Goal: Task Accomplishment & Management: Use online tool/utility

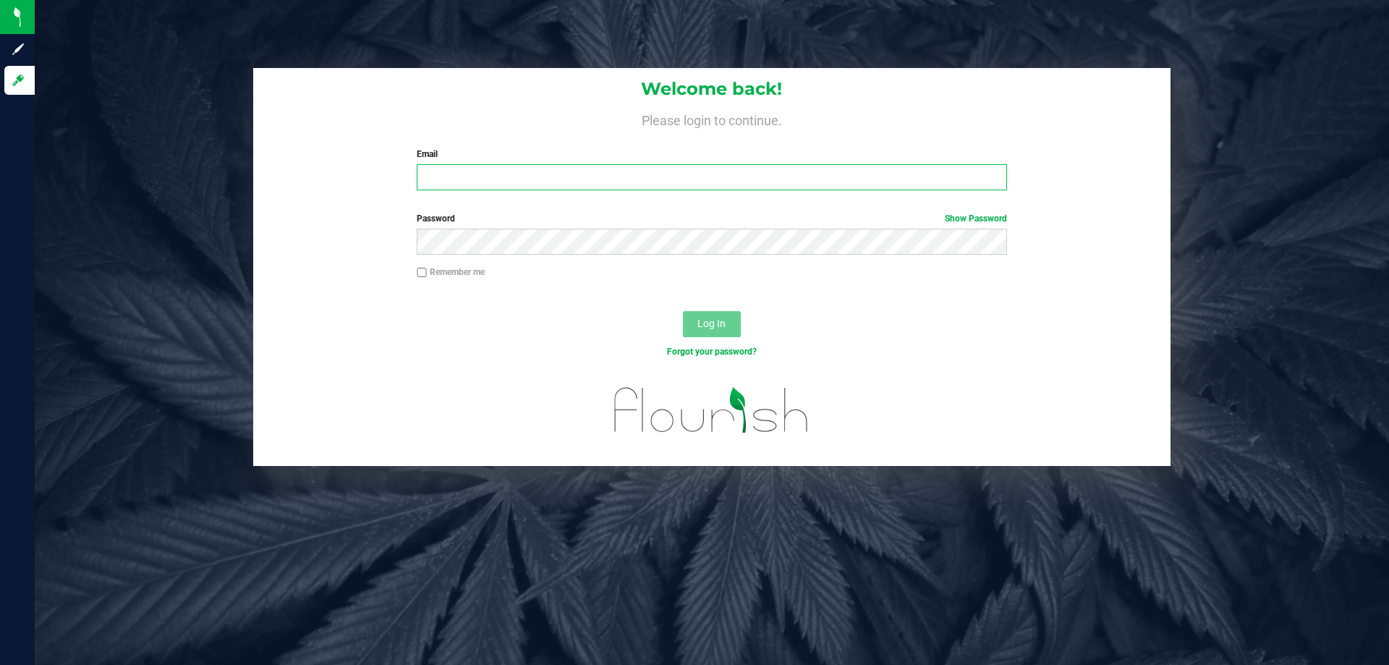
click at [597, 170] on input "Email" at bounding box center [712, 177] width 590 height 26
type input "[EMAIL_ADDRESS][DOMAIN_NAME]"
click at [683, 311] on button "Log In" at bounding box center [712, 324] width 58 height 26
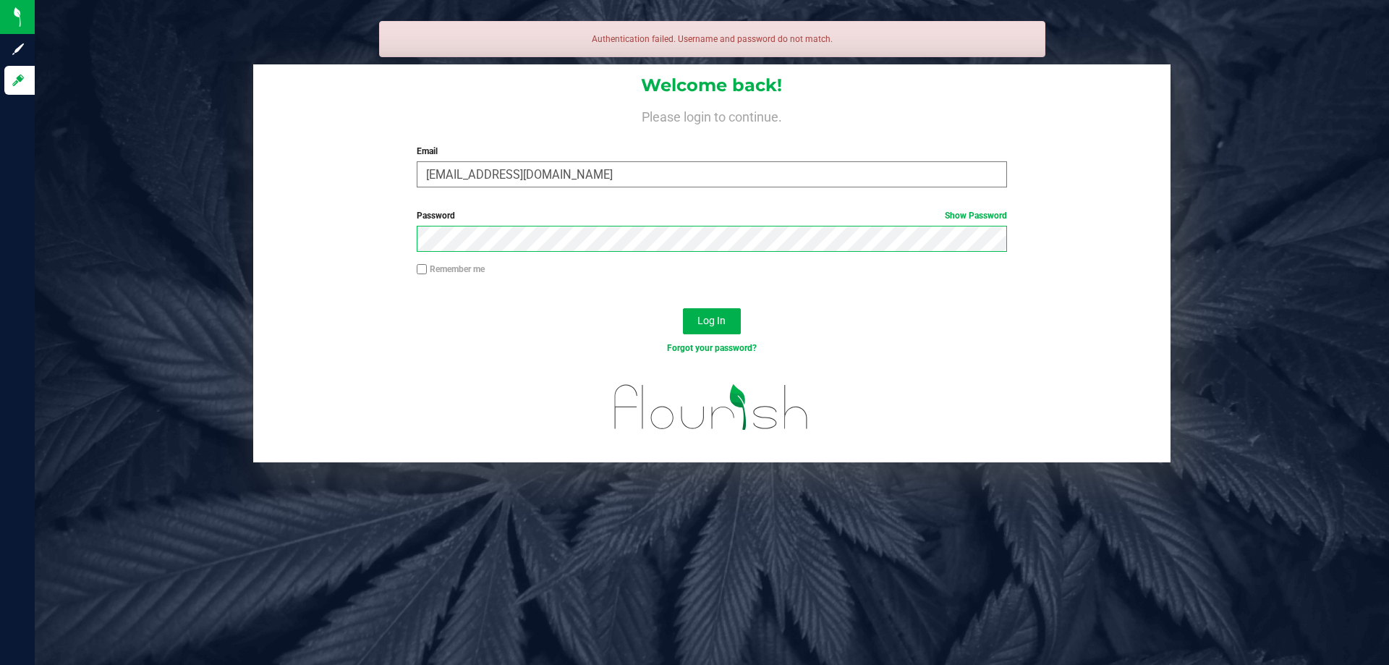
click at [683, 308] on button "Log In" at bounding box center [712, 321] width 58 height 26
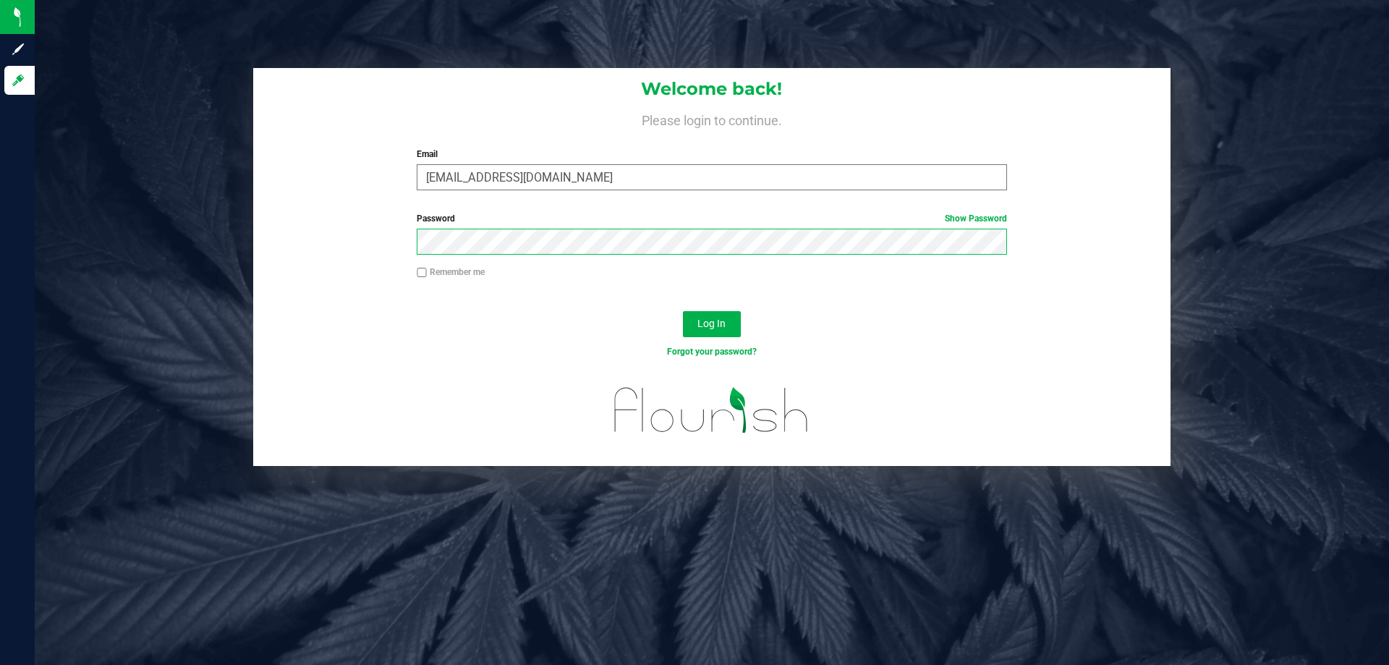
click at [683, 311] on button "Log In" at bounding box center [712, 324] width 58 height 26
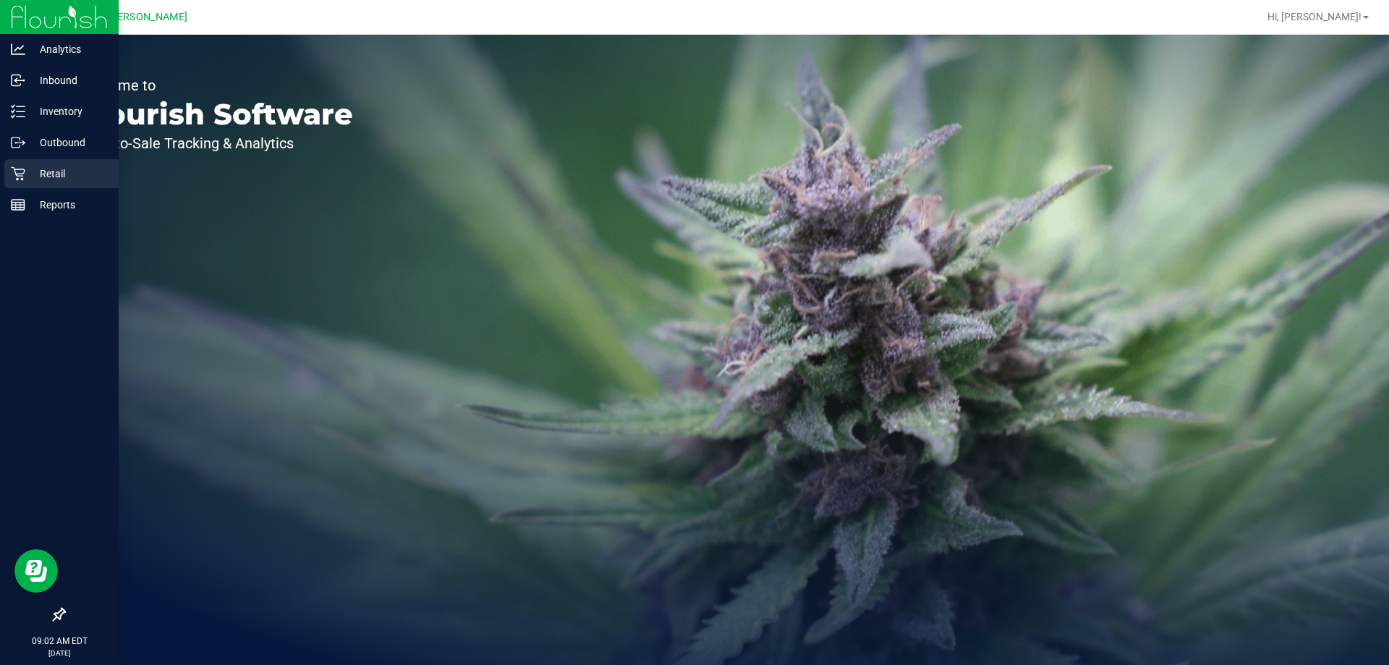
click at [21, 166] on div "Retail" at bounding box center [61, 173] width 114 height 29
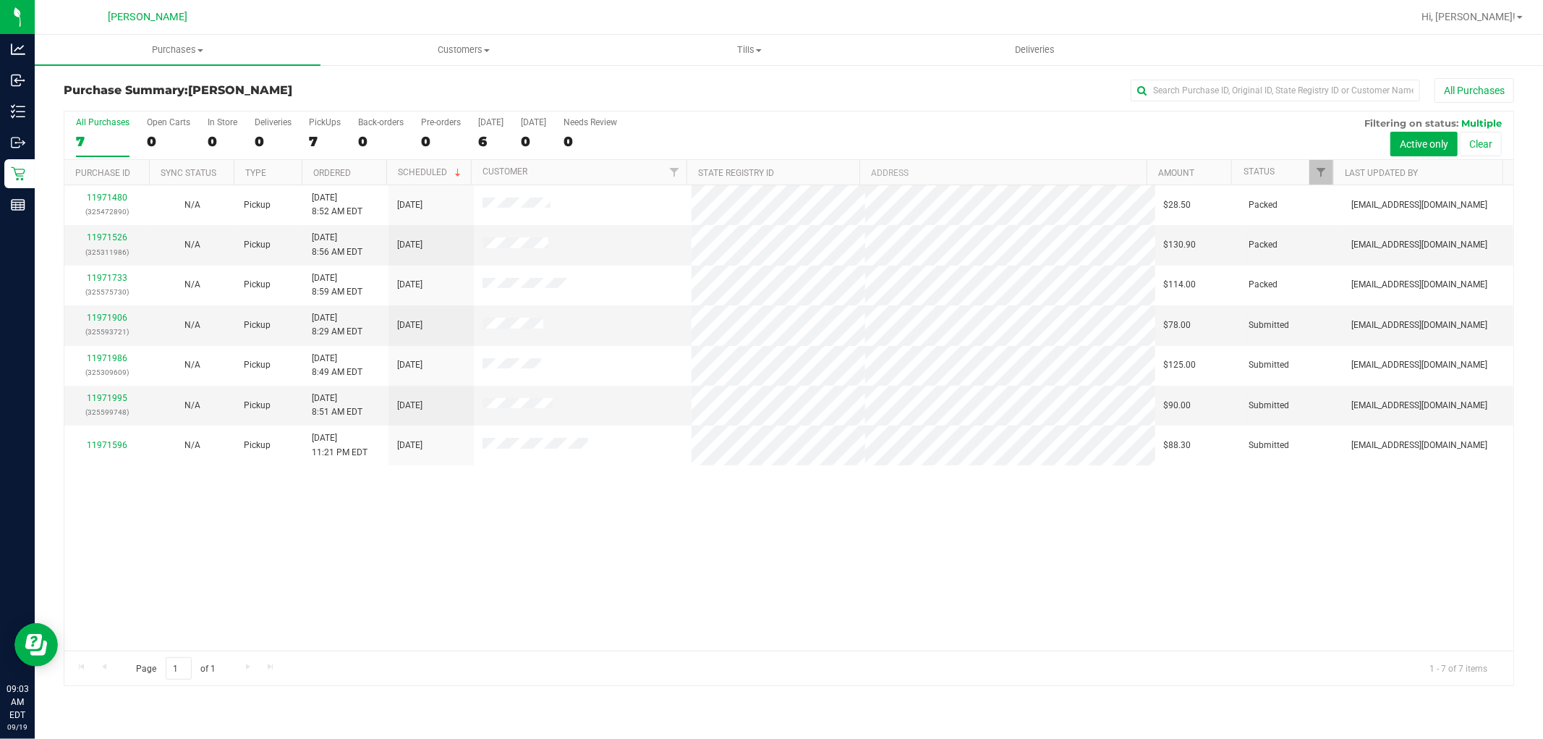
drag, startPoint x: 1376, startPoint y: 4, endPoint x: 1222, endPoint y: 575, distance: 591.0
click at [1222, 575] on div "11971480 (325472890) N/A Pickup [DATE] 8:52 AM EDT 9/19/2025 $28.50 Packed [EMA…" at bounding box center [788, 417] width 1449 height 465
click at [179, 44] on span "Purchases" at bounding box center [178, 49] width 286 height 13
click at [120, 106] on span "Fulfillment" at bounding box center [80, 104] width 90 height 12
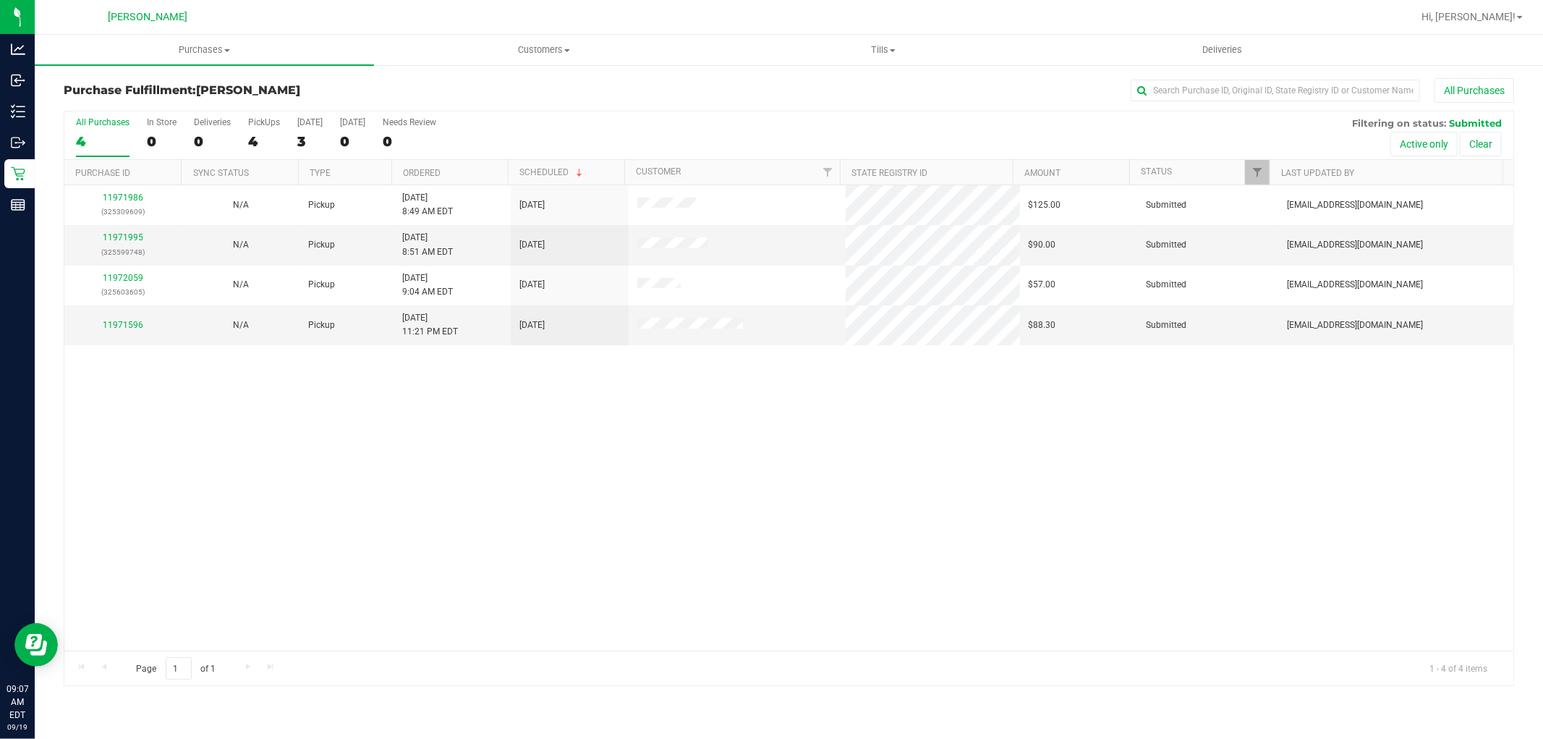
click at [393, 558] on div "11971986 (325309609) N/A Pickup [DATE] 8:49 AM EDT 9/19/2025 $125.00 Submitted …" at bounding box center [788, 417] width 1449 height 465
click at [124, 320] on link "11971596" at bounding box center [123, 325] width 41 height 10
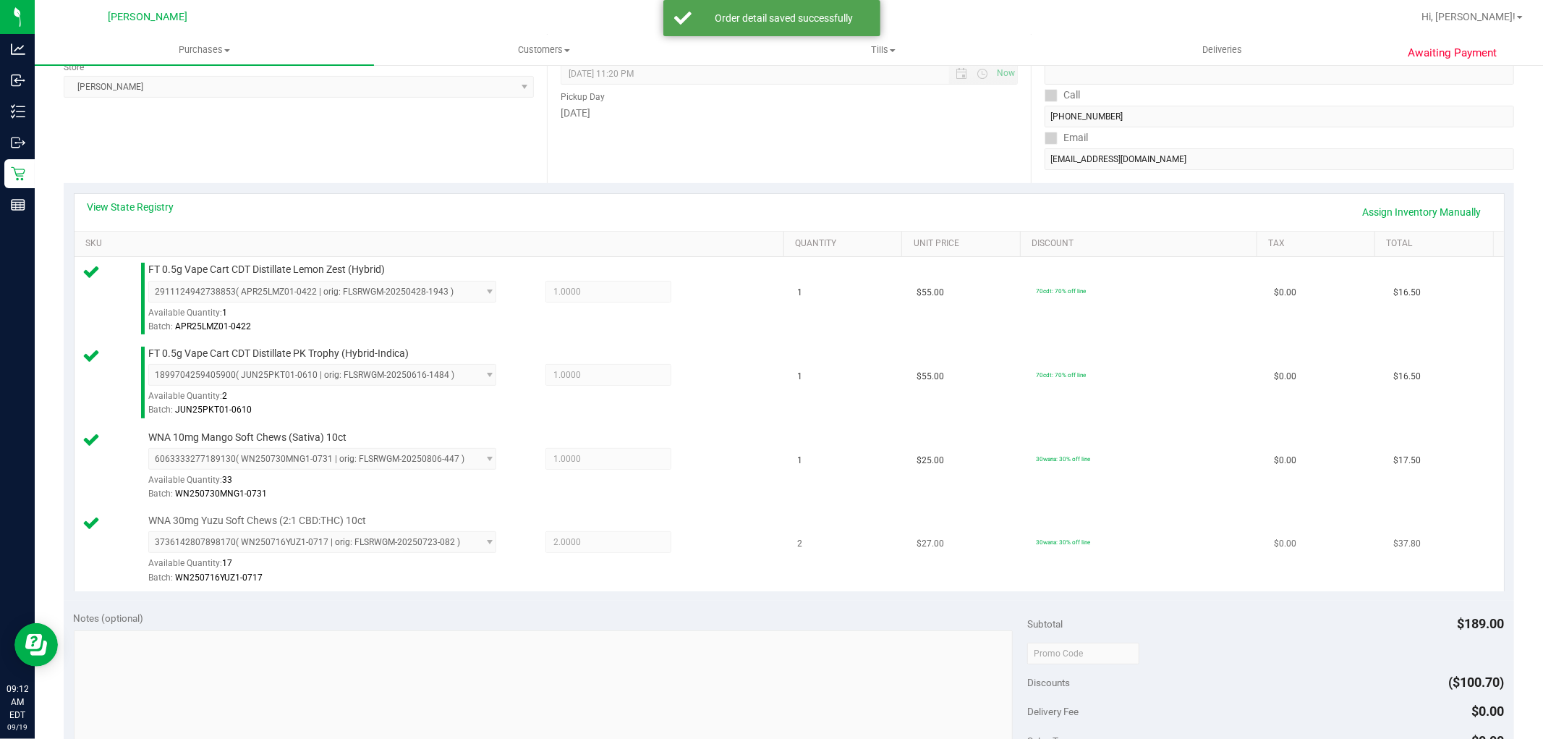
scroll to position [401, 0]
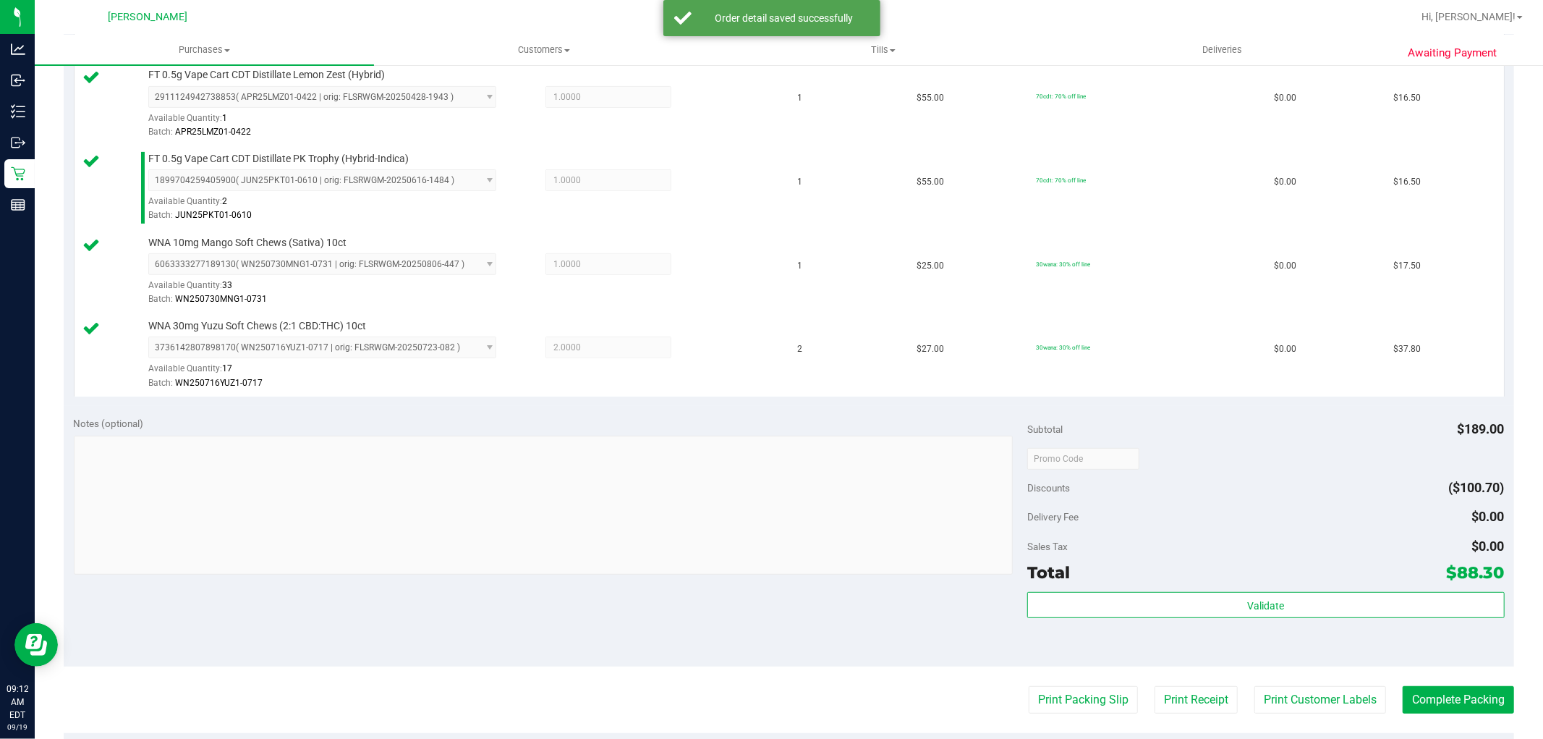
click at [1206, 590] on div "Subtotal $189.00 Discounts ($100.70) Delivery Fee $0.00 Sales Tax $0.00 Total $…" at bounding box center [1265, 536] width 477 height 241
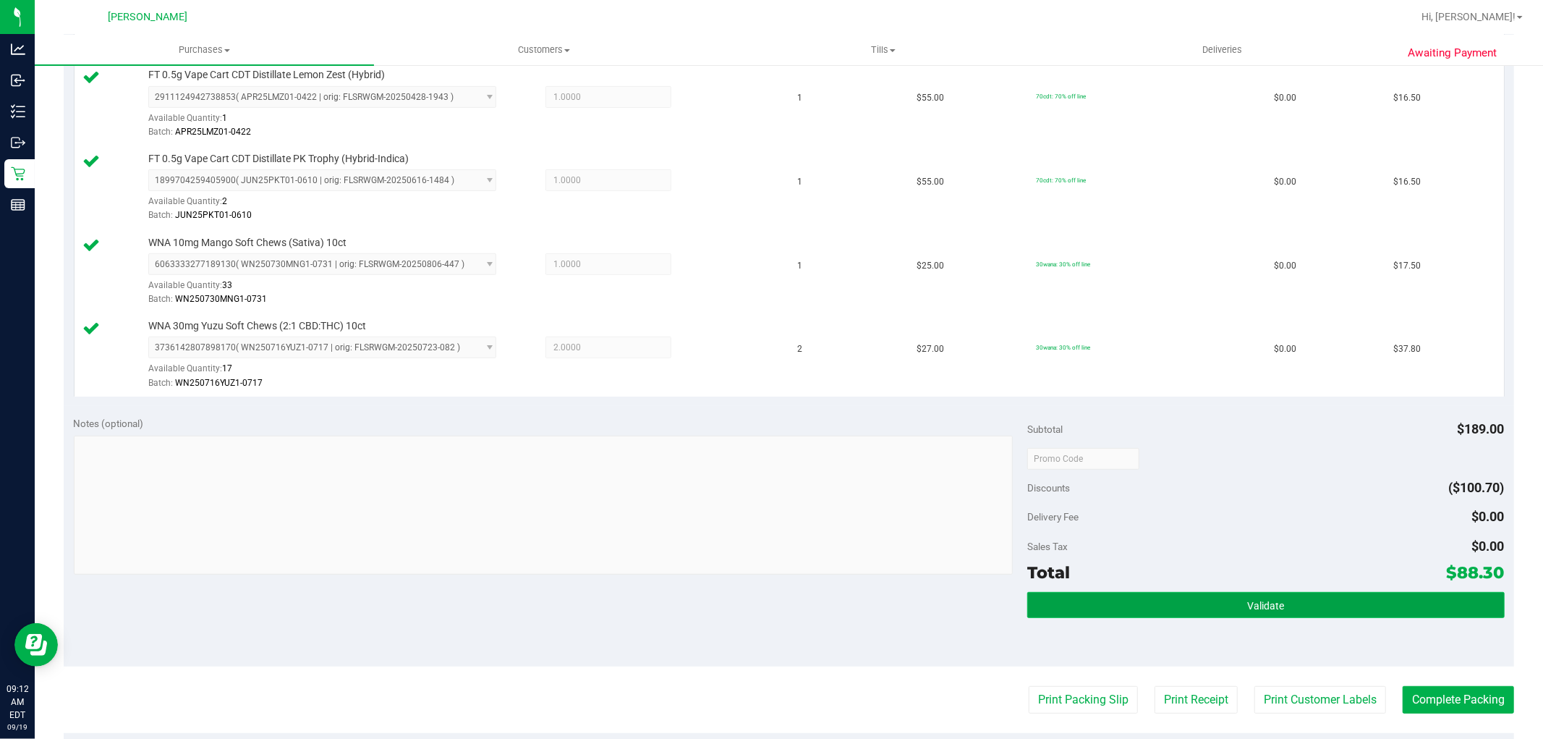
click at [1206, 604] on button "Validate" at bounding box center [1265, 605] width 477 height 26
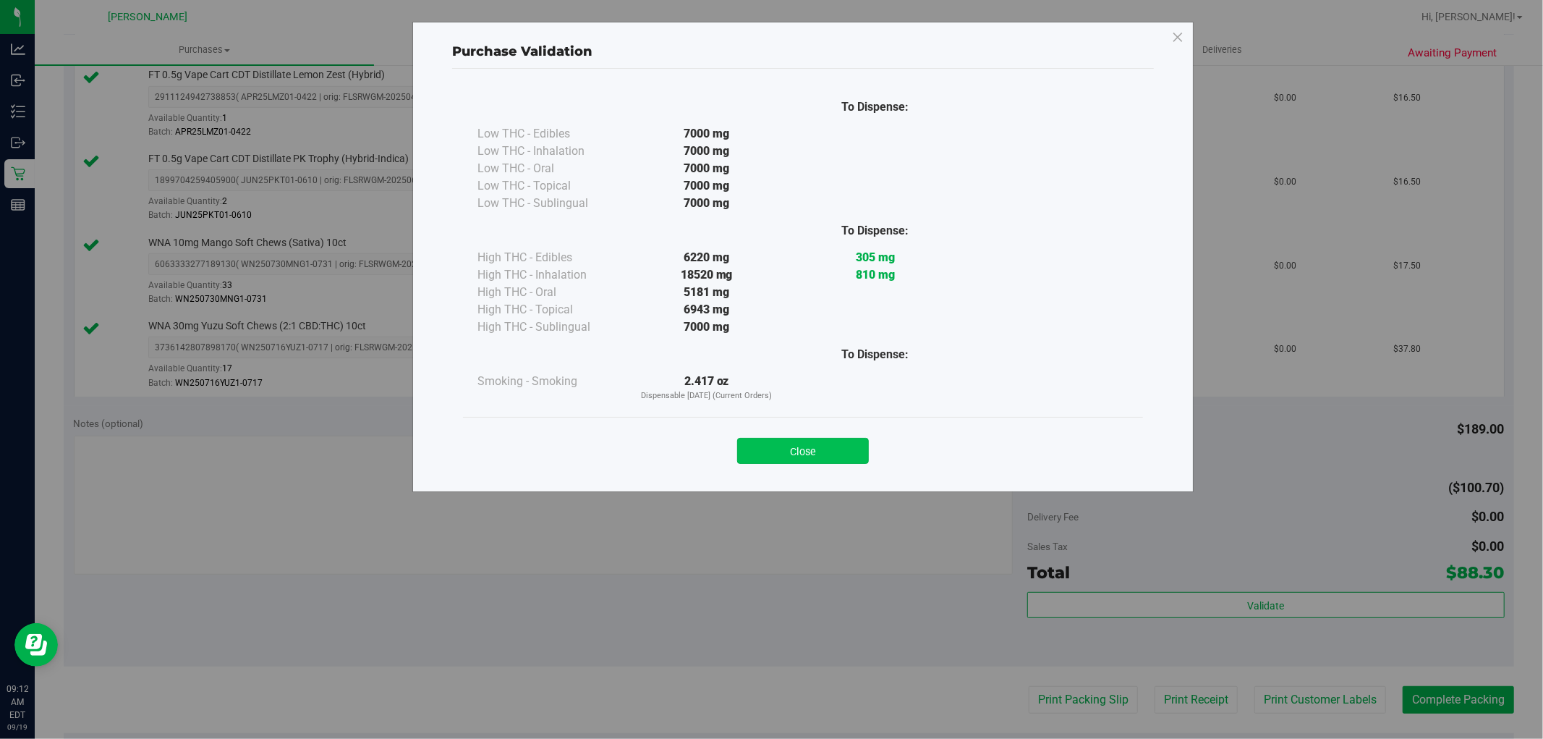
click at [826, 454] on button "Close" at bounding box center [803, 451] width 132 height 26
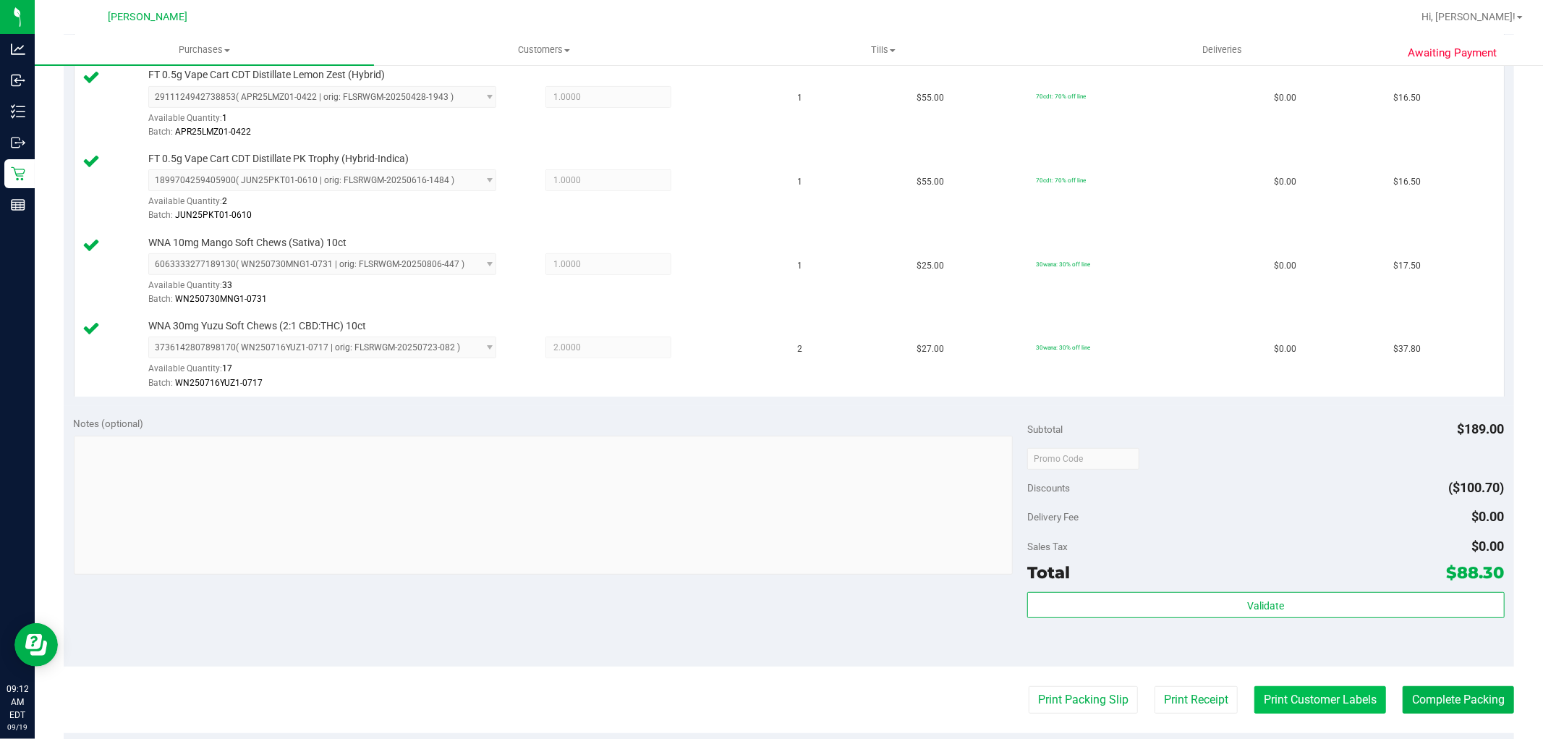
click at [1298, 663] on button "Print Customer Labels" at bounding box center [1320, 699] width 132 height 27
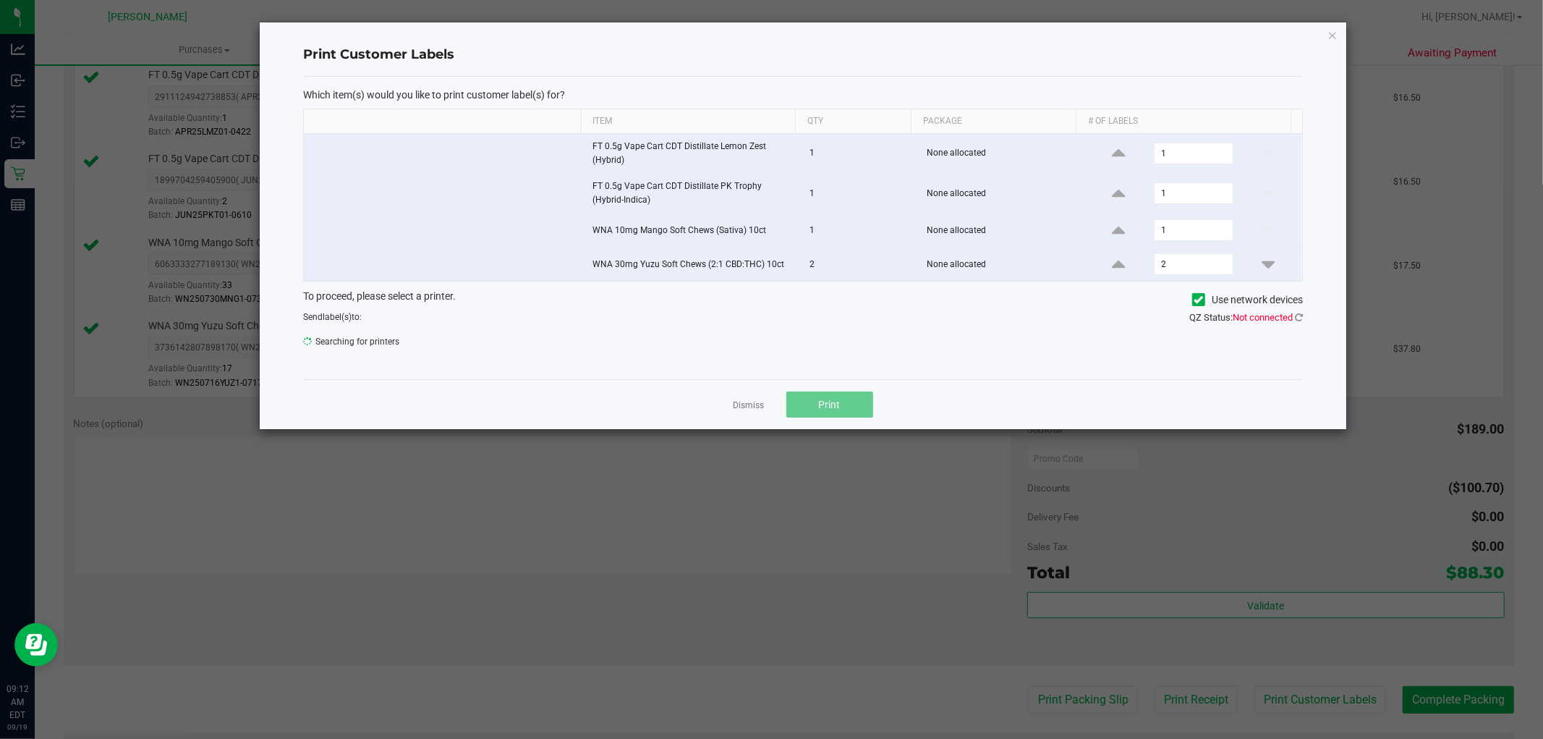
click at [1293, 315] on span "QZ Status: Not connected" at bounding box center [1246, 317] width 114 height 11
click at [1300, 315] on icon at bounding box center [1299, 316] width 8 height 9
click at [1299, 315] on icon at bounding box center [1299, 316] width 8 height 9
click at [1301, 317] on icon at bounding box center [1299, 316] width 8 height 9
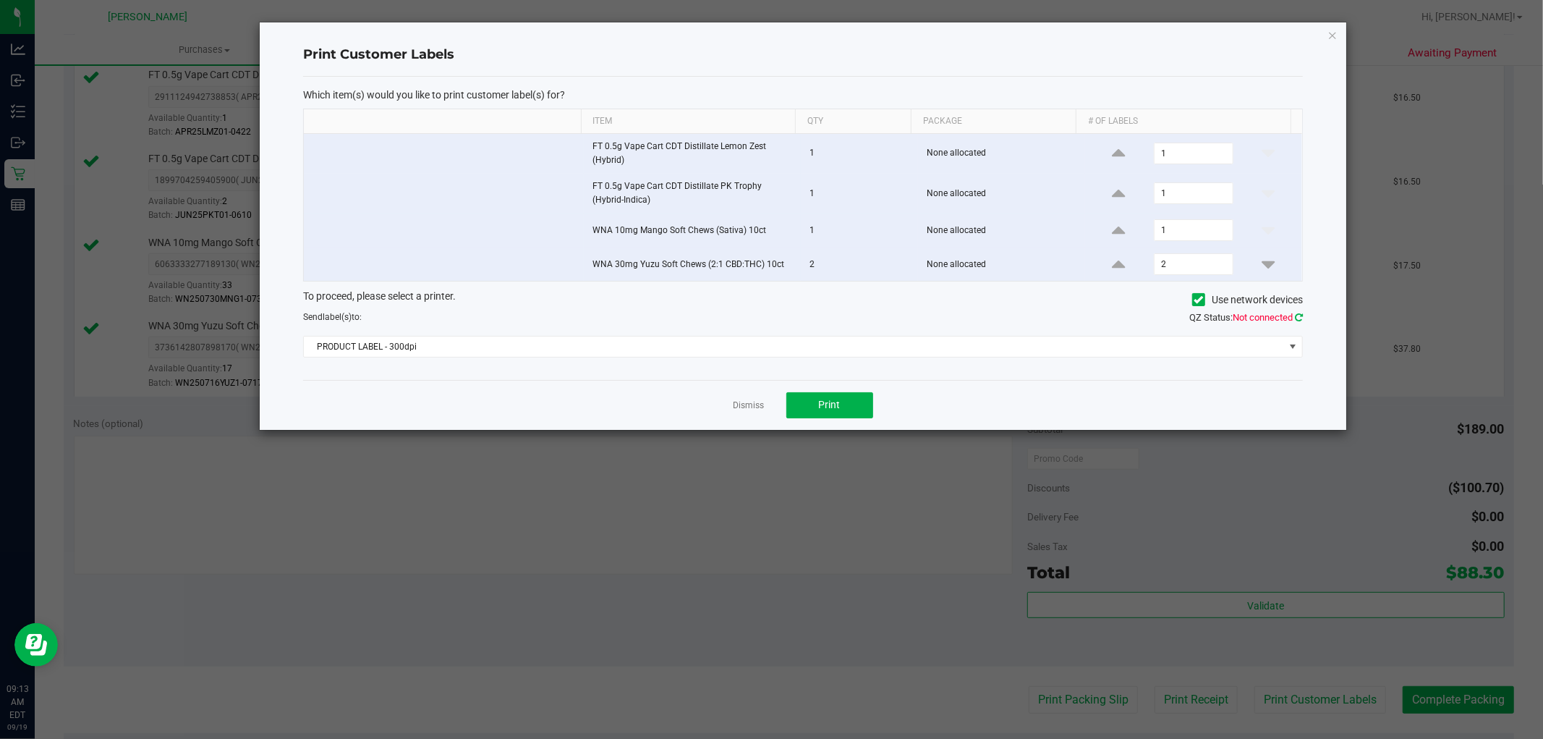
click at [1298, 321] on icon at bounding box center [1299, 316] width 8 height 9
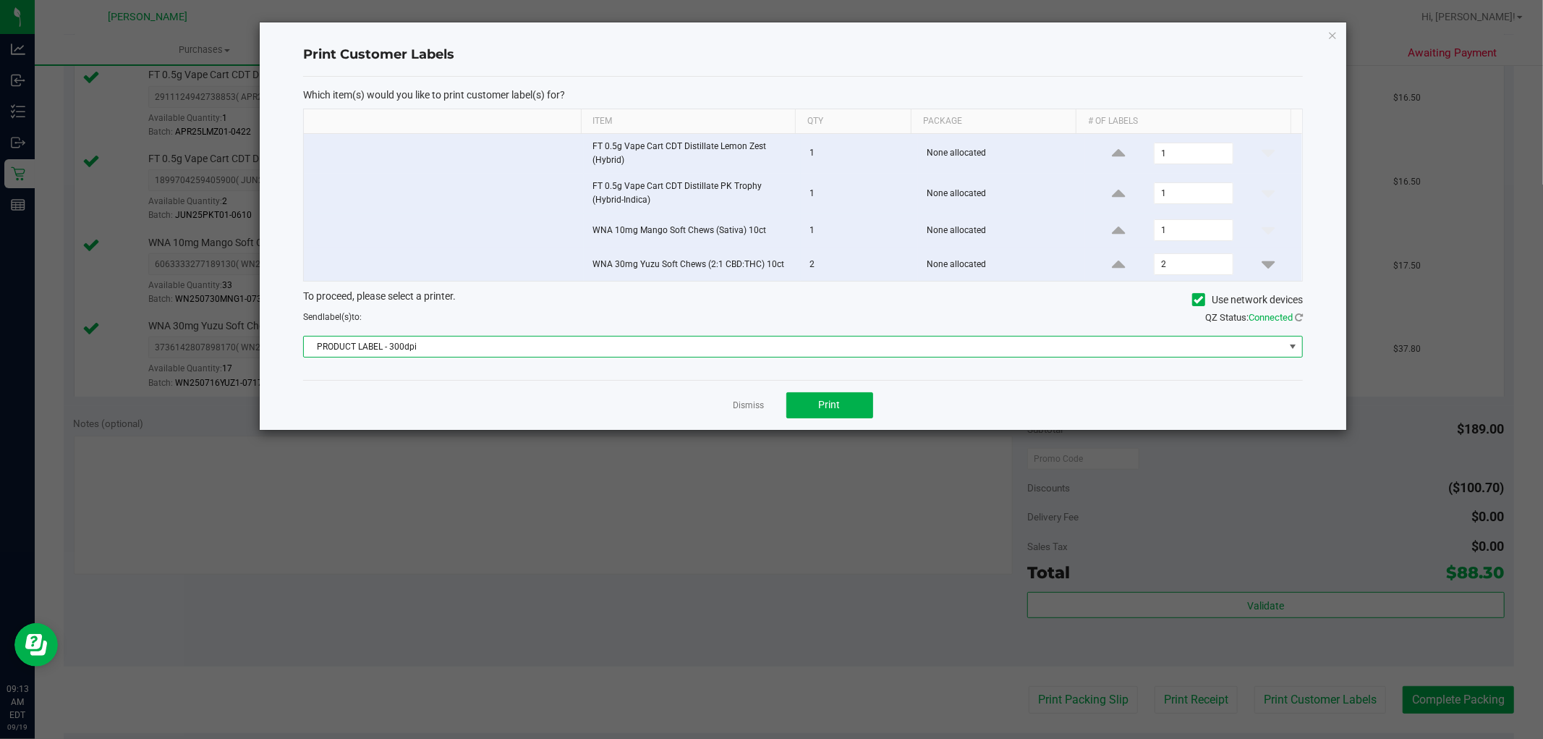
click at [788, 341] on span "PRODUCT LABEL - 300dpi" at bounding box center [794, 346] width 980 height 20
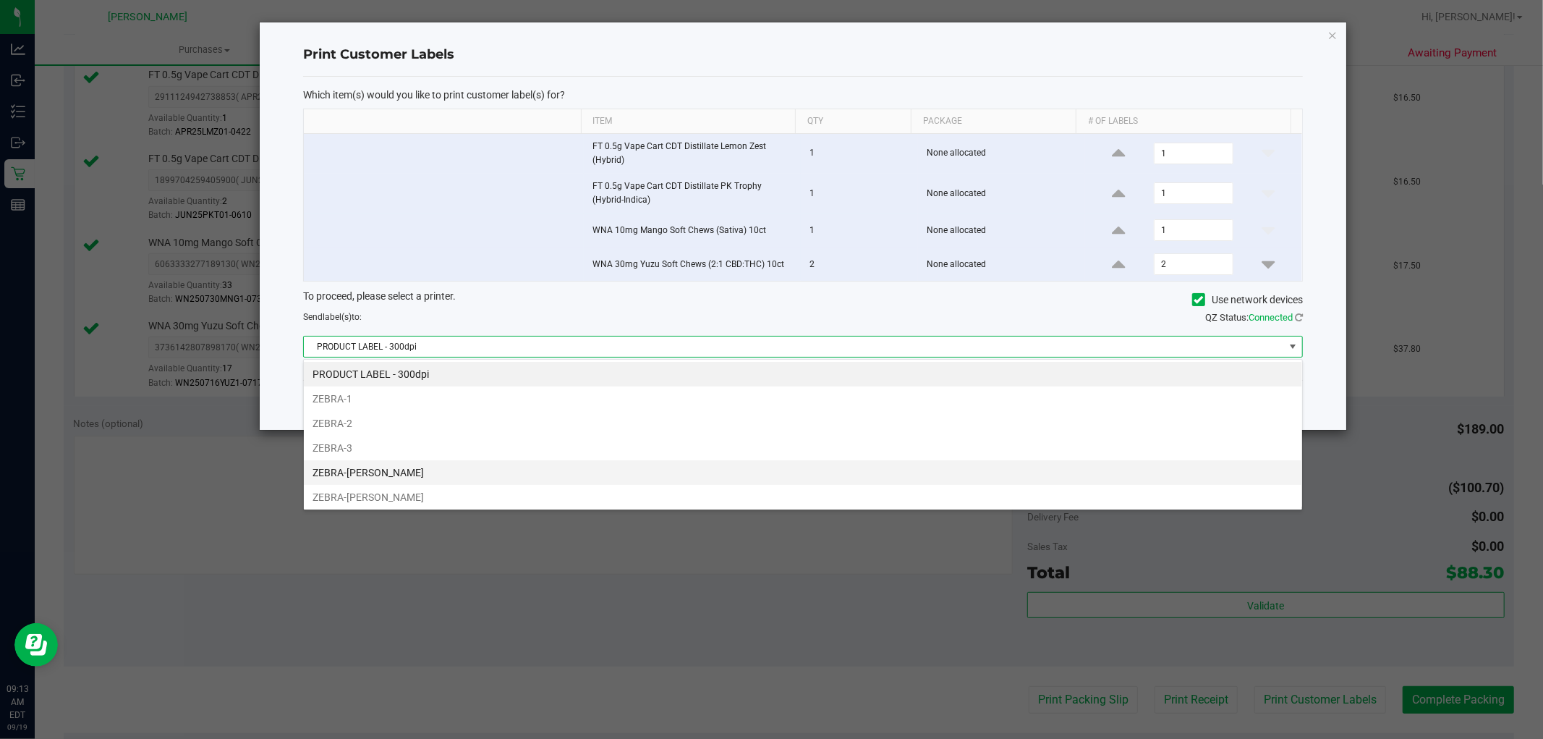
scroll to position [22, 1000]
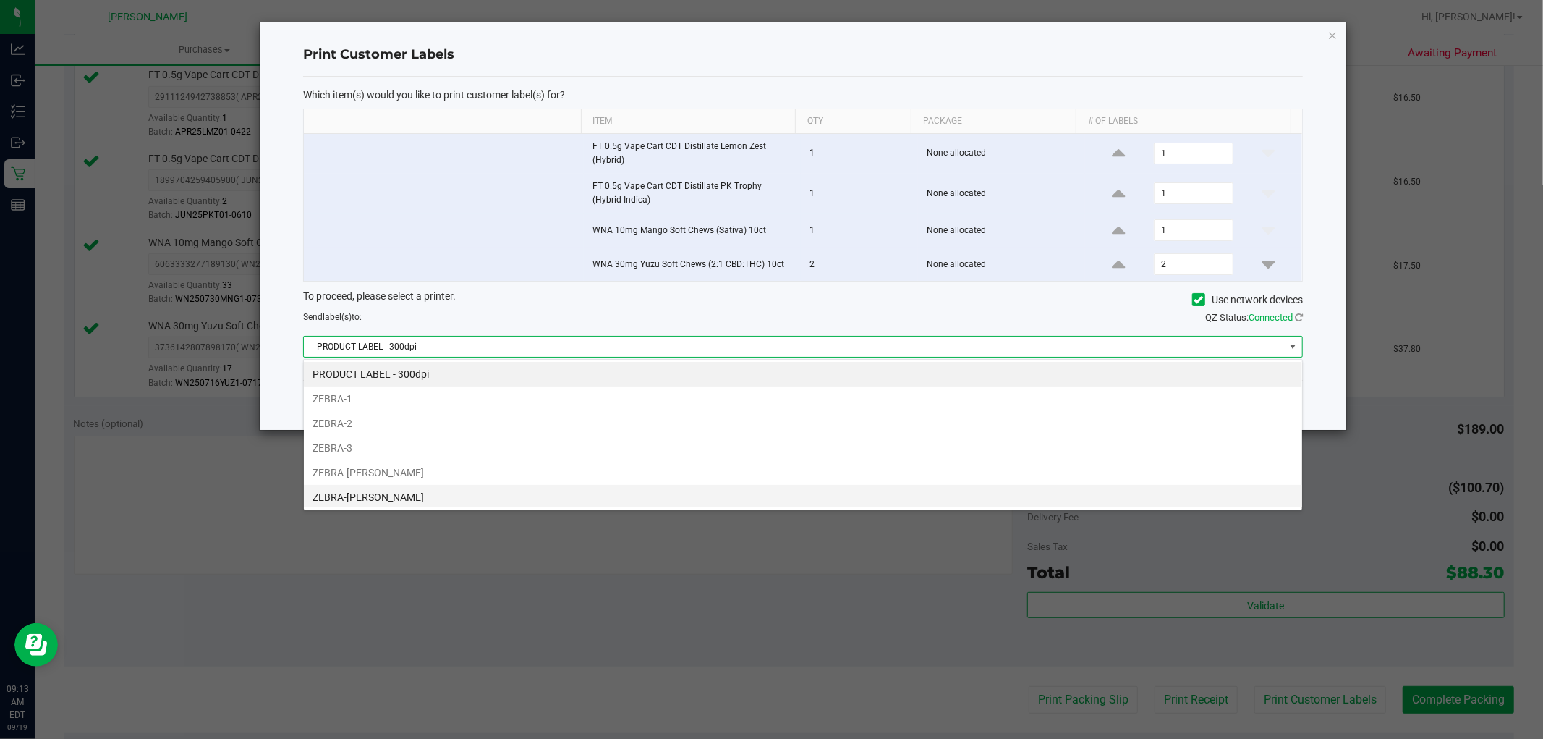
click at [385, 501] on li "ZEBRA-[PERSON_NAME]" at bounding box center [803, 497] width 998 height 25
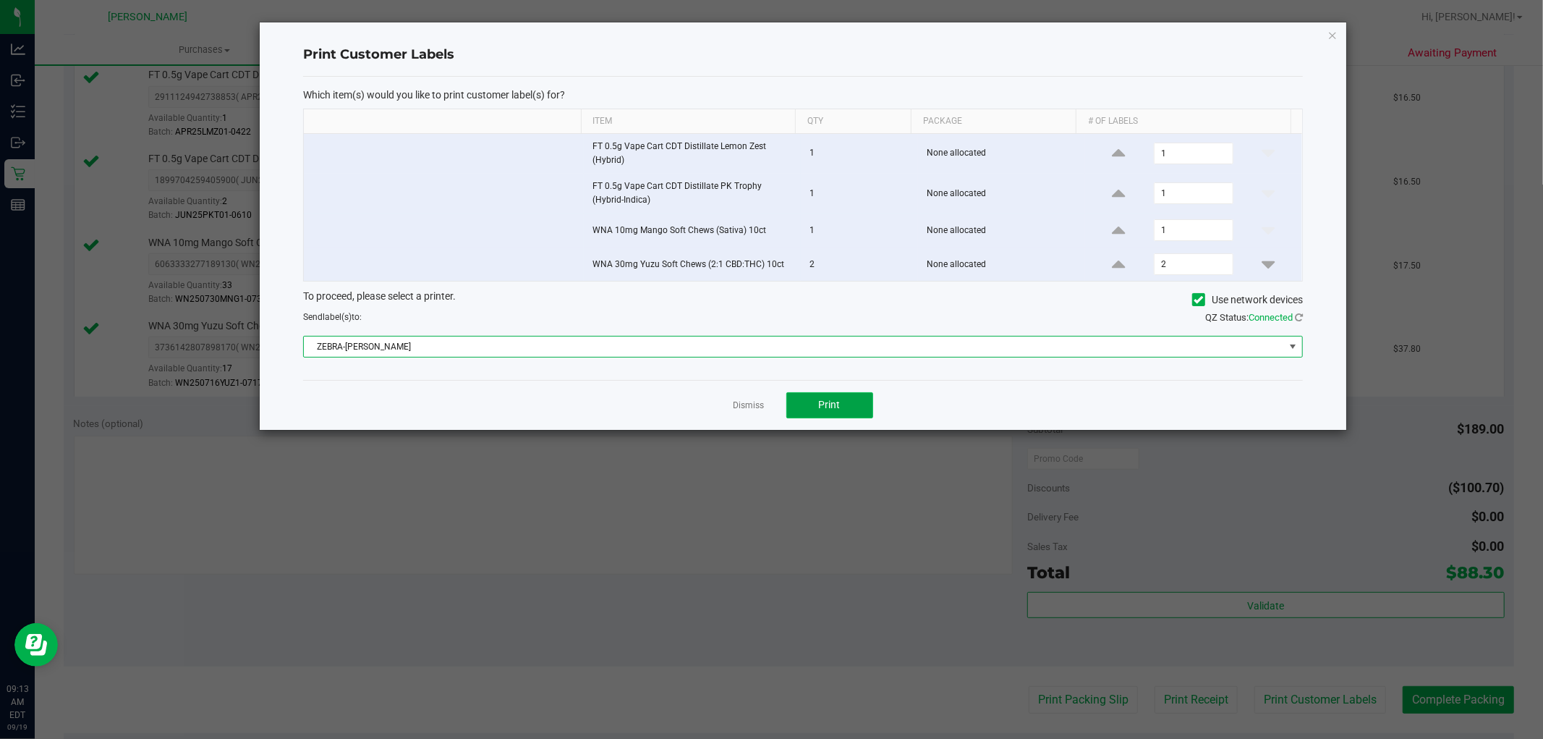
click at [822, 403] on span "Print" at bounding box center [830, 405] width 22 height 12
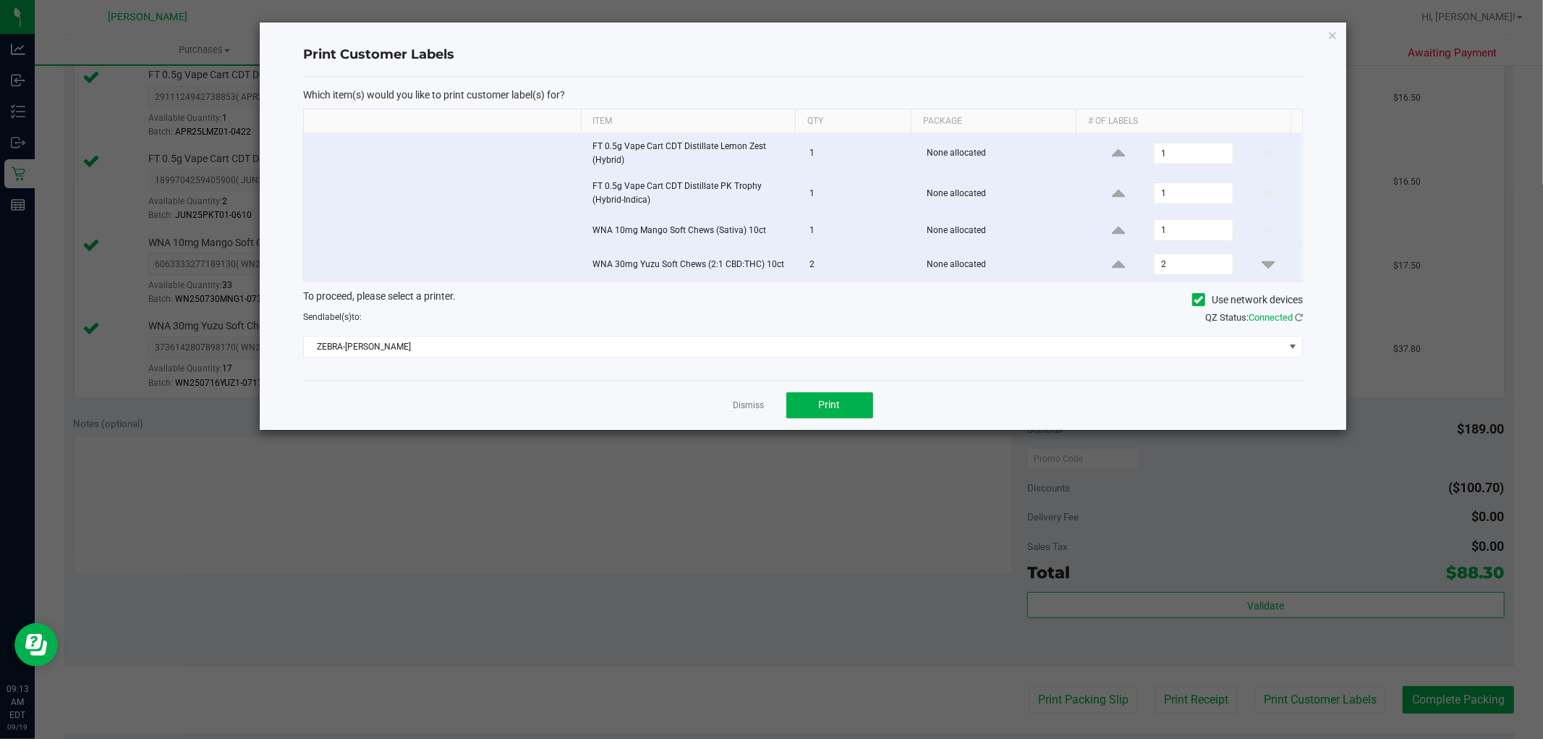
click at [739, 398] on div "Dismiss Print" at bounding box center [803, 405] width 1000 height 50
click at [741, 405] on link "Dismiss" at bounding box center [748, 405] width 31 height 12
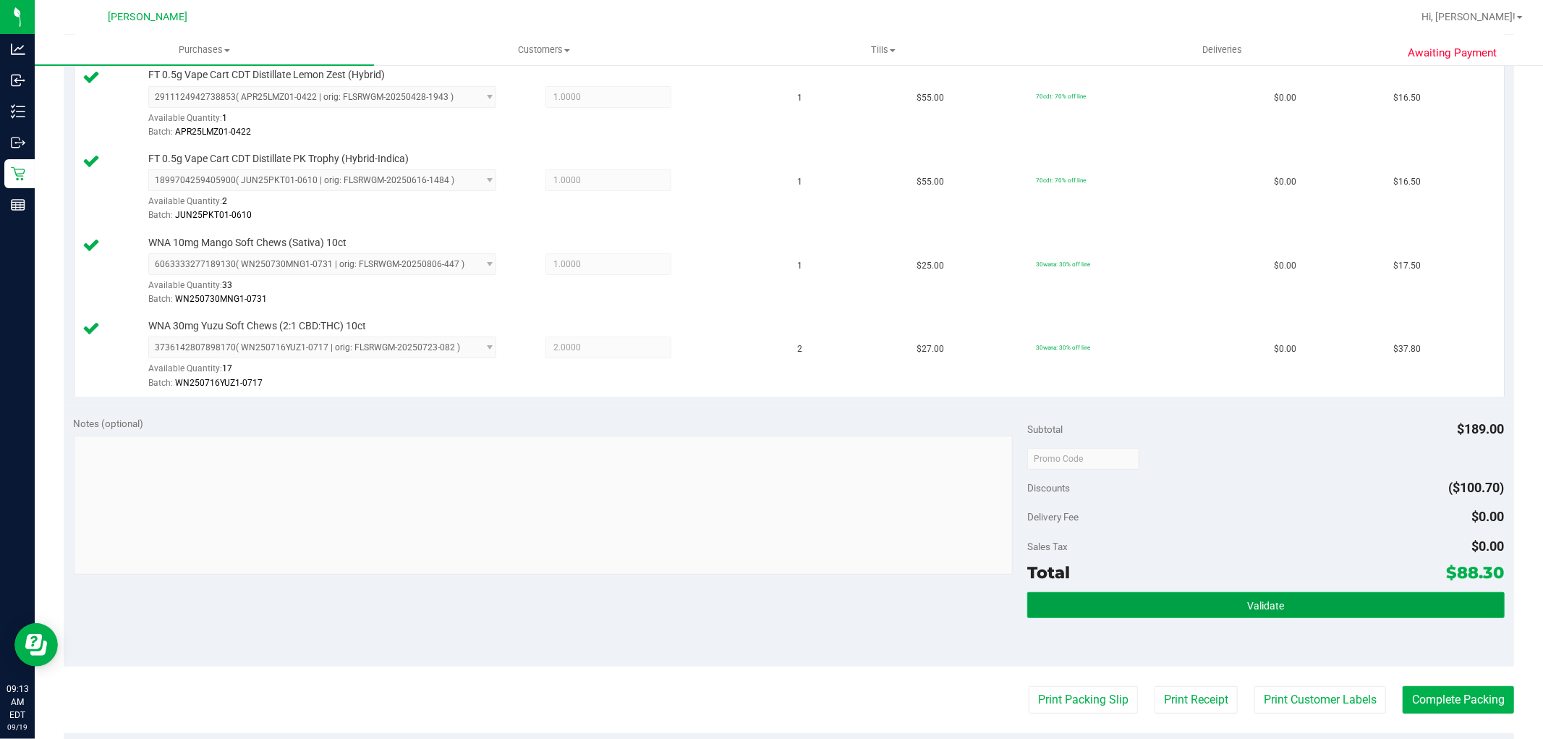
click at [1247, 608] on span "Validate" at bounding box center [1265, 606] width 37 height 12
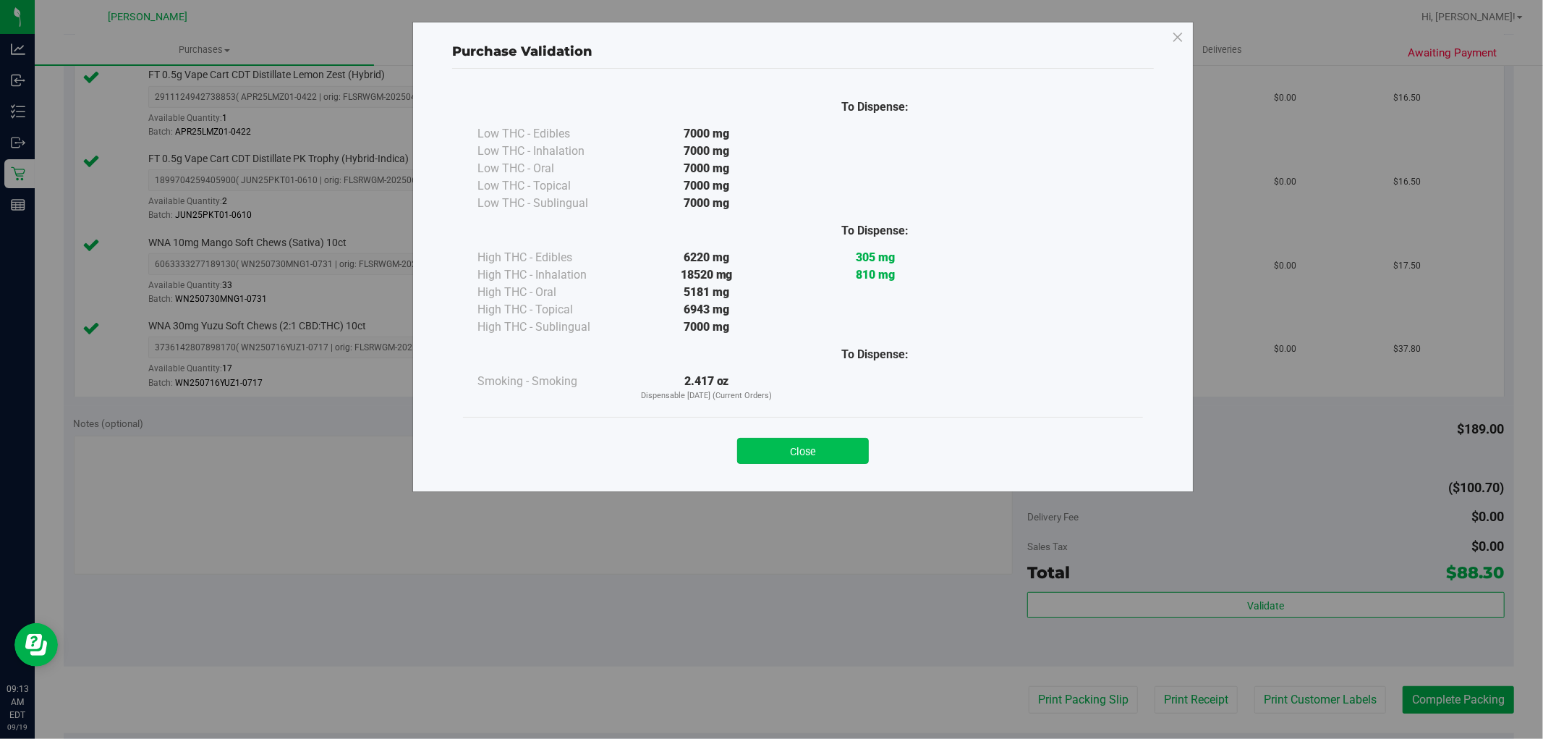
click at [846, 458] on button "Close" at bounding box center [803, 451] width 132 height 26
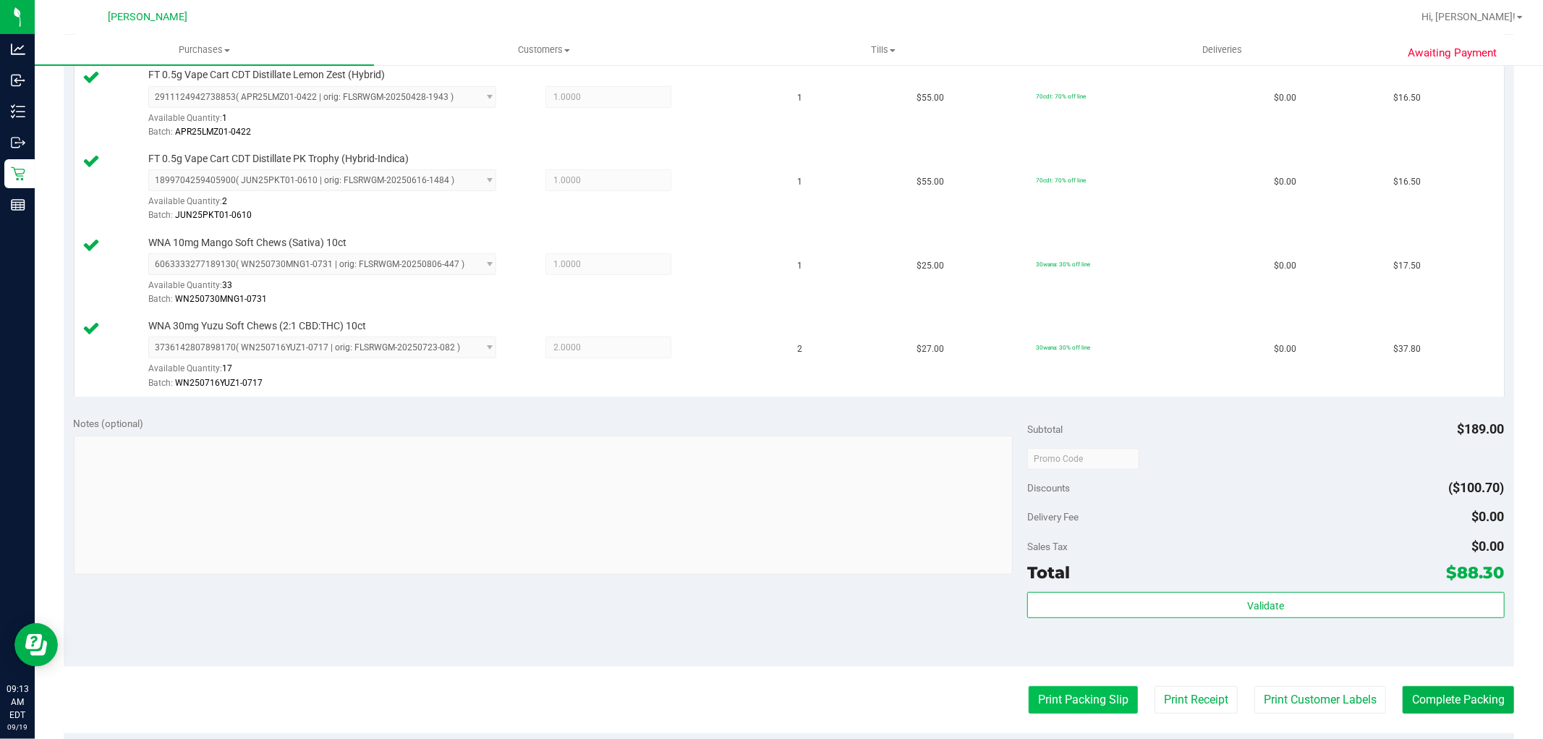
click at [1067, 663] on button "Print Packing Slip" at bounding box center [1083, 699] width 109 height 27
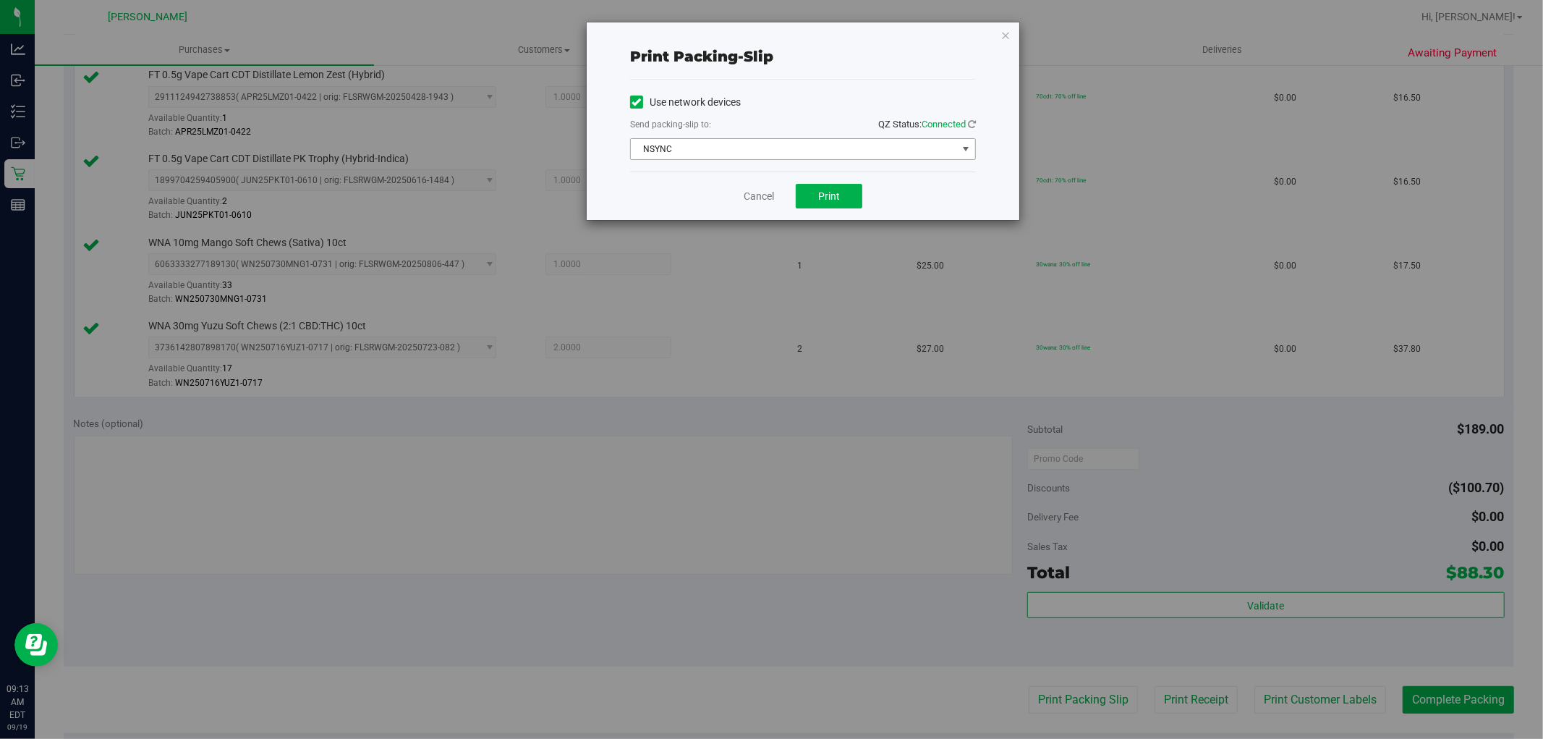
click at [851, 157] on span "NSYNC" at bounding box center [794, 149] width 326 height 20
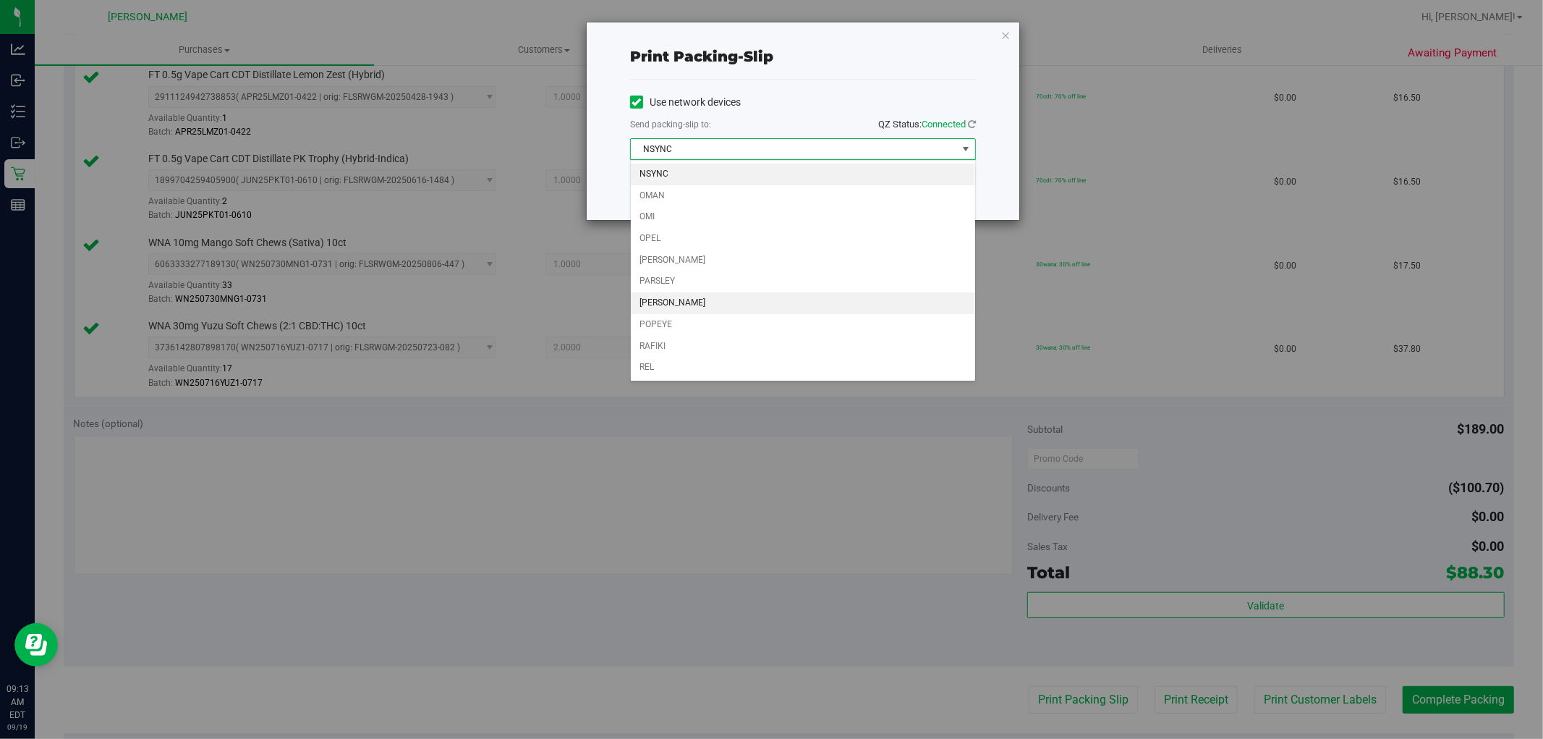
click at [702, 301] on li "[PERSON_NAME]" at bounding box center [803, 303] width 344 height 22
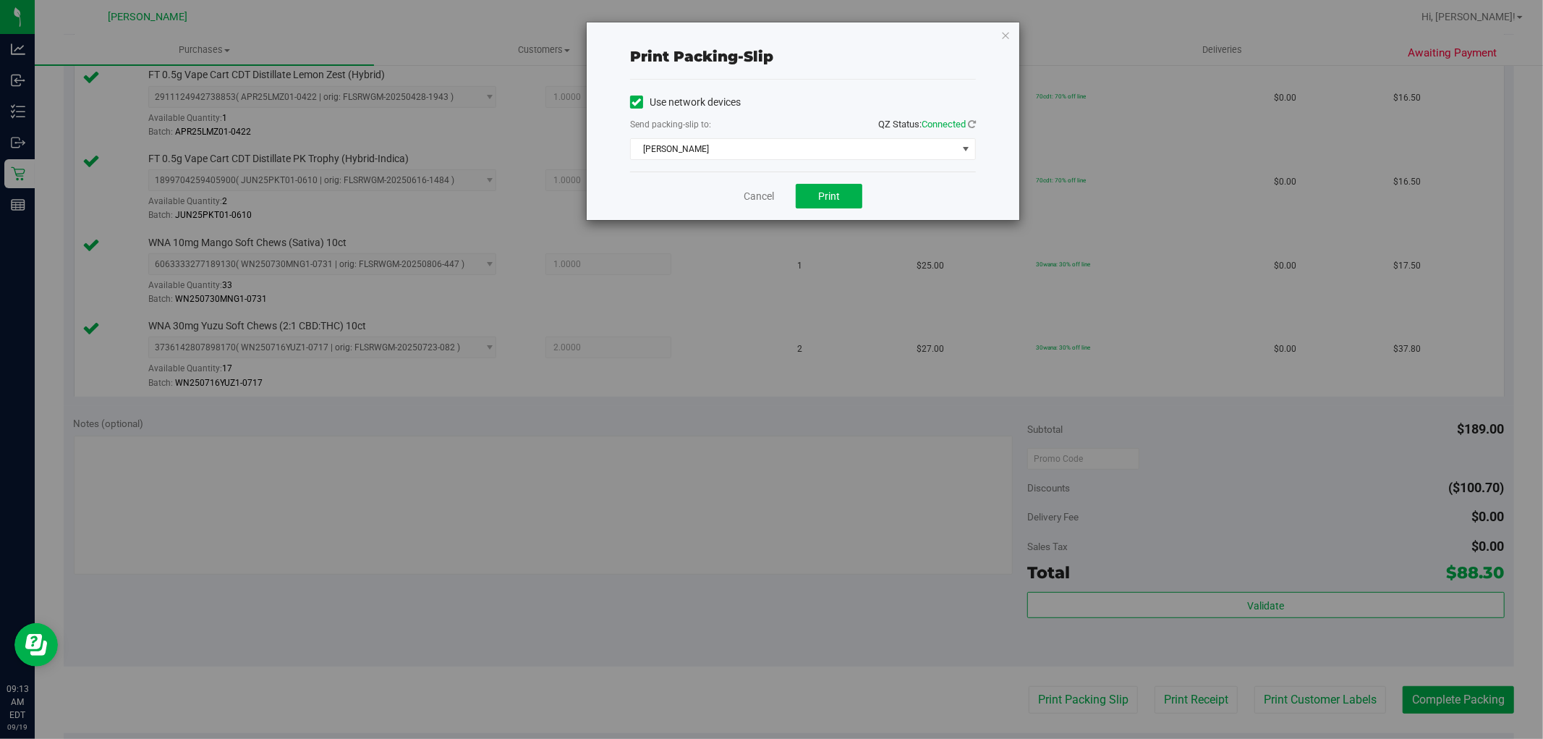
click at [872, 194] on div "Cancel Print" at bounding box center [803, 195] width 346 height 48
click at [840, 192] on span "Print" at bounding box center [829, 196] width 22 height 12
click at [746, 197] on link "Cancel" at bounding box center [759, 196] width 30 height 15
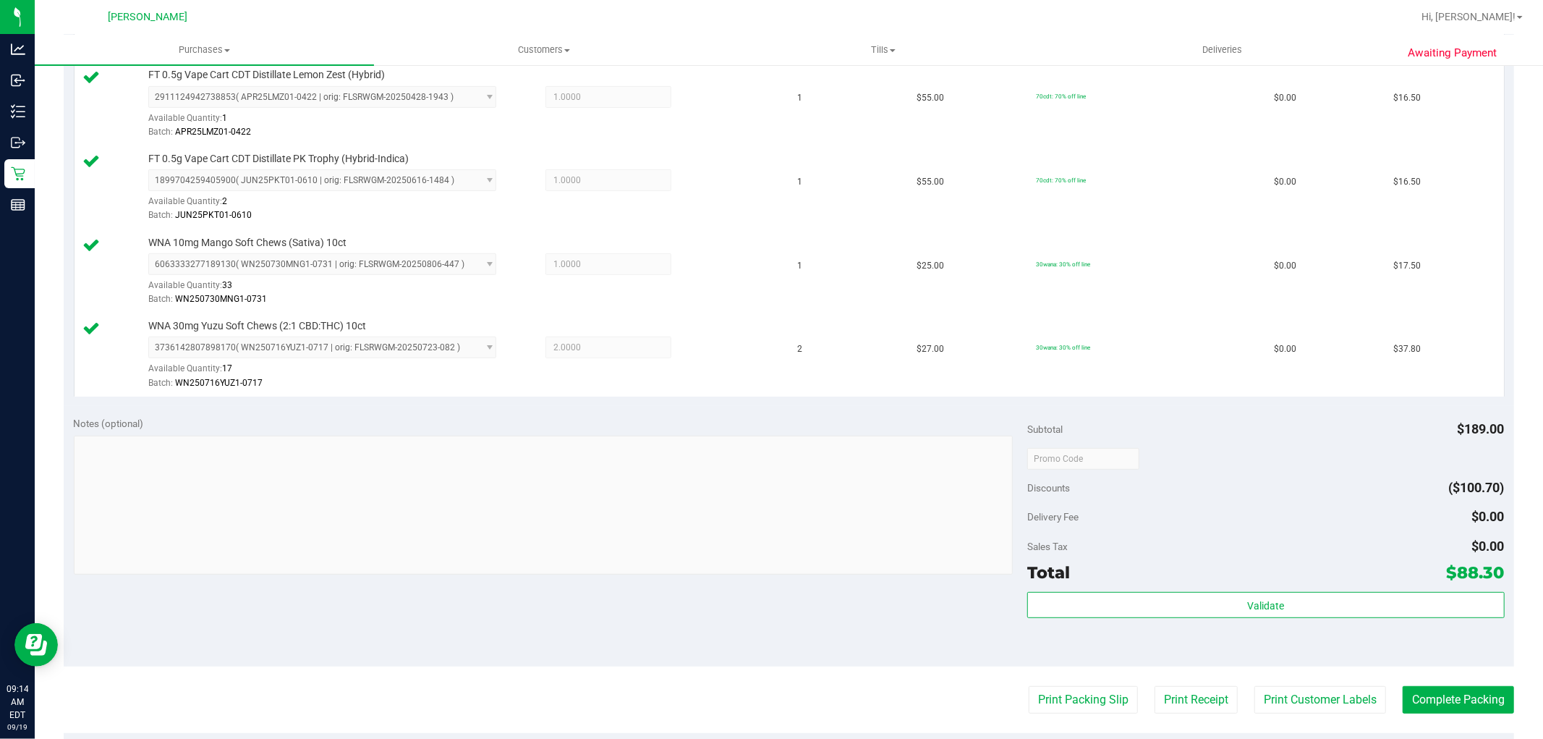
click at [1233, 618] on div "Validate" at bounding box center [1265, 605] width 477 height 27
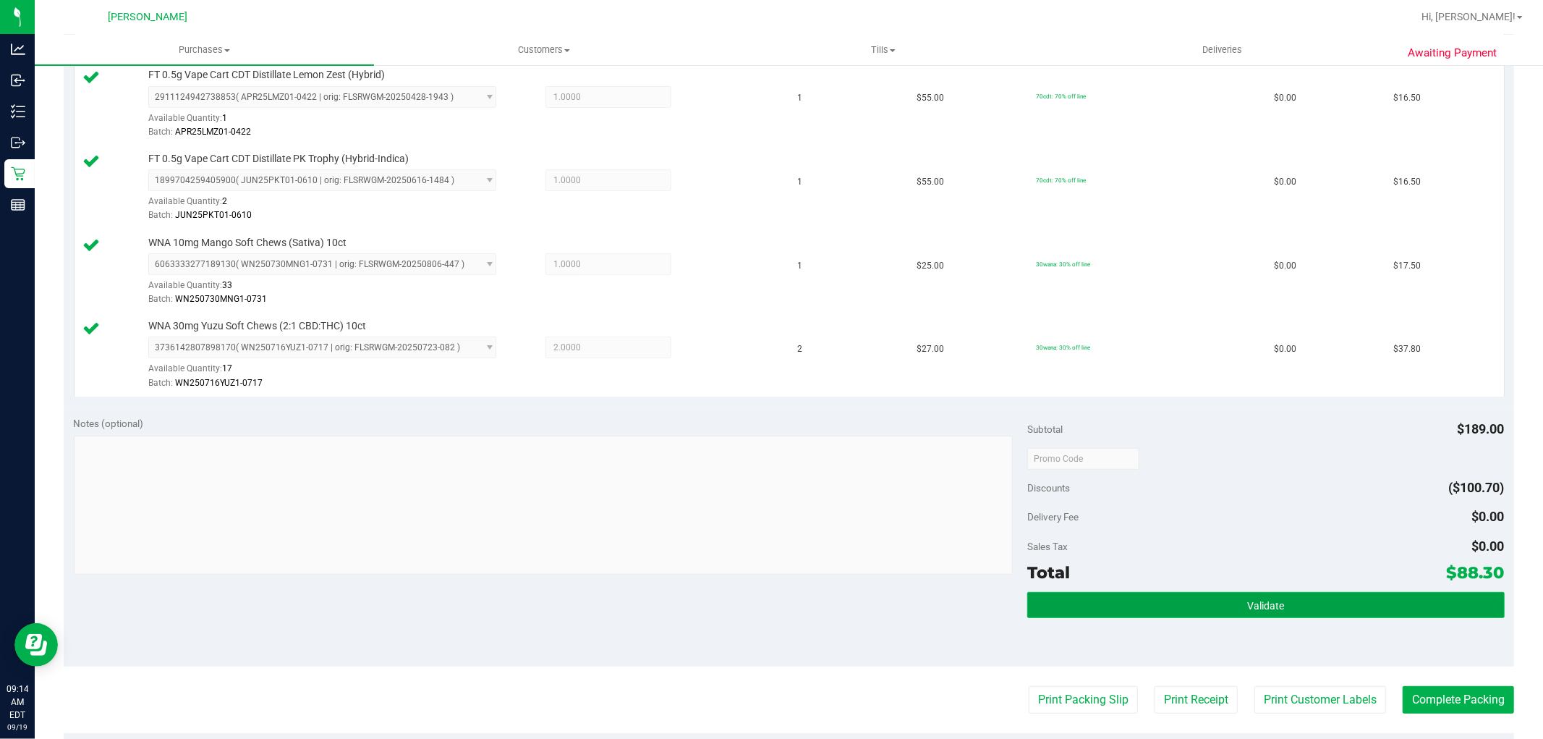
click at [1233, 600] on button "Validate" at bounding box center [1265, 605] width 477 height 26
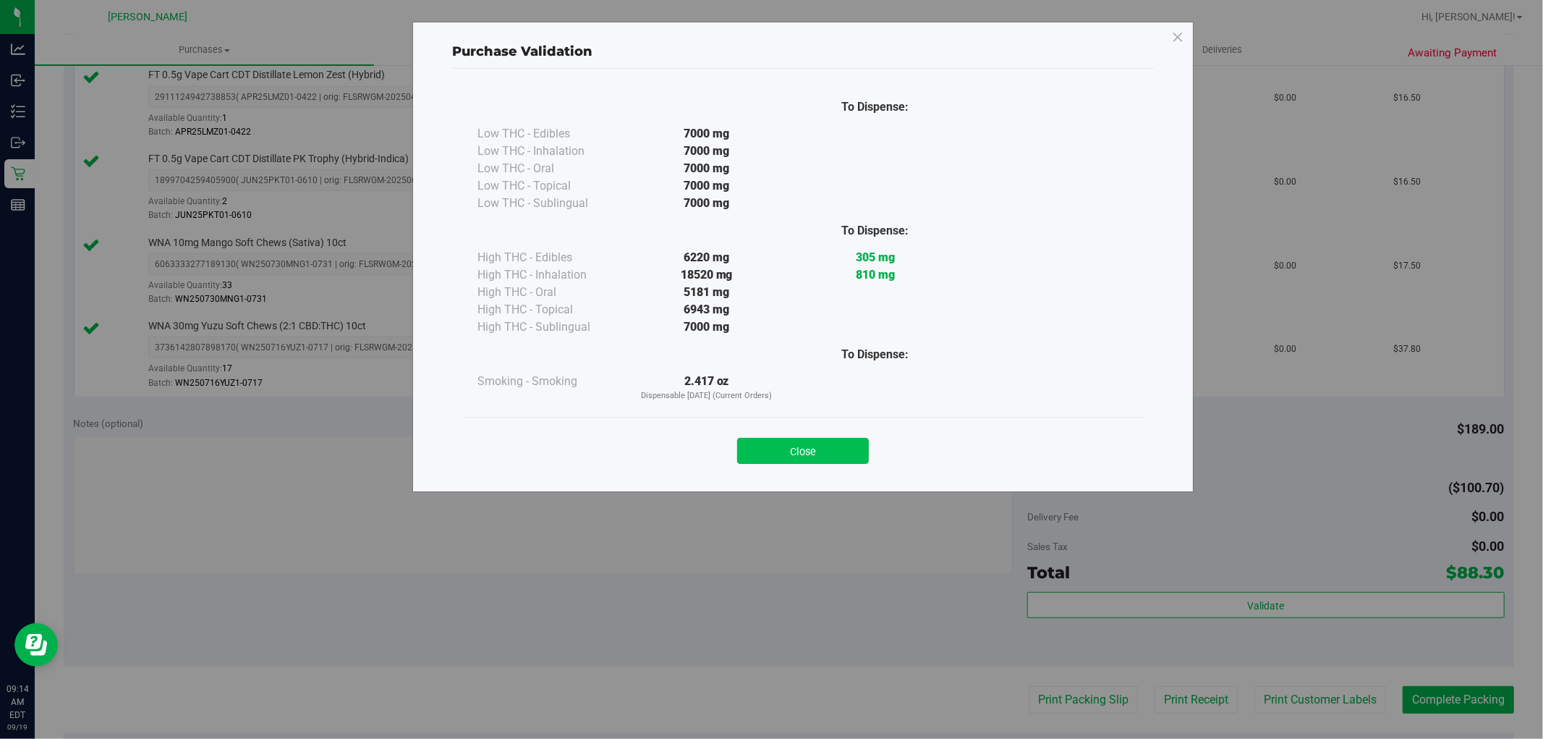
click at [850, 449] on button "Close" at bounding box center [803, 451] width 132 height 26
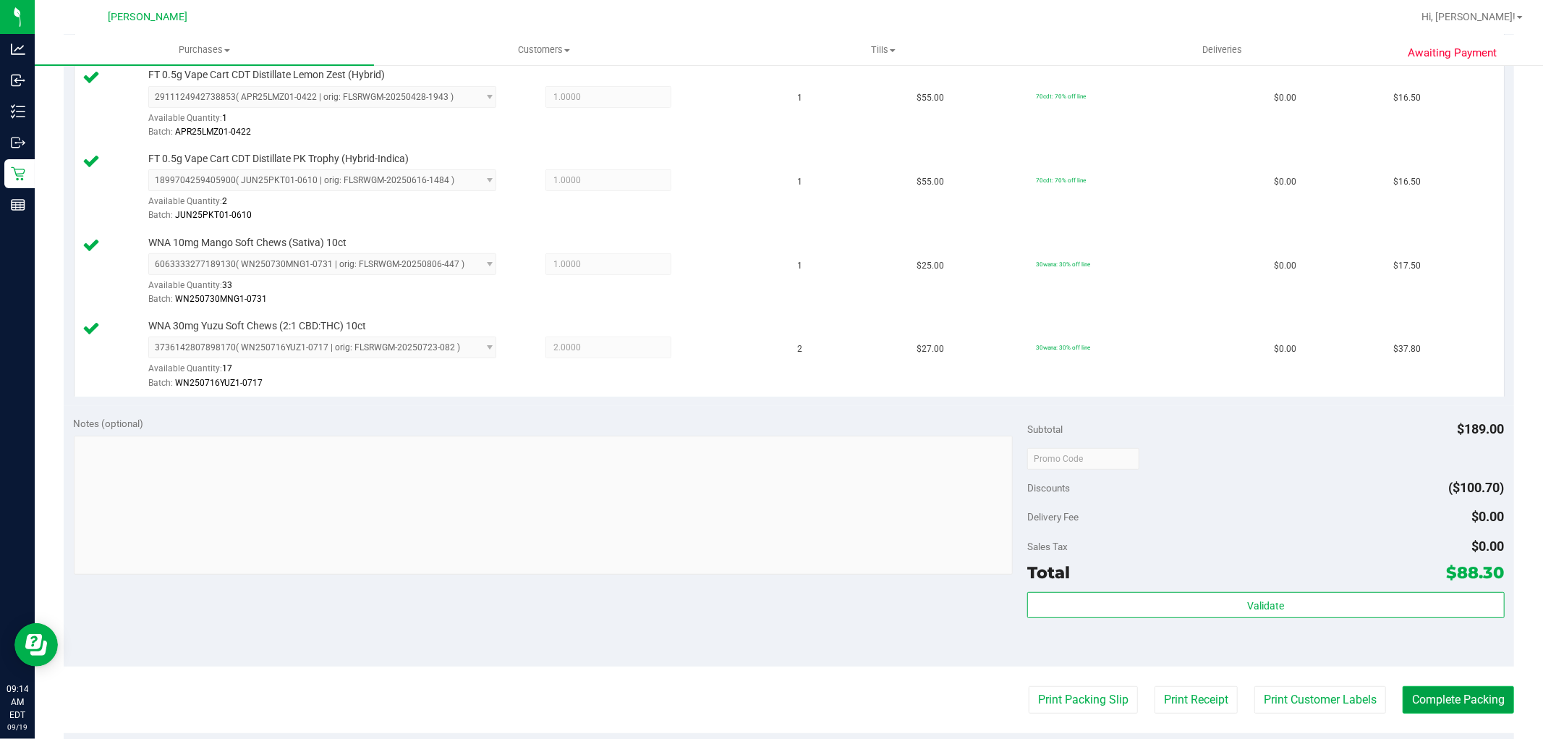
click at [1388, 663] on button "Complete Packing" at bounding box center [1458, 699] width 111 height 27
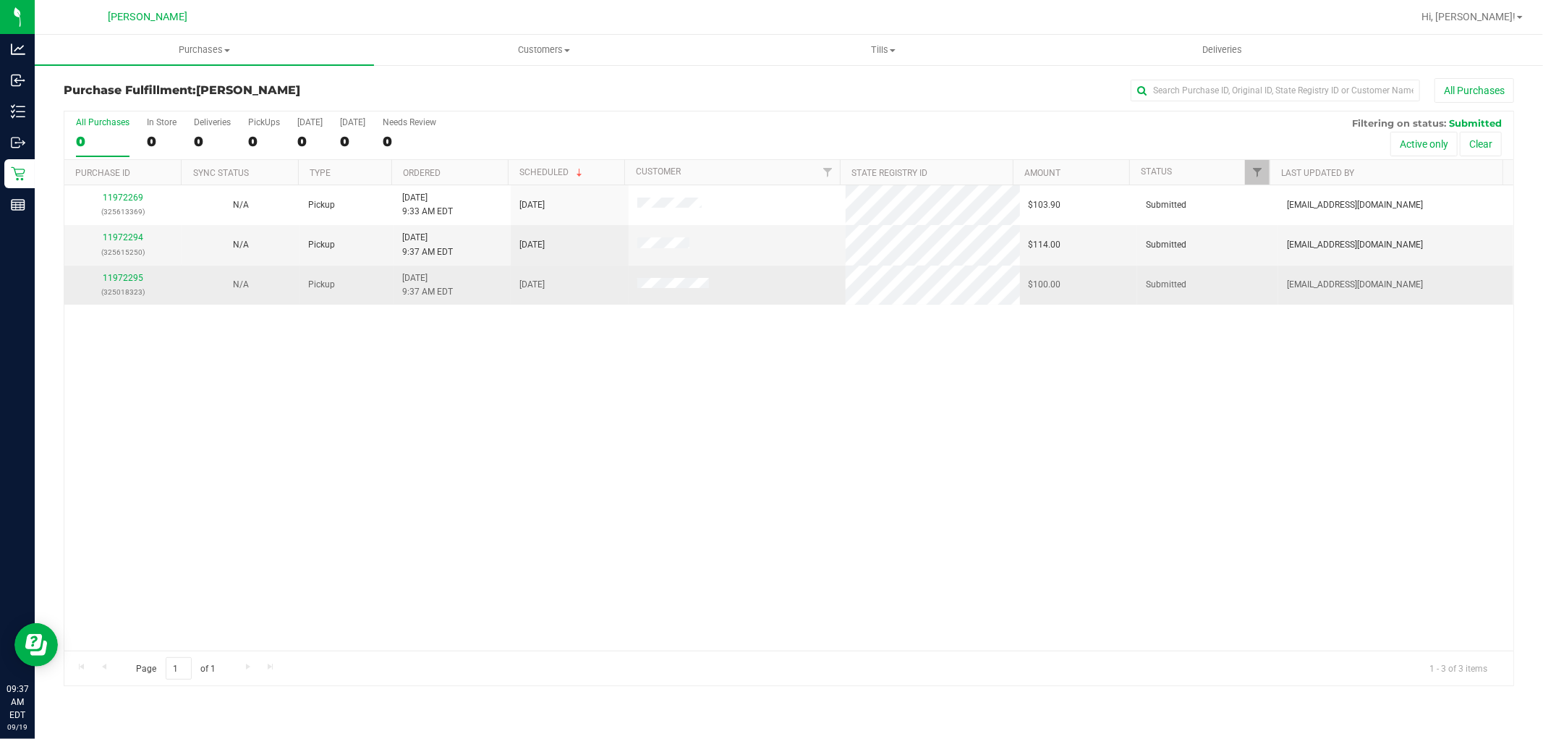
click at [127, 272] on div "11972295 (325018323)" at bounding box center [123, 284] width 100 height 27
click at [128, 280] on link "11972295" at bounding box center [123, 278] width 41 height 10
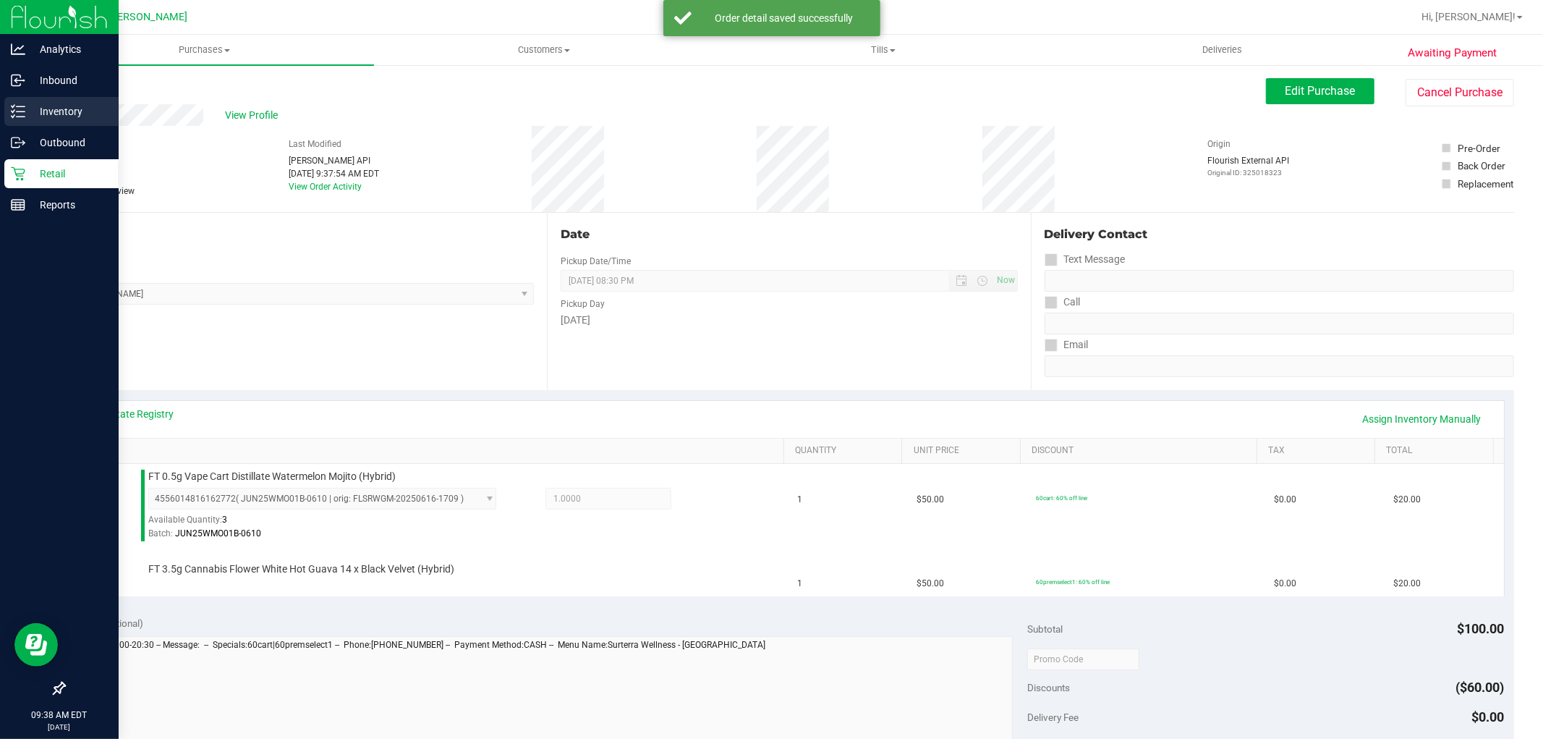
click at [29, 109] on p "Inventory" at bounding box center [68, 111] width 87 height 17
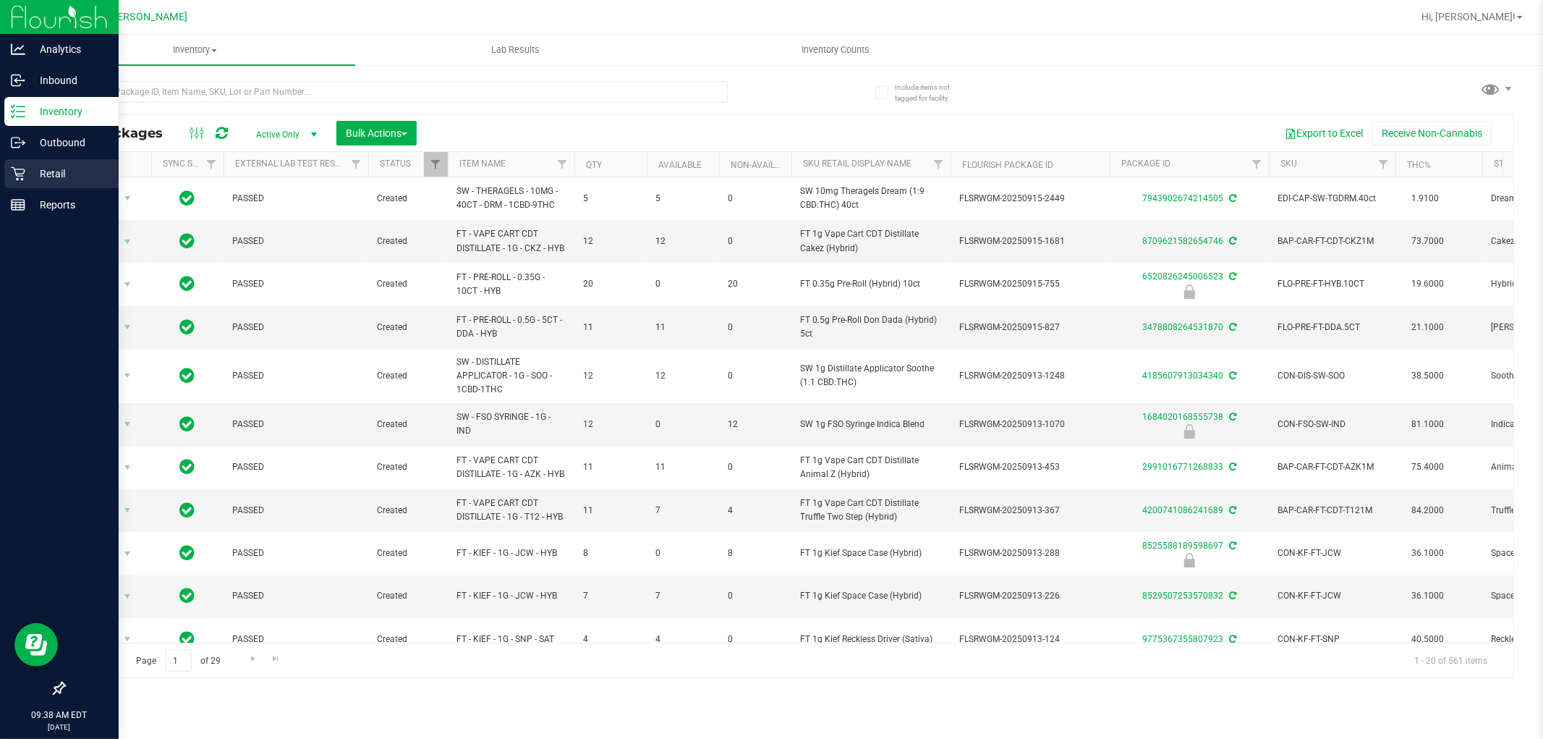
click at [26, 162] on div "Retail" at bounding box center [61, 173] width 114 height 29
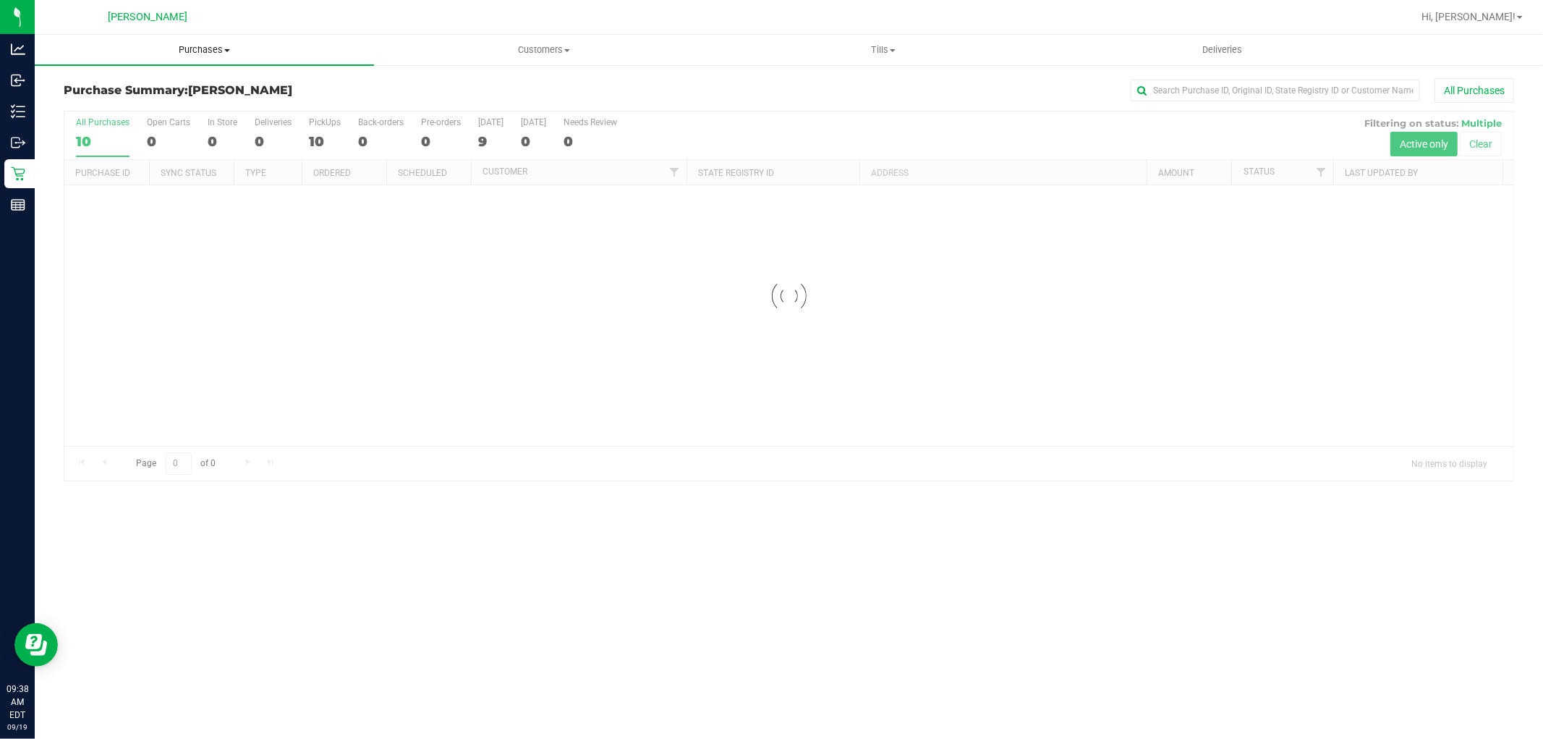
click at [213, 52] on span "Purchases" at bounding box center [204, 49] width 339 height 13
click at [176, 103] on li "Fulfillment" at bounding box center [204, 104] width 339 height 17
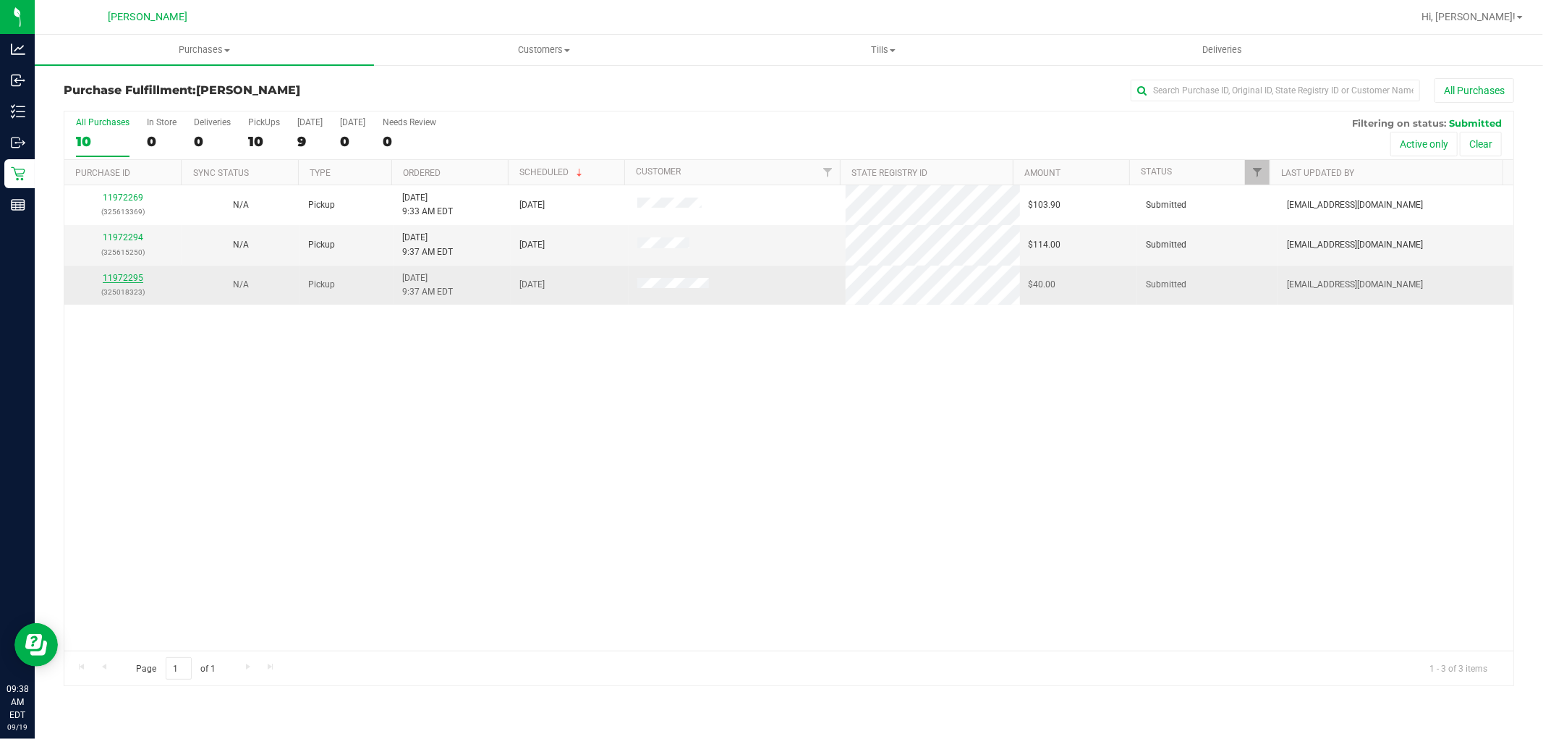
click at [135, 273] on link "11972295" at bounding box center [123, 278] width 41 height 10
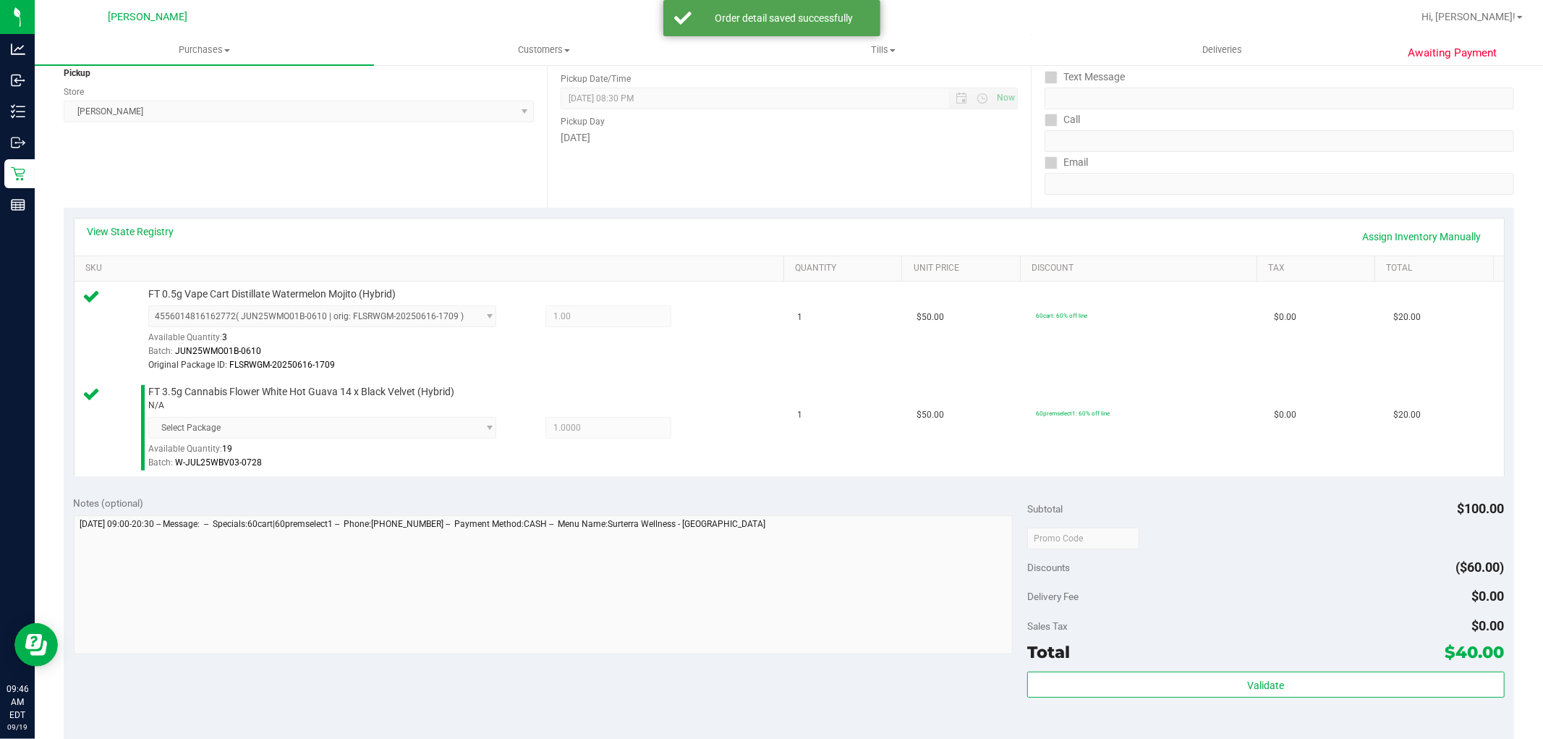
scroll to position [321, 0]
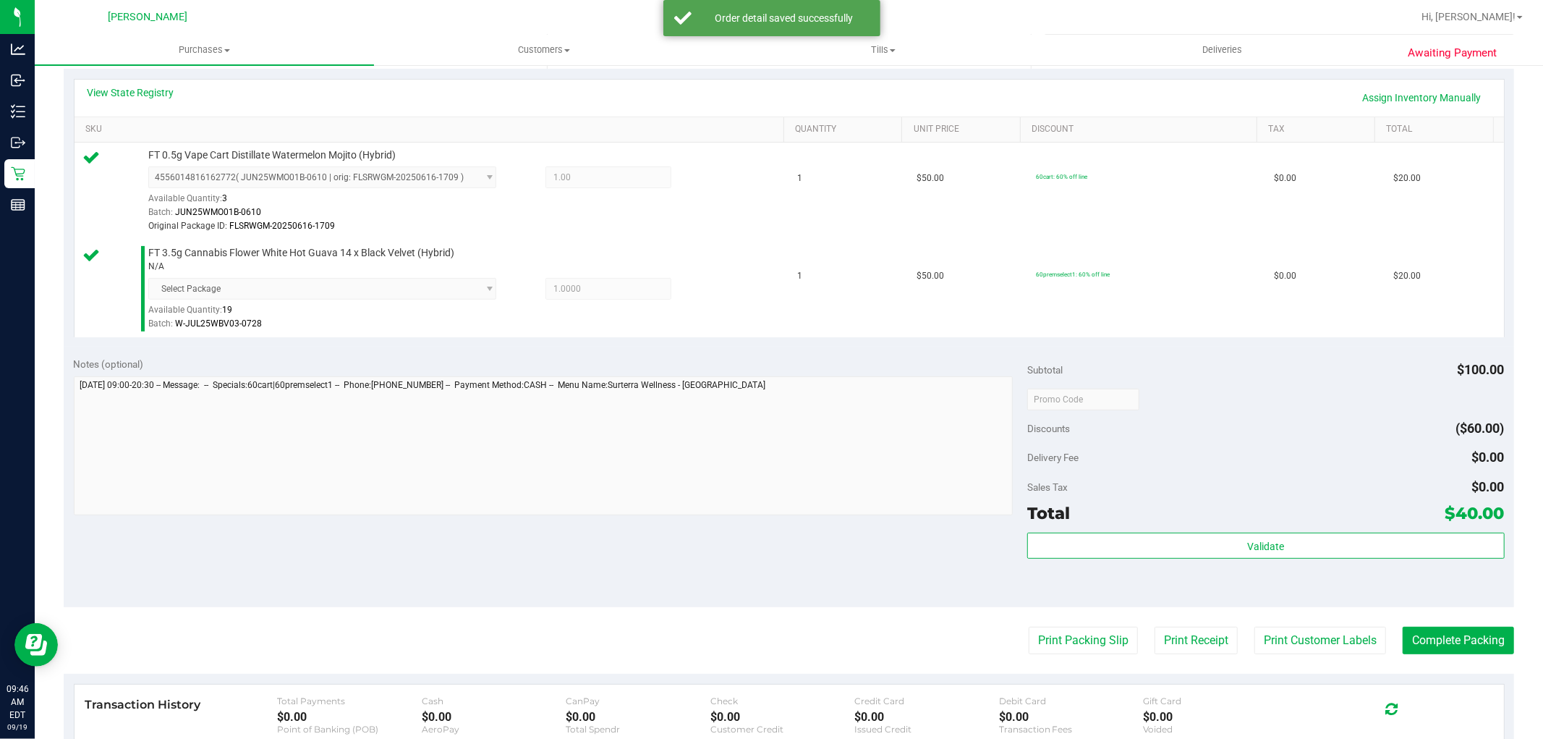
click at [1204, 529] on div "Subtotal $100.00 Discounts ($60.00) Delivery Fee $0.00 Sales Tax $0.00 Total $4…" at bounding box center [1265, 477] width 477 height 241
click at [1205, 545] on button "Validate" at bounding box center [1265, 545] width 477 height 26
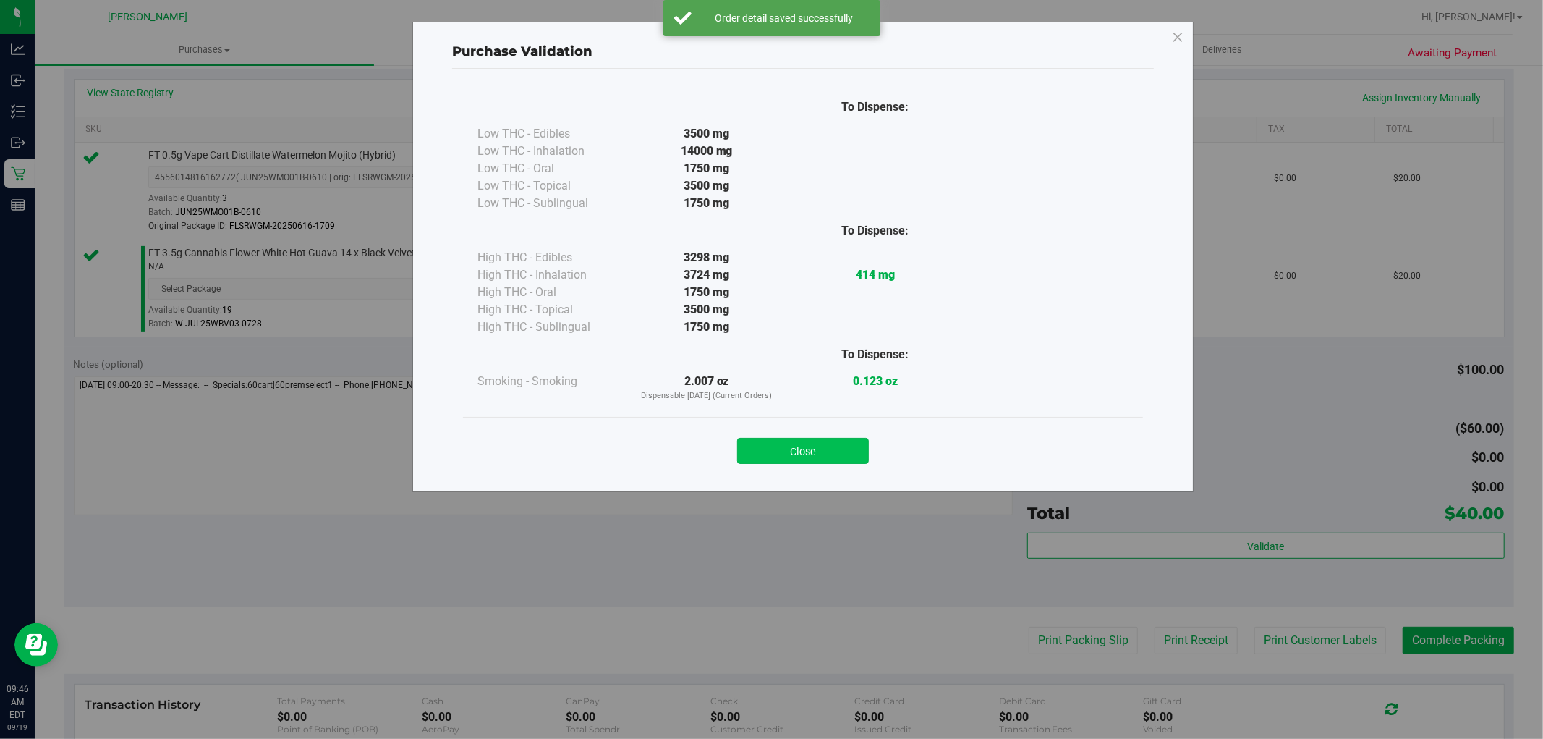
click at [767, 453] on button "Close" at bounding box center [803, 451] width 132 height 26
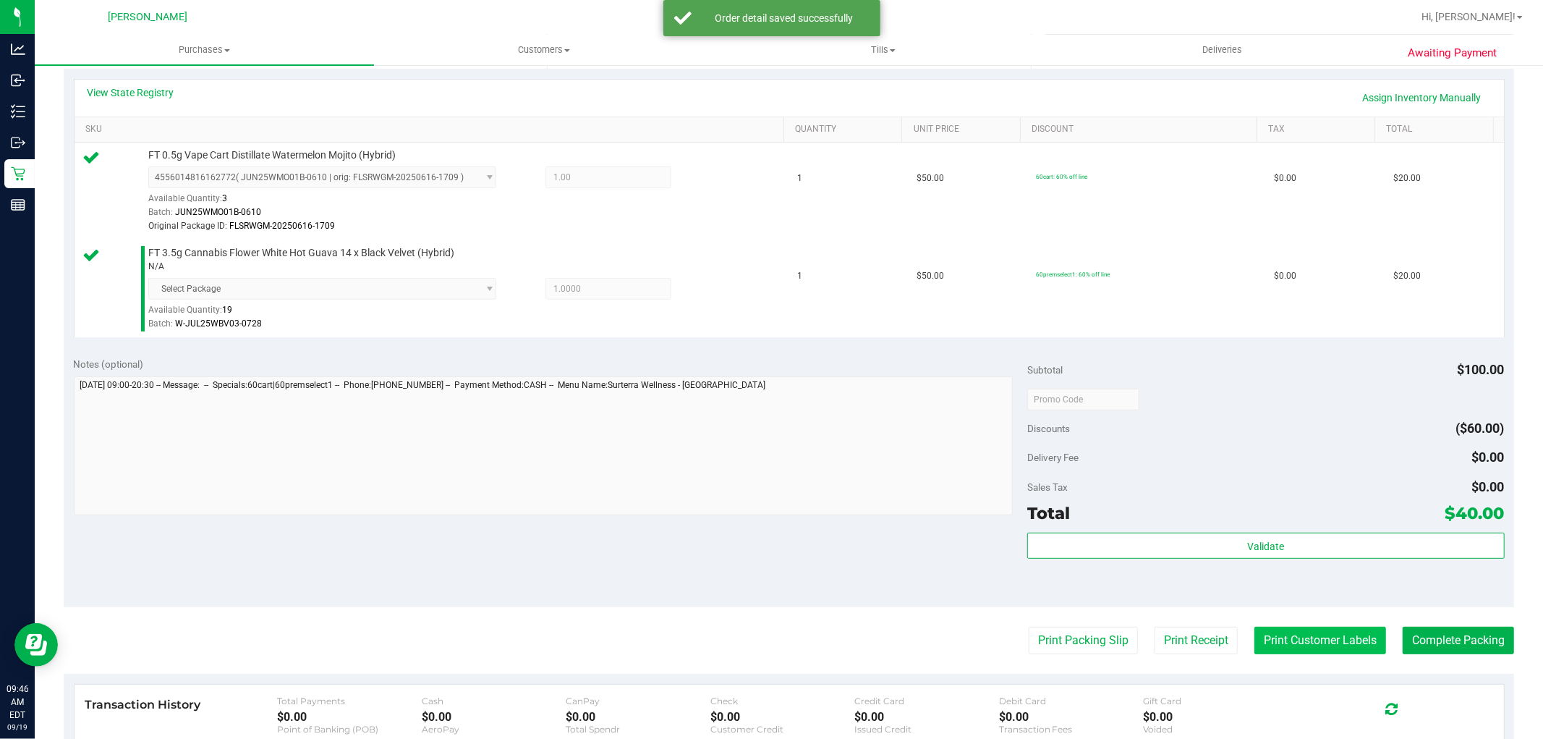
click at [1261, 632] on button "Print Customer Labels" at bounding box center [1320, 639] width 132 height 27
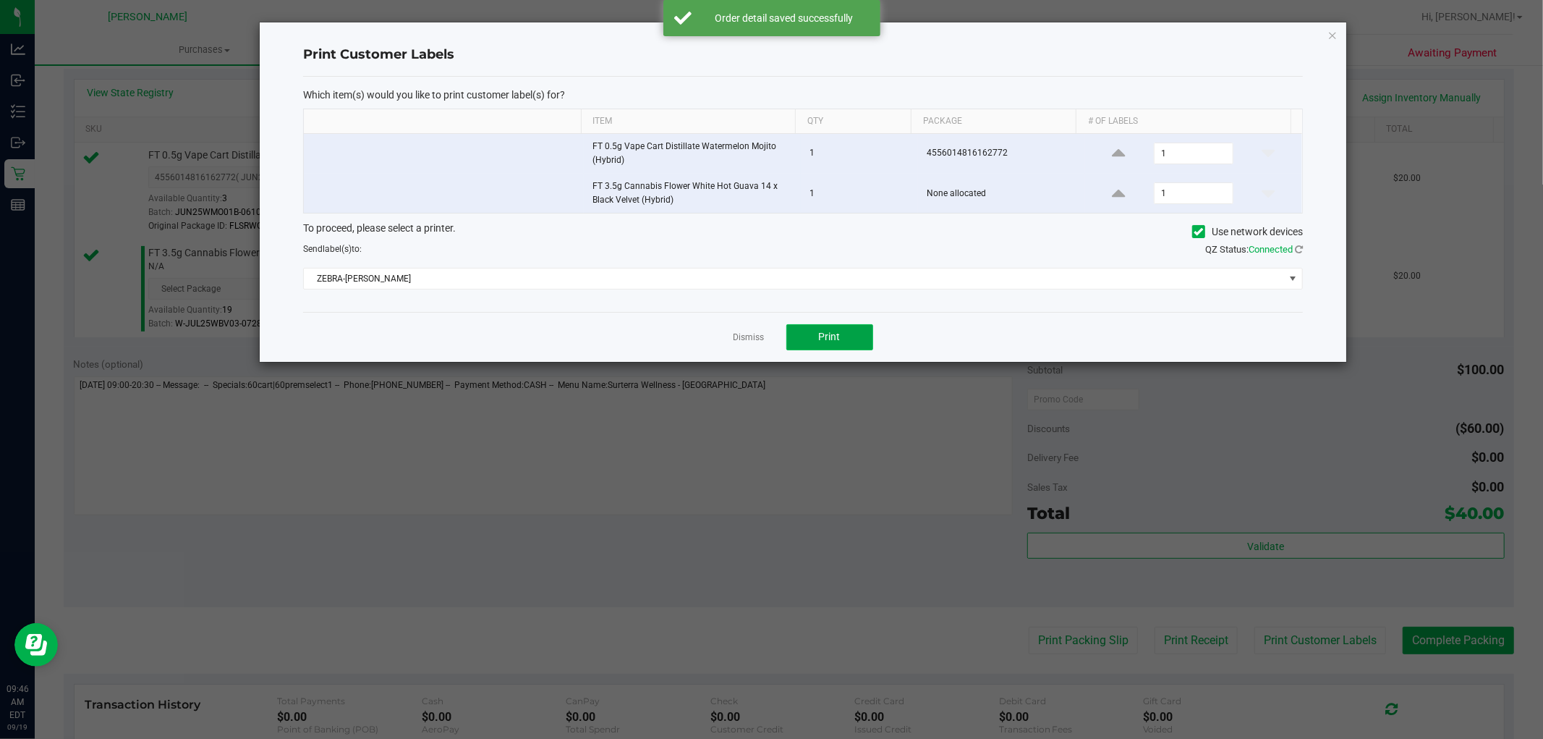
click at [849, 336] on button "Print" at bounding box center [829, 337] width 87 height 26
click at [740, 338] on link "Dismiss" at bounding box center [748, 337] width 31 height 12
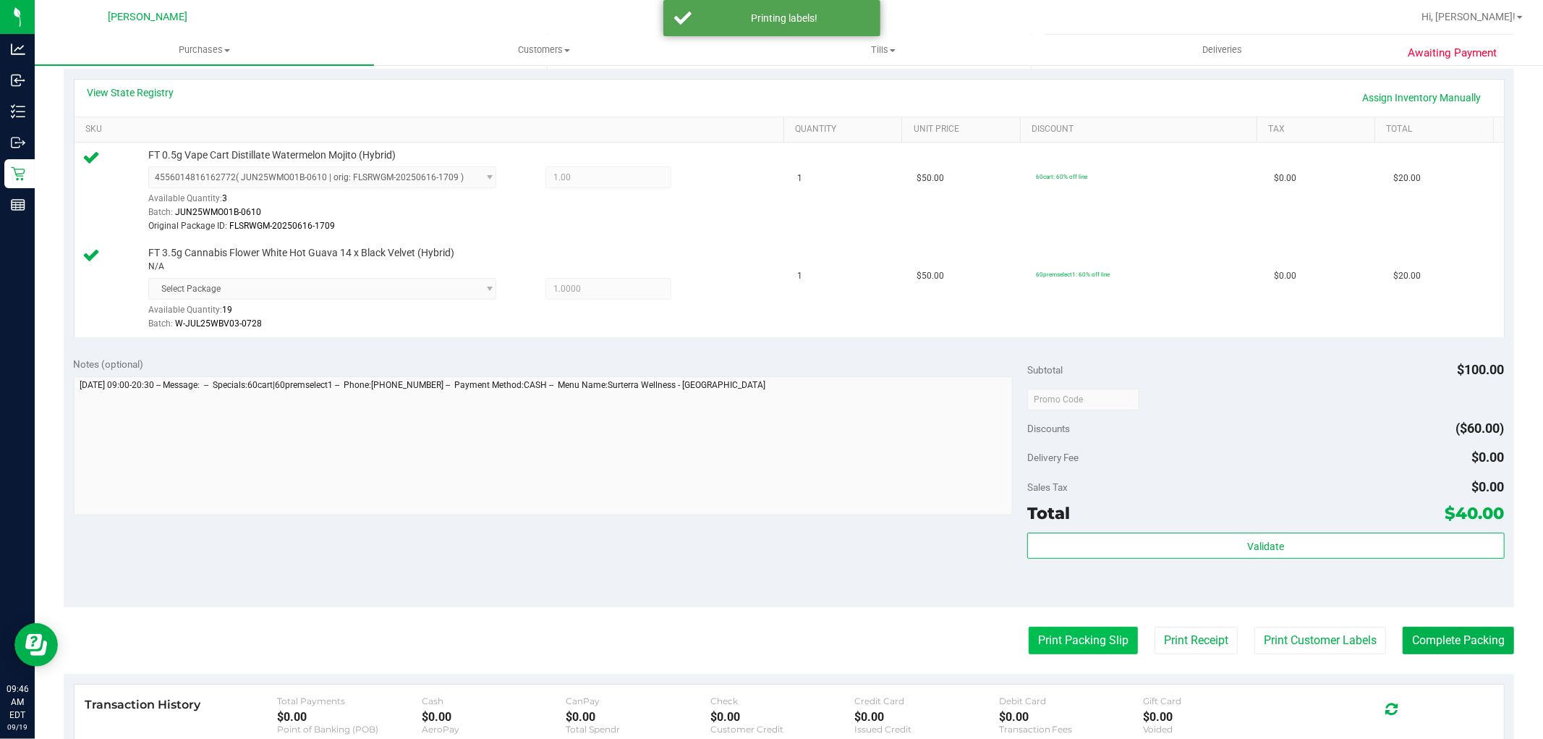
click at [1056, 638] on button "Print Packing Slip" at bounding box center [1083, 639] width 109 height 27
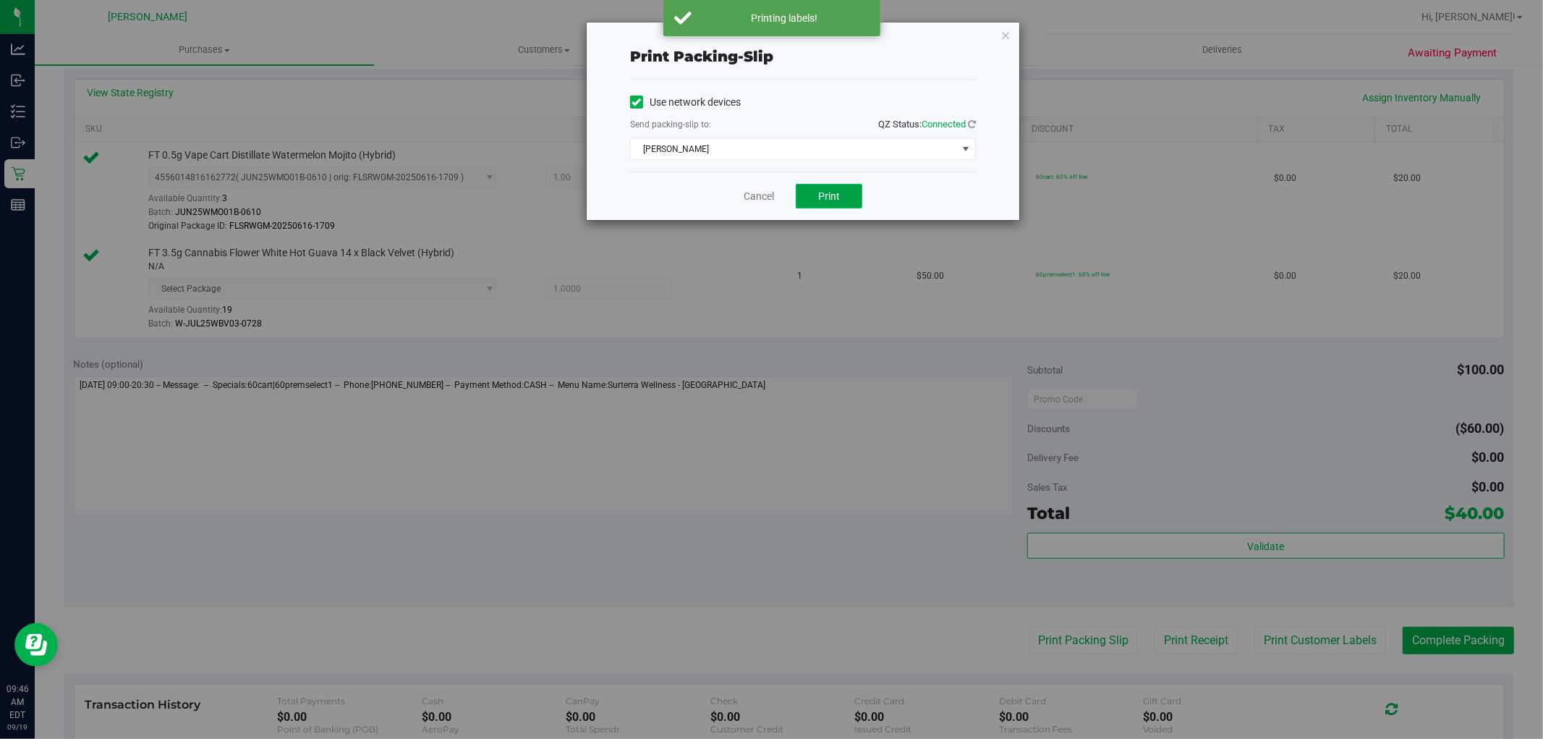
click at [829, 193] on span "Print" at bounding box center [829, 196] width 22 height 12
click at [762, 196] on link "Cancel" at bounding box center [759, 196] width 30 height 15
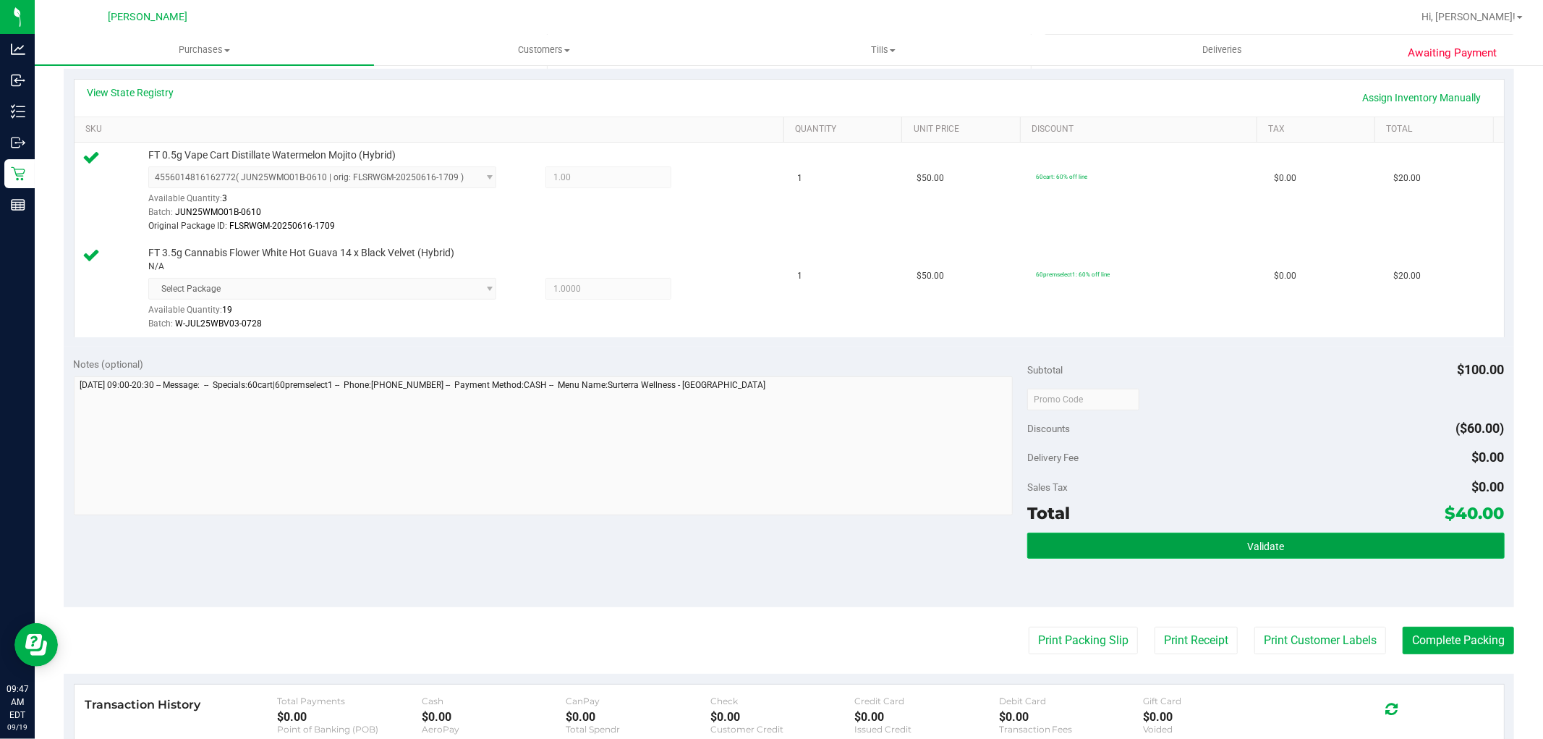
click at [1230, 540] on button "Validate" at bounding box center [1265, 545] width 477 height 26
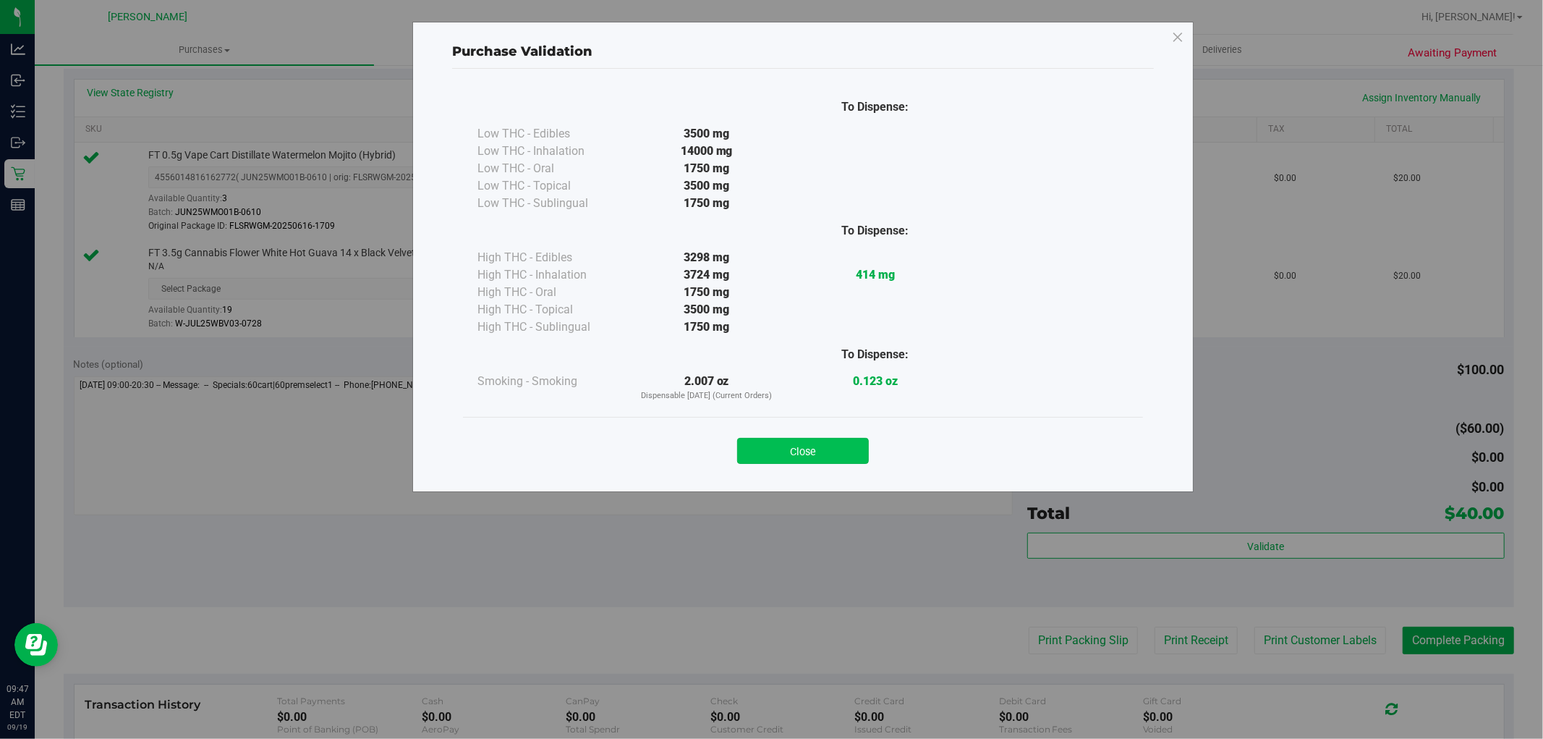
click at [828, 444] on button "Close" at bounding box center [803, 451] width 132 height 26
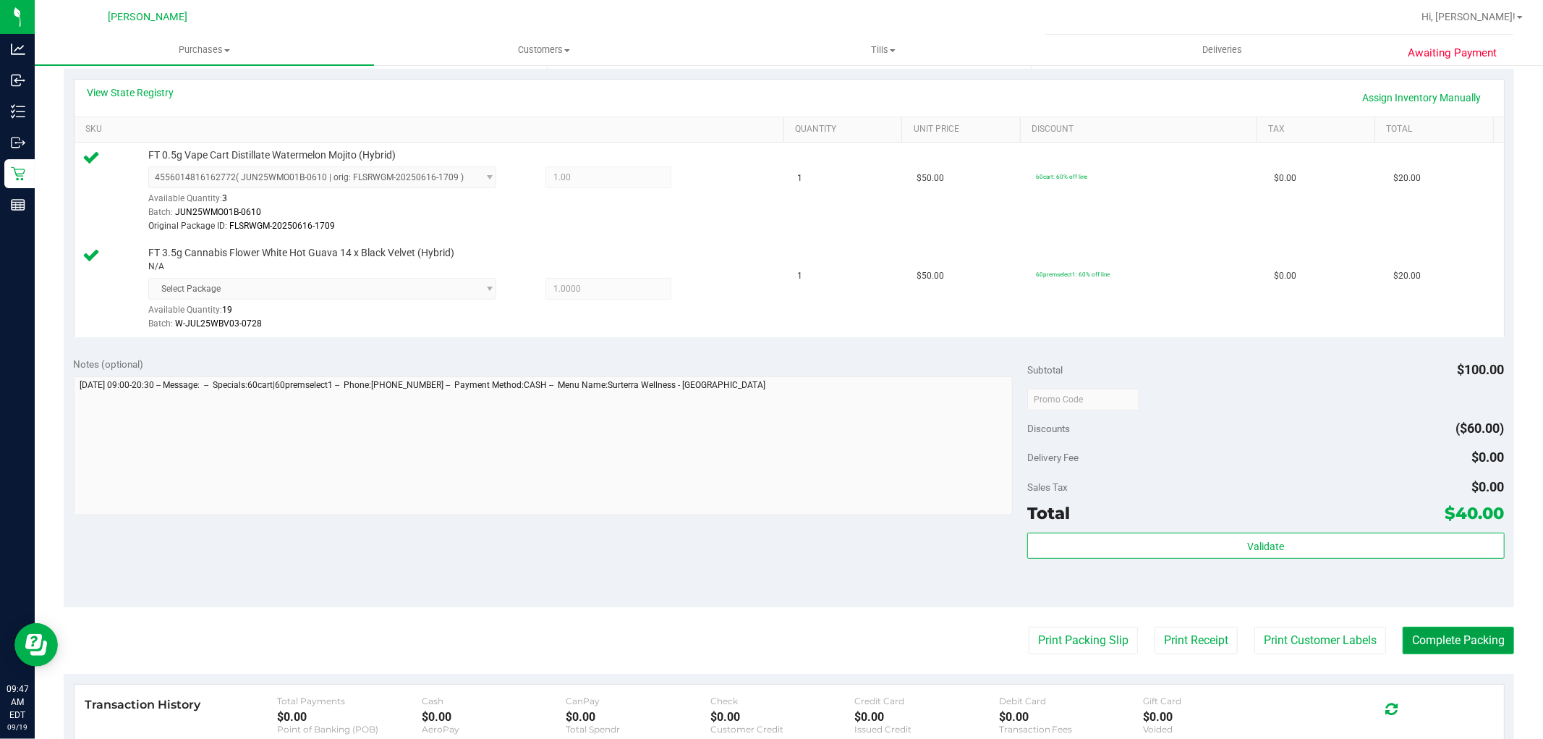
click at [1388, 642] on button "Complete Packing" at bounding box center [1458, 639] width 111 height 27
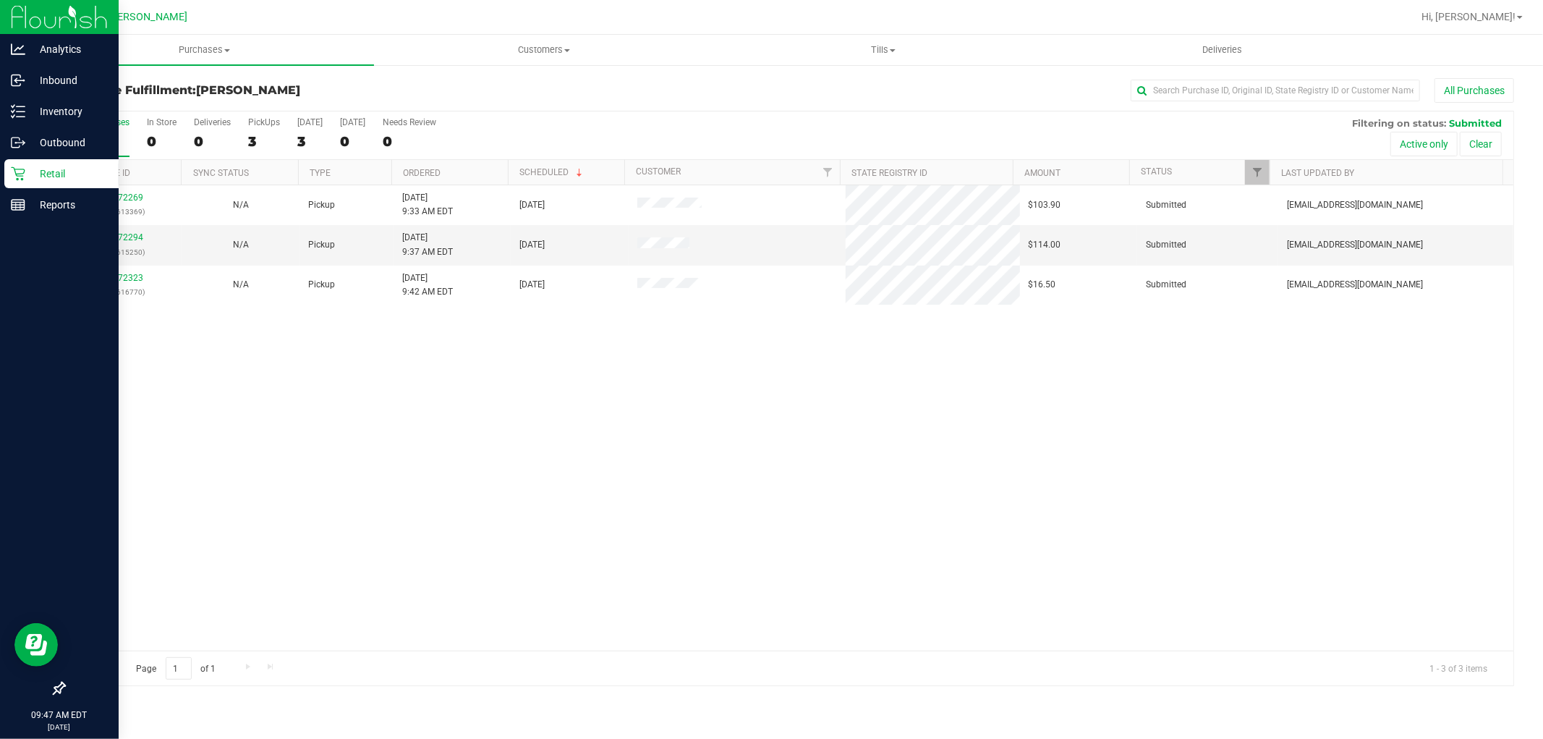
click at [17, 170] on icon at bounding box center [18, 173] width 14 height 14
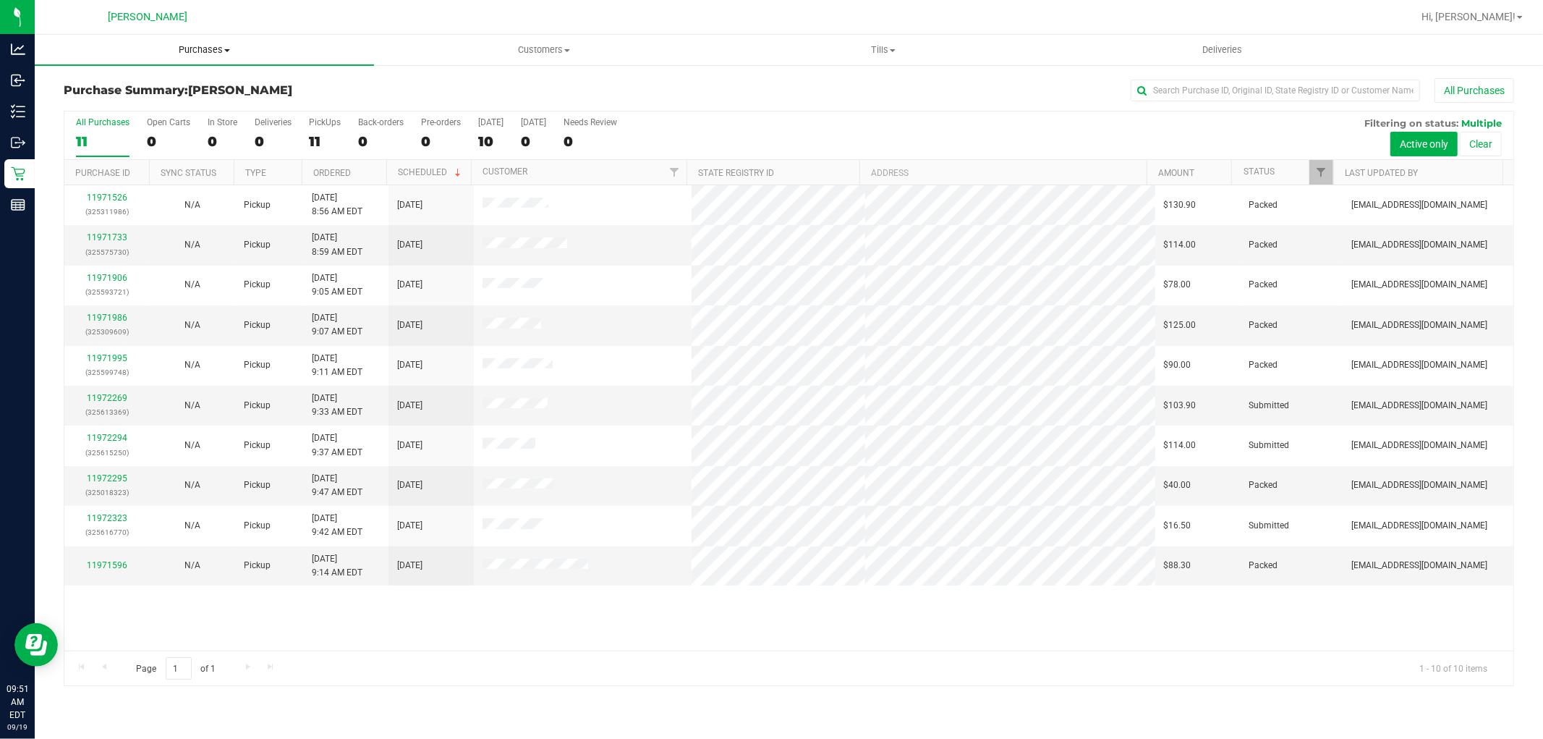
click at [187, 52] on span "Purchases" at bounding box center [204, 49] width 339 height 13
click at [154, 104] on li "Fulfillment" at bounding box center [204, 104] width 339 height 17
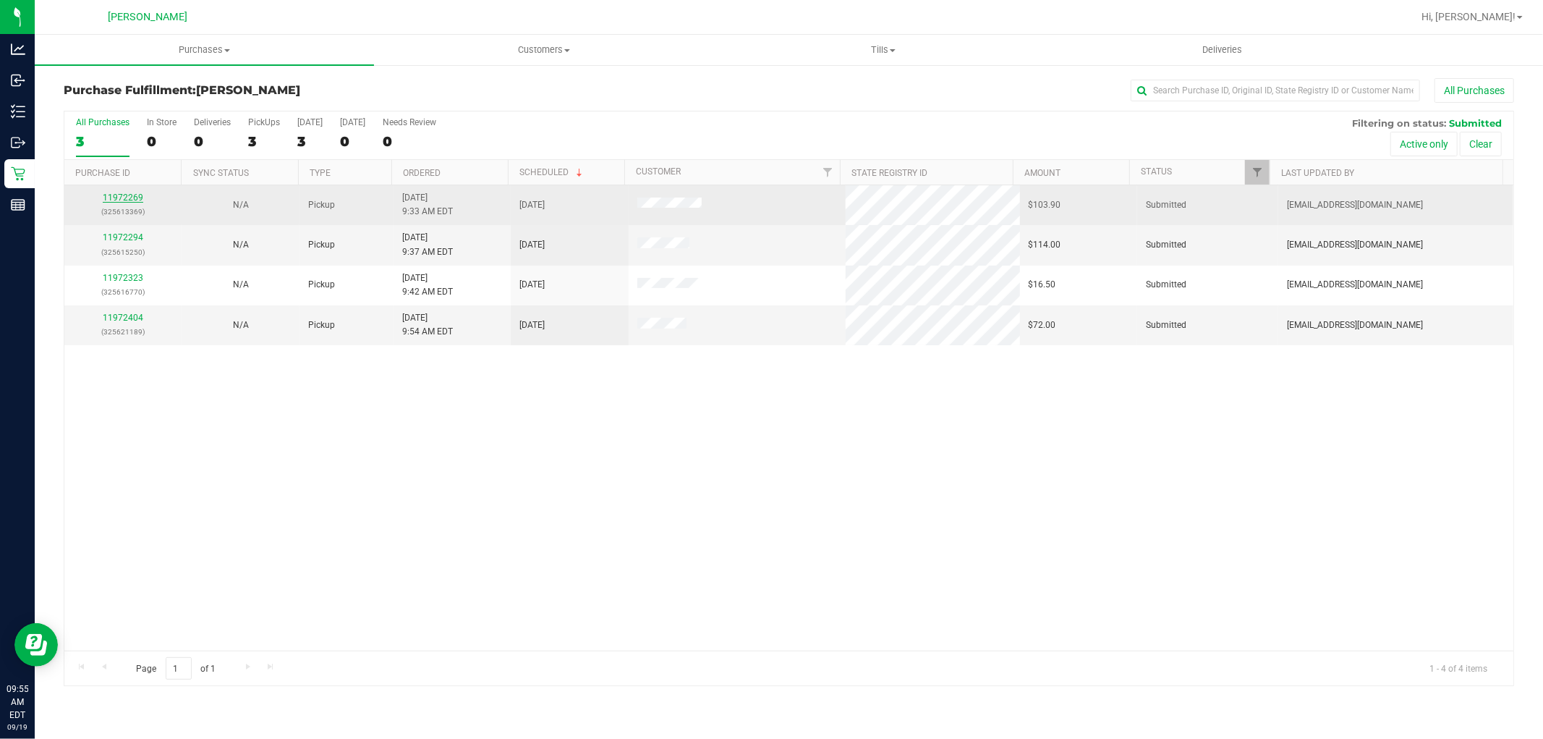
click at [113, 193] on link "11972269" at bounding box center [123, 197] width 41 height 10
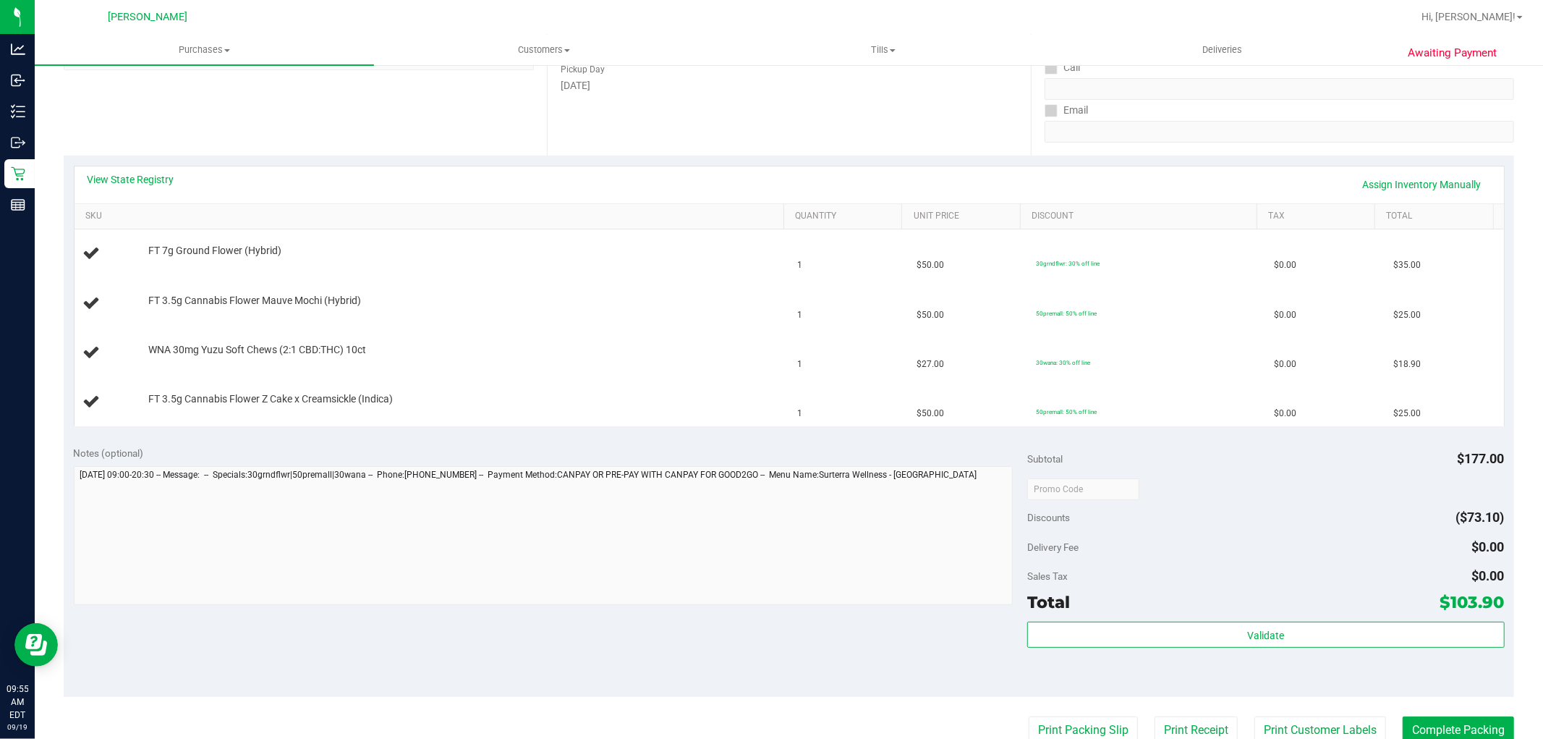
scroll to position [241, 0]
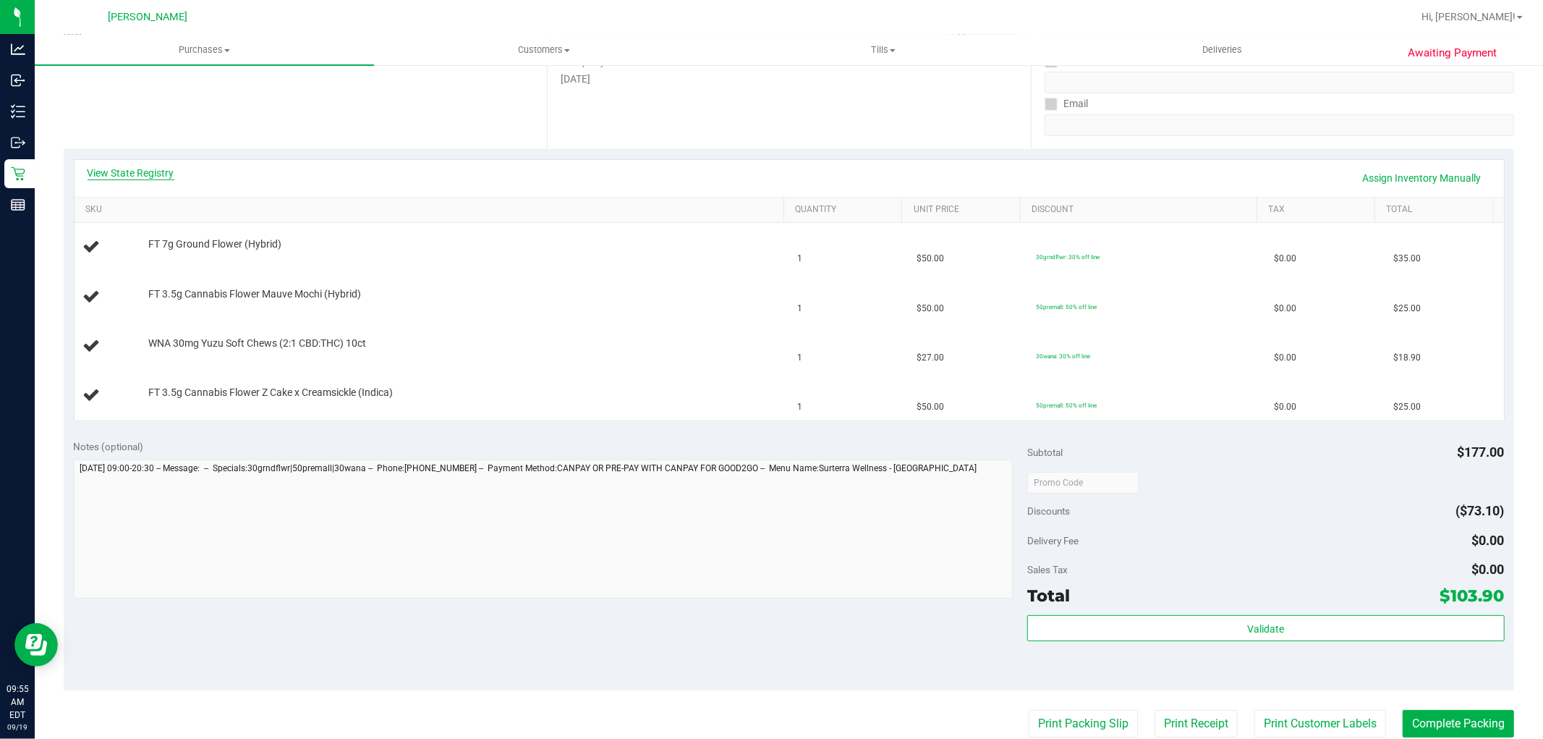
click at [161, 169] on link "View State Registry" at bounding box center [131, 173] width 87 height 14
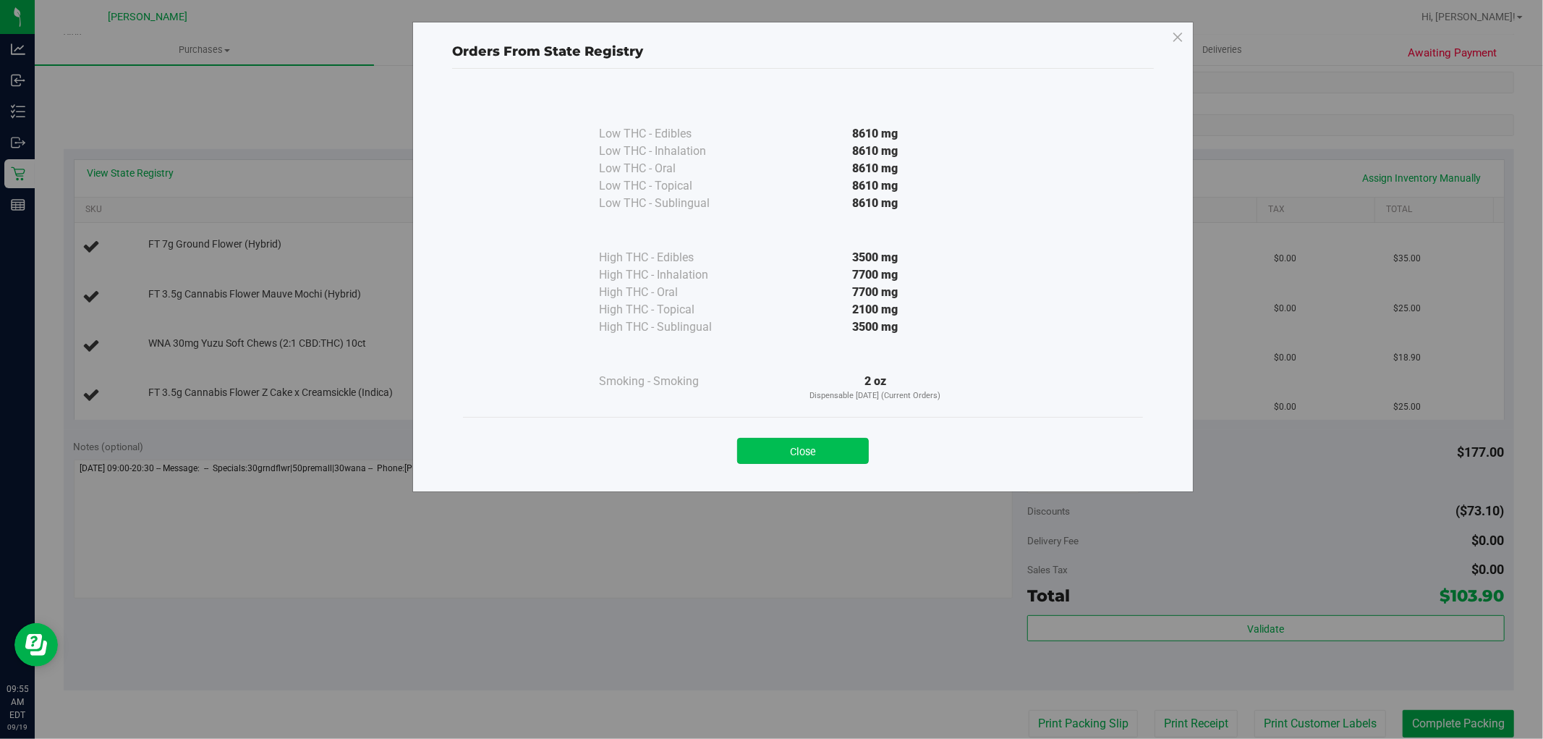
click at [781, 450] on button "Close" at bounding box center [803, 451] width 132 height 26
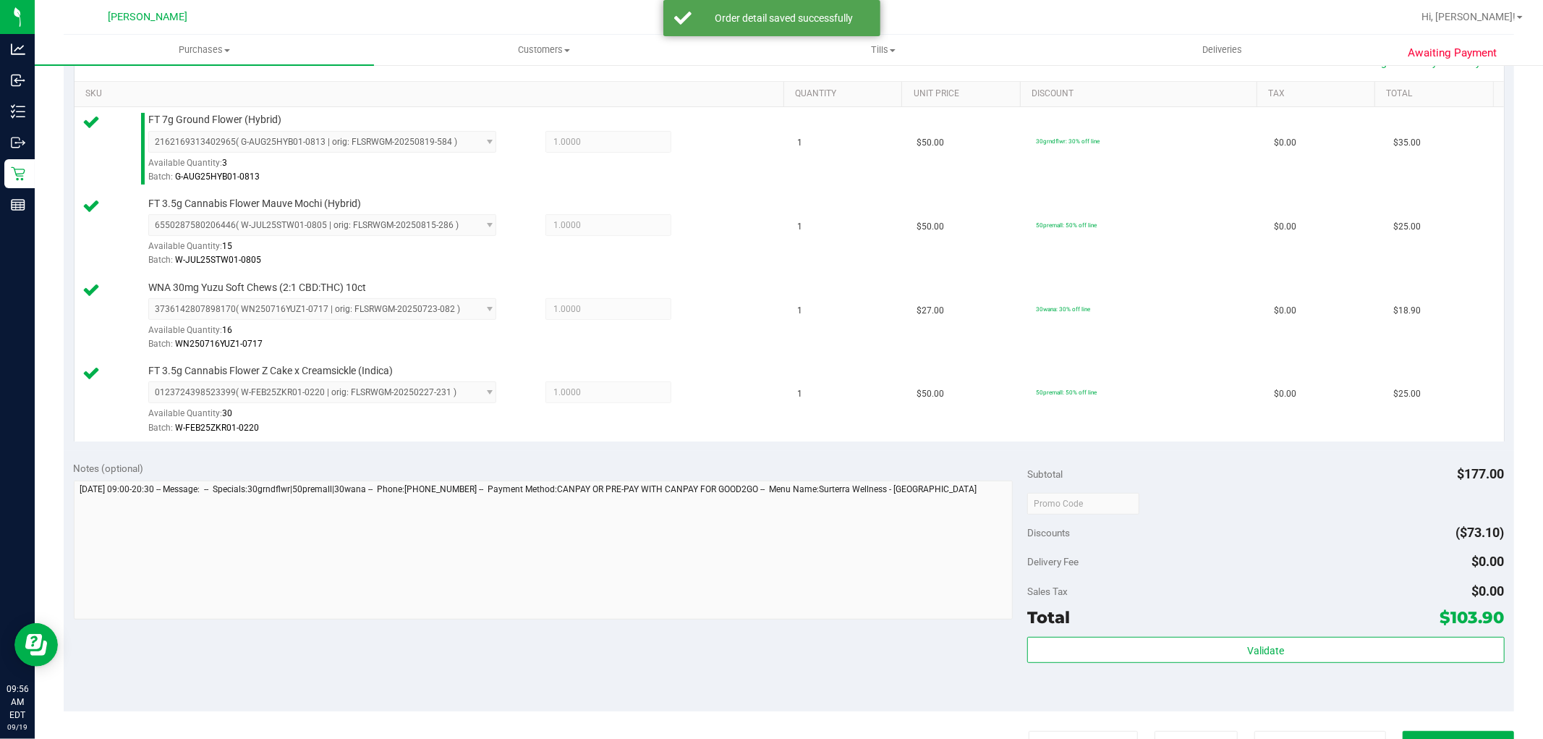
scroll to position [482, 0]
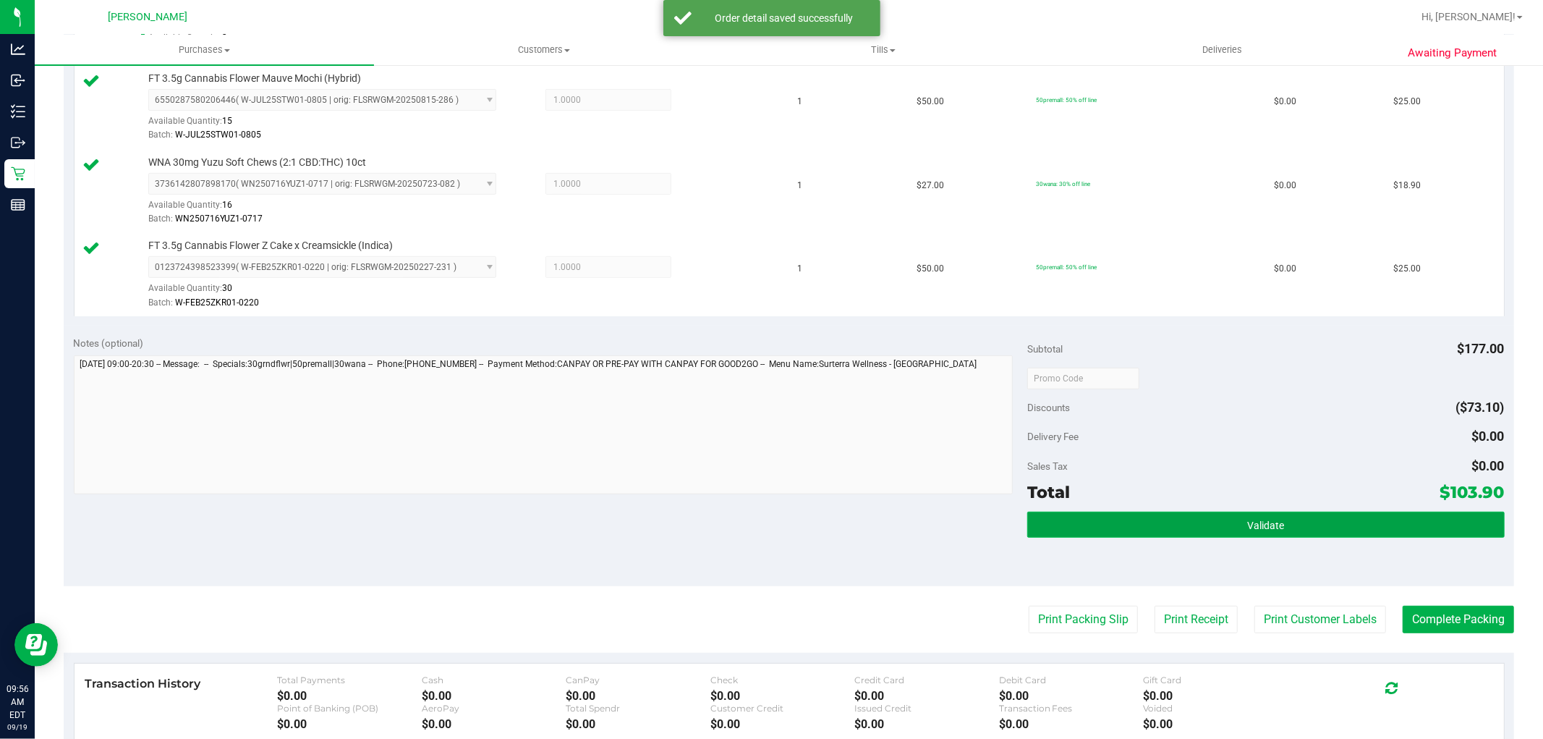
click at [1175, 529] on button "Validate" at bounding box center [1265, 524] width 477 height 26
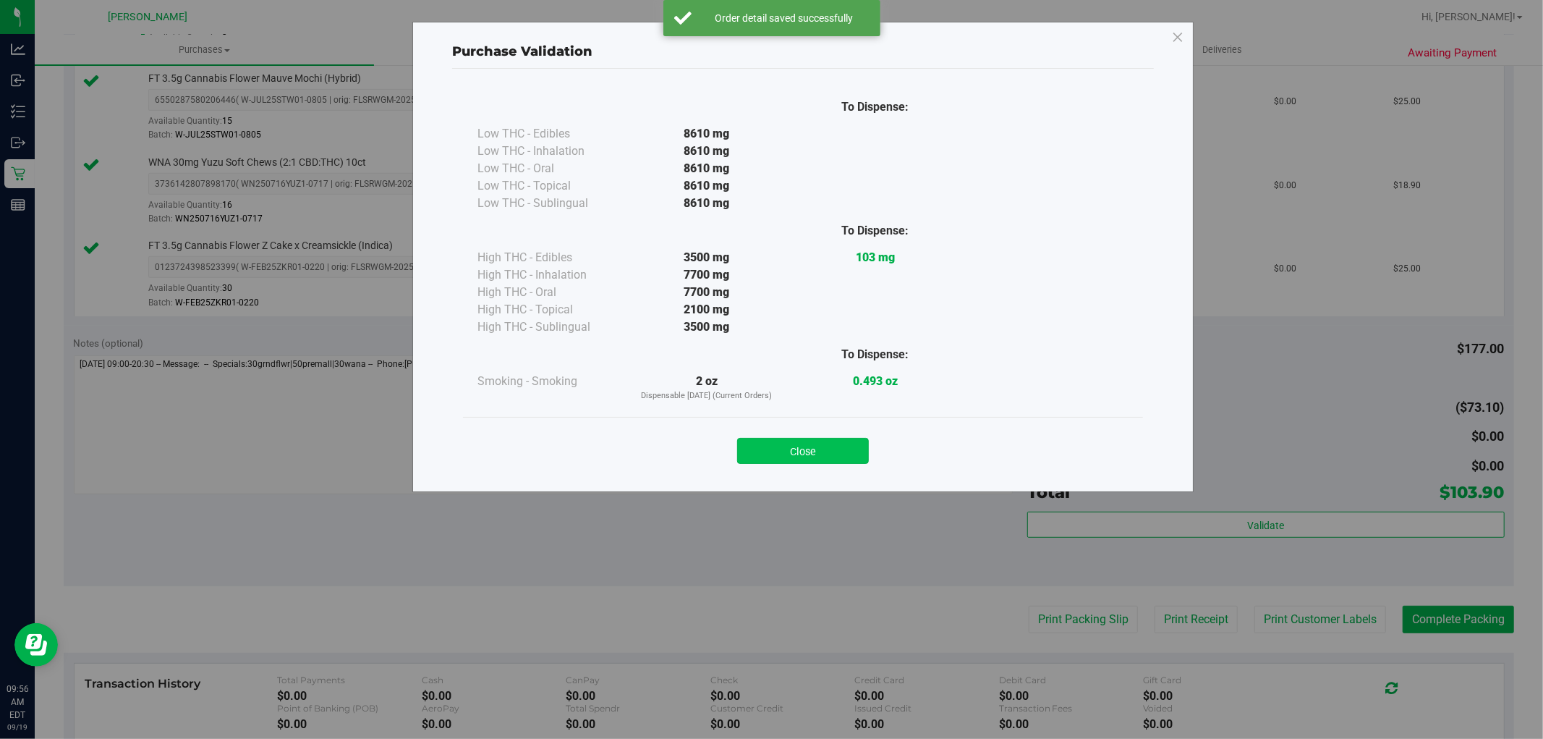
click at [808, 450] on button "Close" at bounding box center [803, 451] width 132 height 26
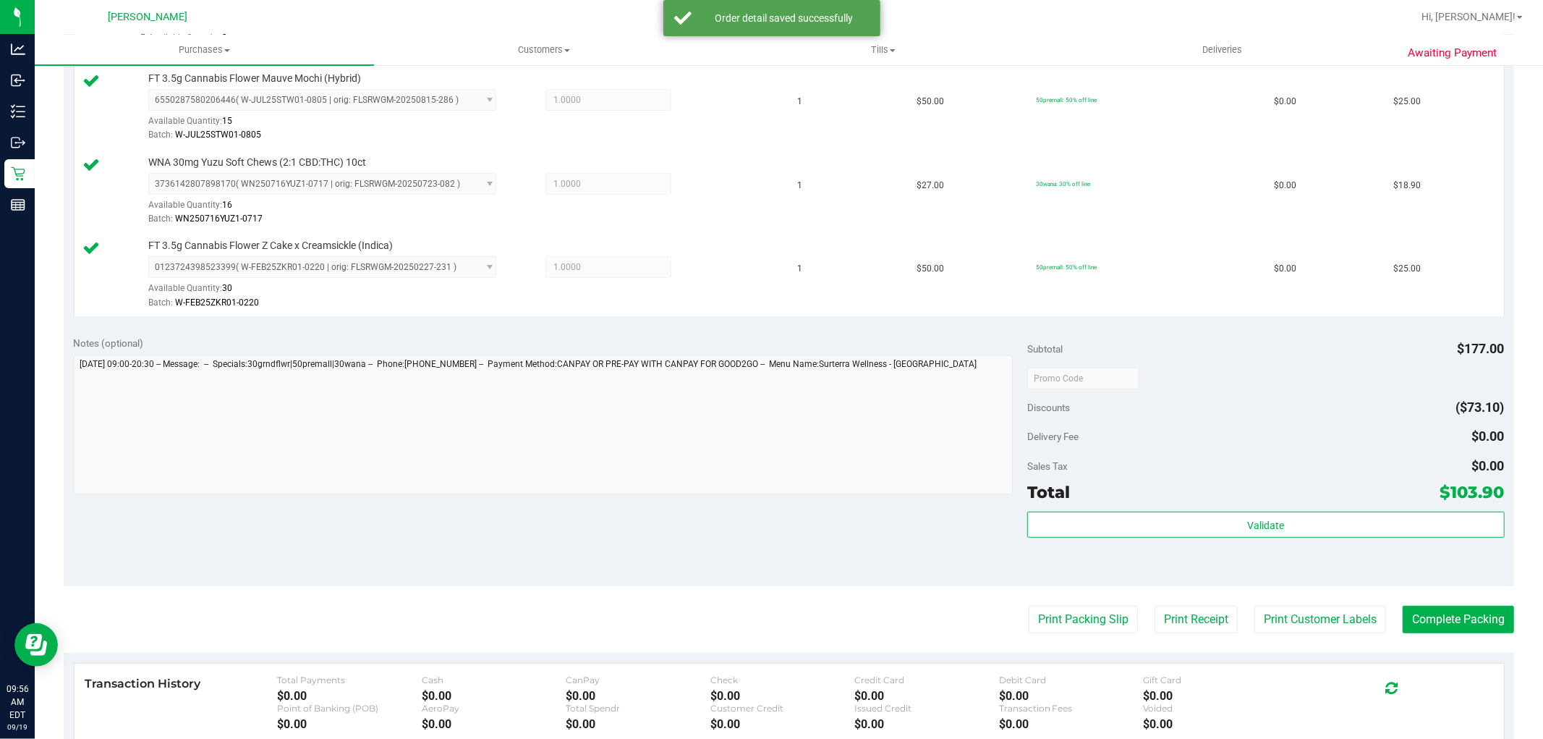
click at [1335, 639] on purchase-details "Back Edit Purchase Cancel Purchase View Profile # 11972269 BioTrack ID: - Submi…" at bounding box center [789, 259] width 1450 height 1327
click at [1334, 626] on button "Print Customer Labels" at bounding box center [1320, 618] width 132 height 27
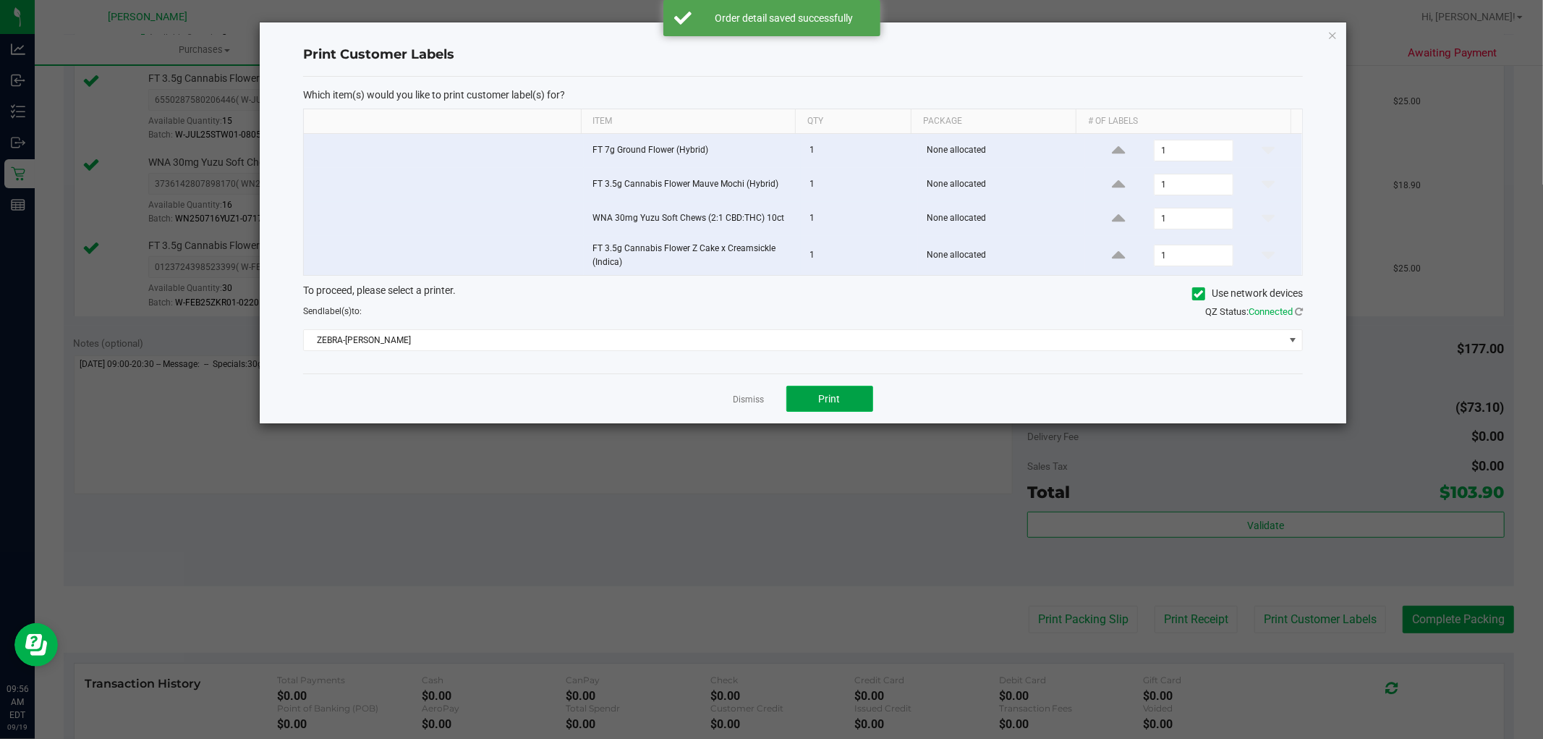
click at [801, 404] on button "Print" at bounding box center [829, 399] width 87 height 26
click at [752, 403] on link "Dismiss" at bounding box center [748, 400] width 31 height 12
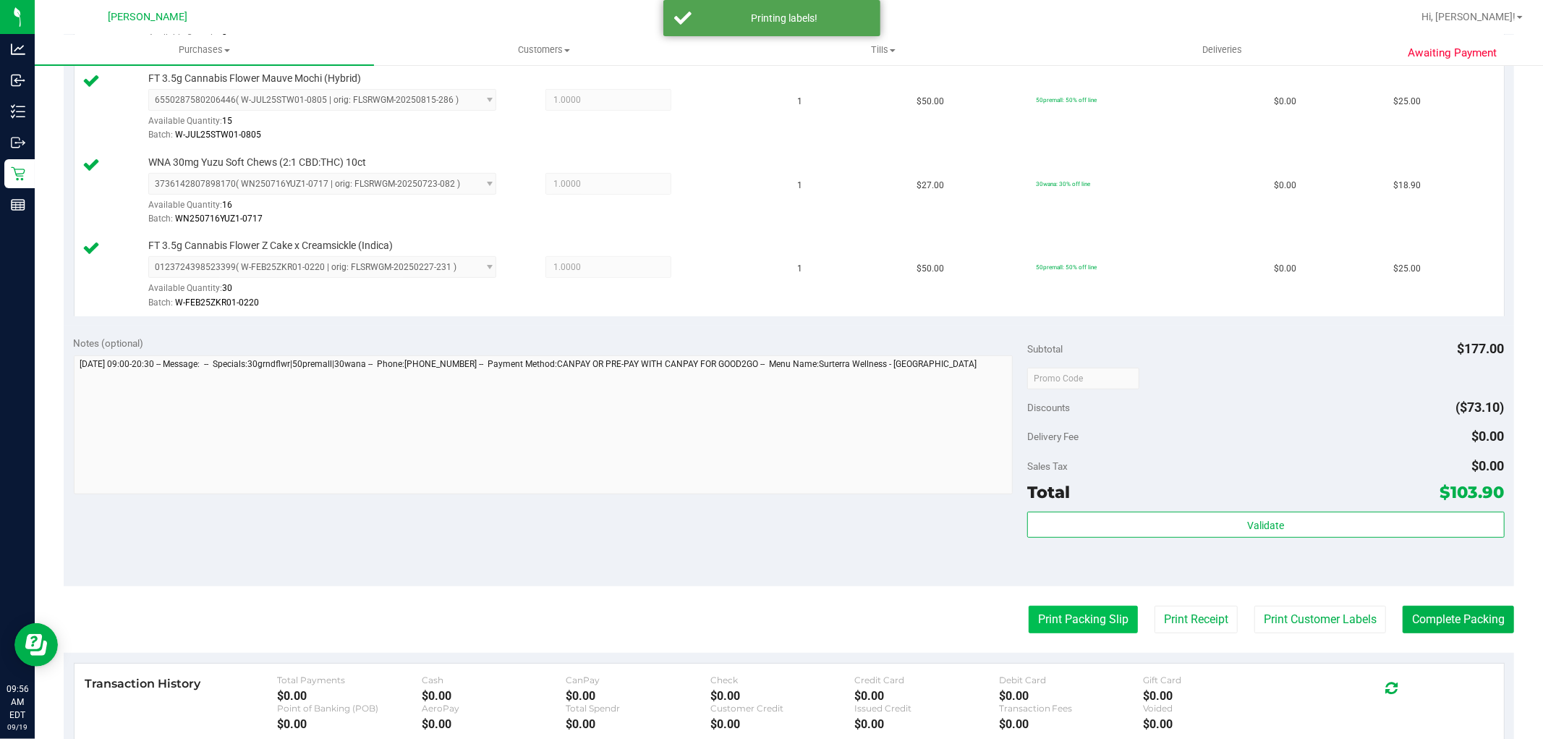
click at [1105, 616] on button "Print Packing Slip" at bounding box center [1083, 618] width 109 height 27
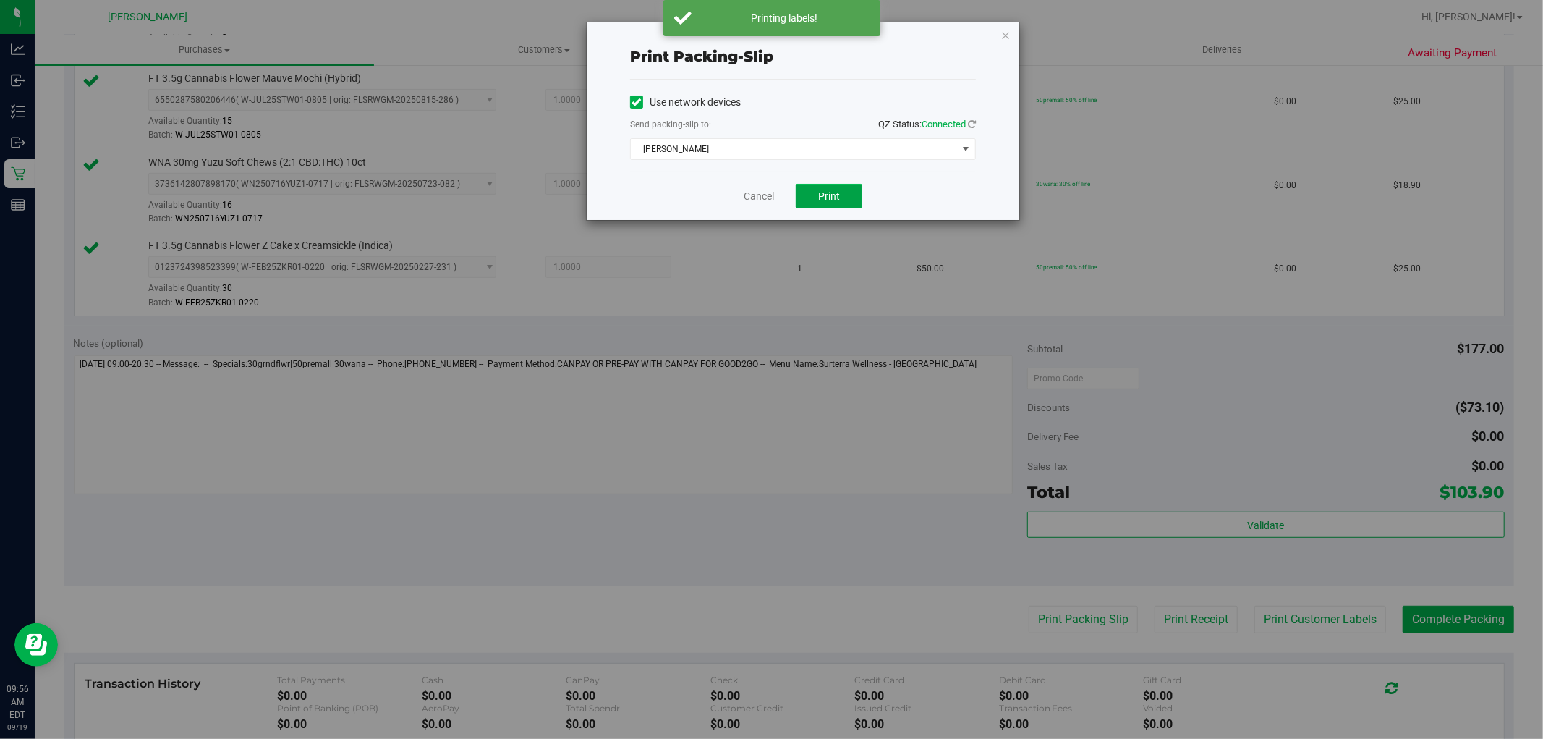
click at [838, 195] on span "Print" at bounding box center [829, 196] width 22 height 12
click at [763, 199] on link "Cancel" at bounding box center [759, 196] width 30 height 15
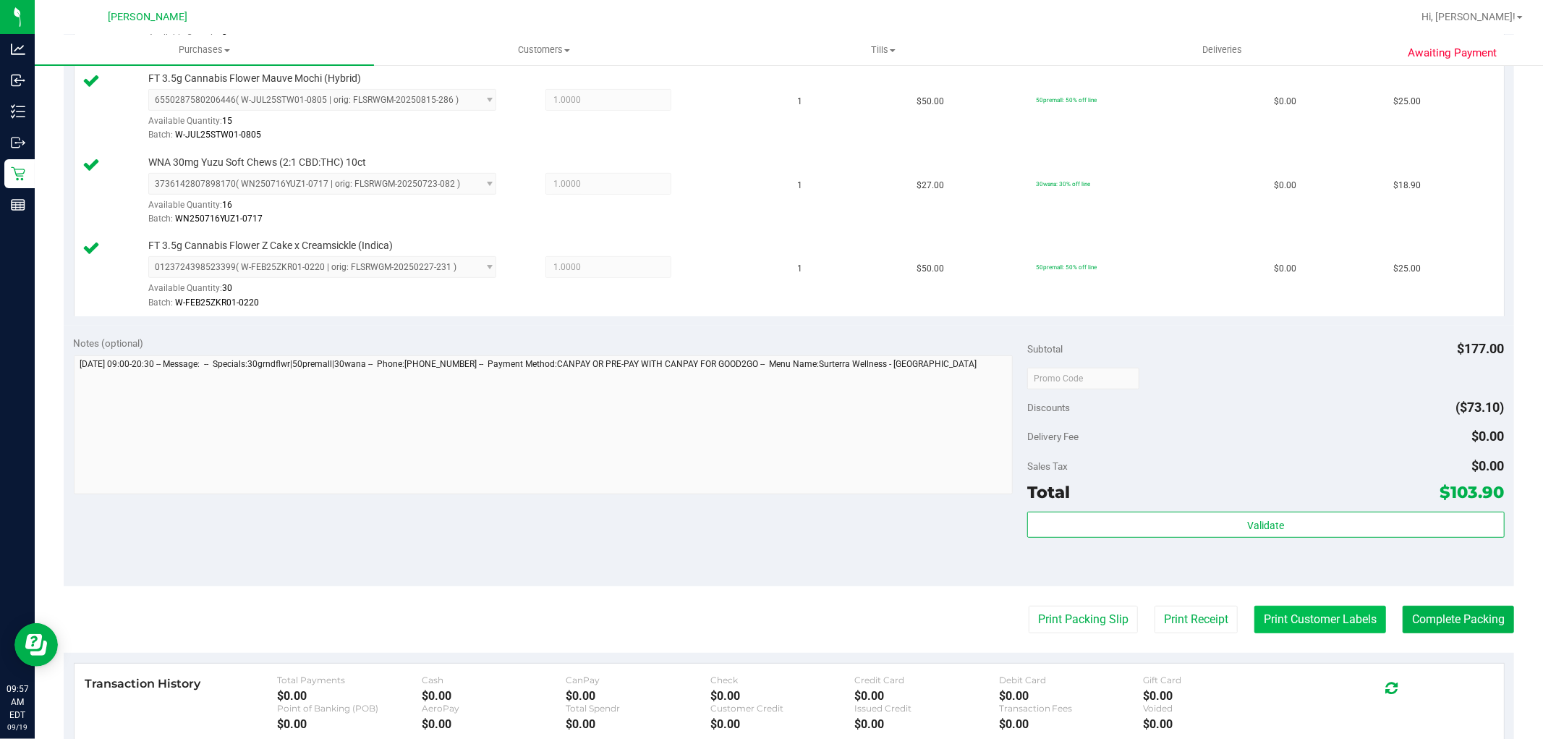
click at [1319, 622] on button "Print Customer Labels" at bounding box center [1320, 618] width 132 height 27
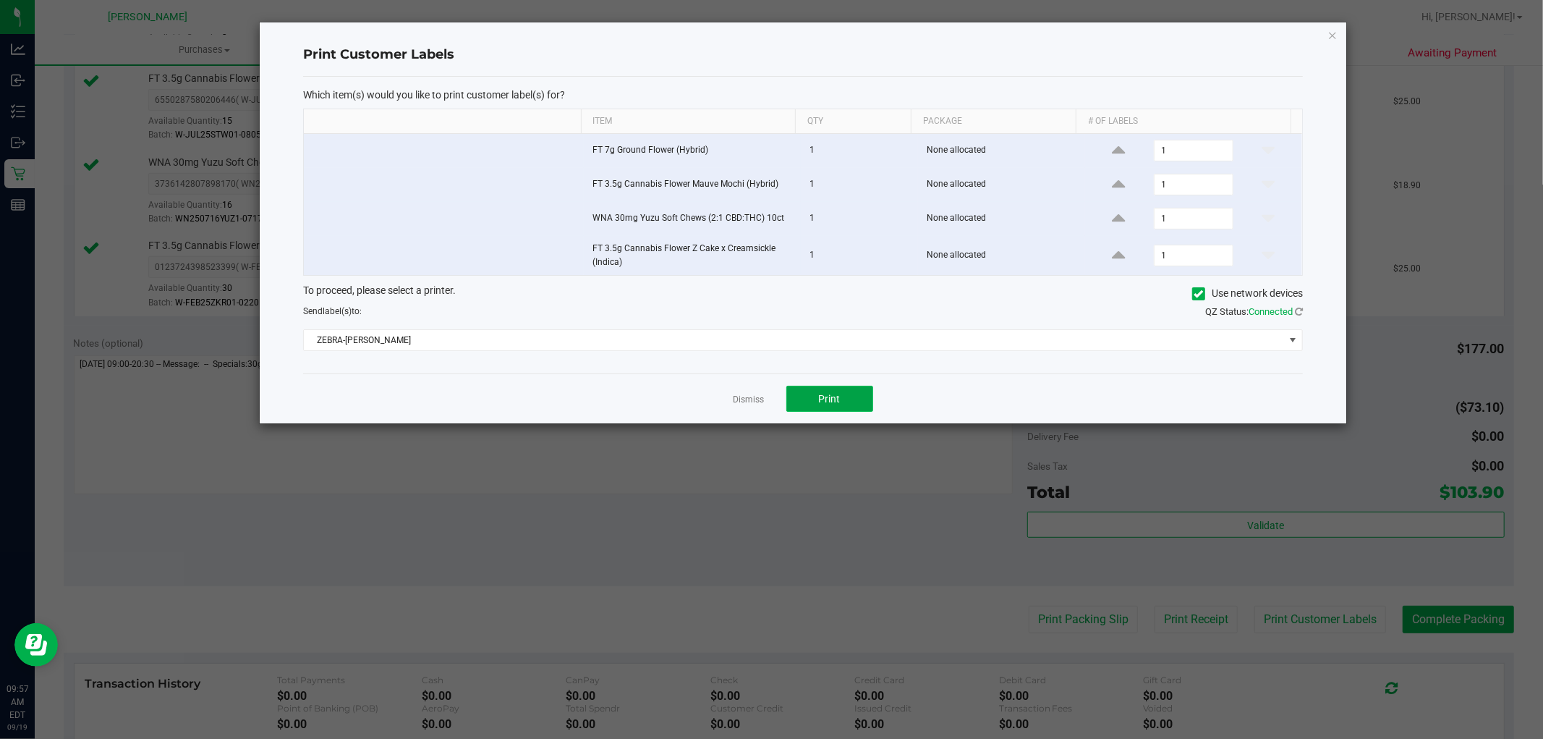
click at [823, 404] on span "Print" at bounding box center [830, 399] width 22 height 12
click at [739, 399] on link "Dismiss" at bounding box center [748, 400] width 31 height 12
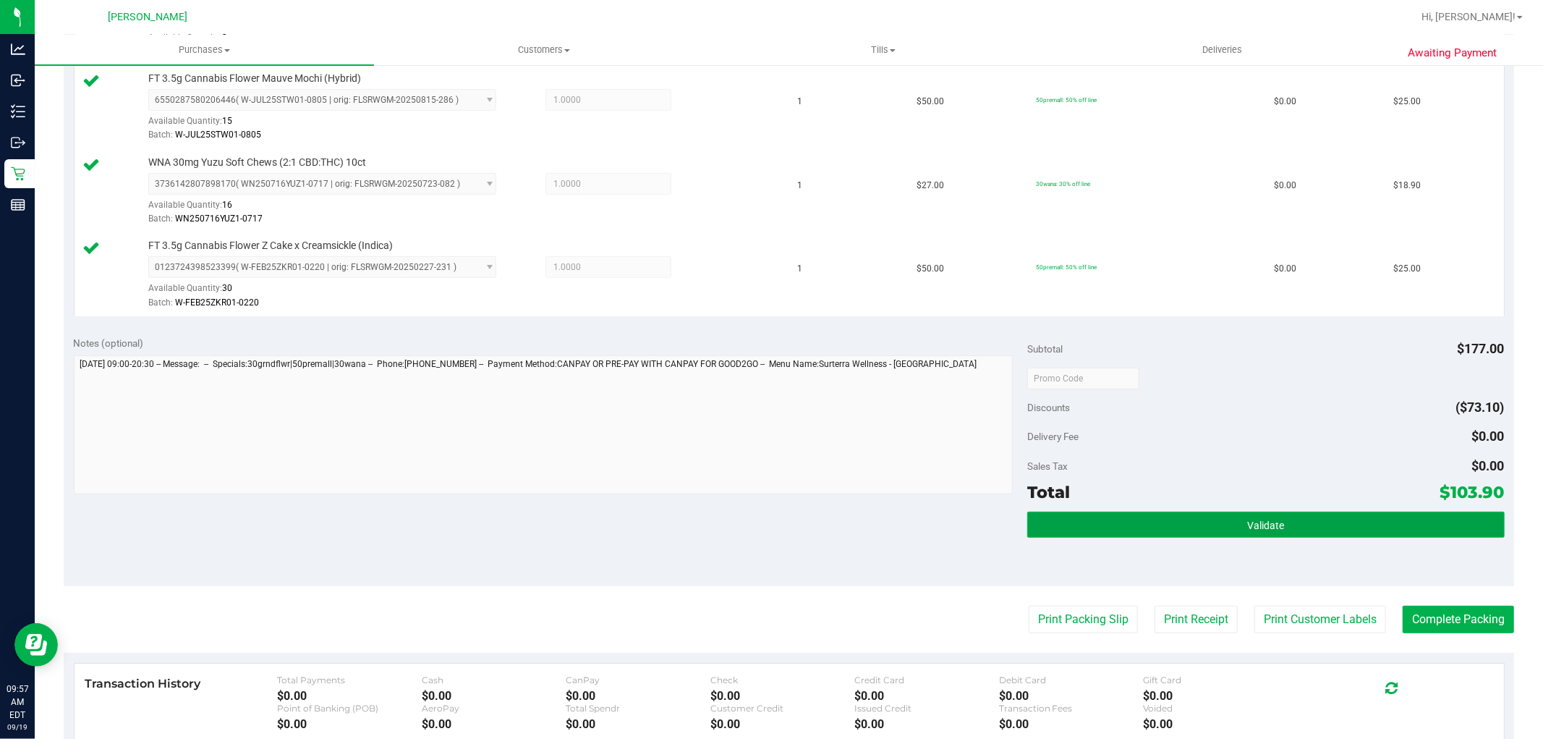
click at [1089, 516] on button "Validate" at bounding box center [1265, 524] width 477 height 26
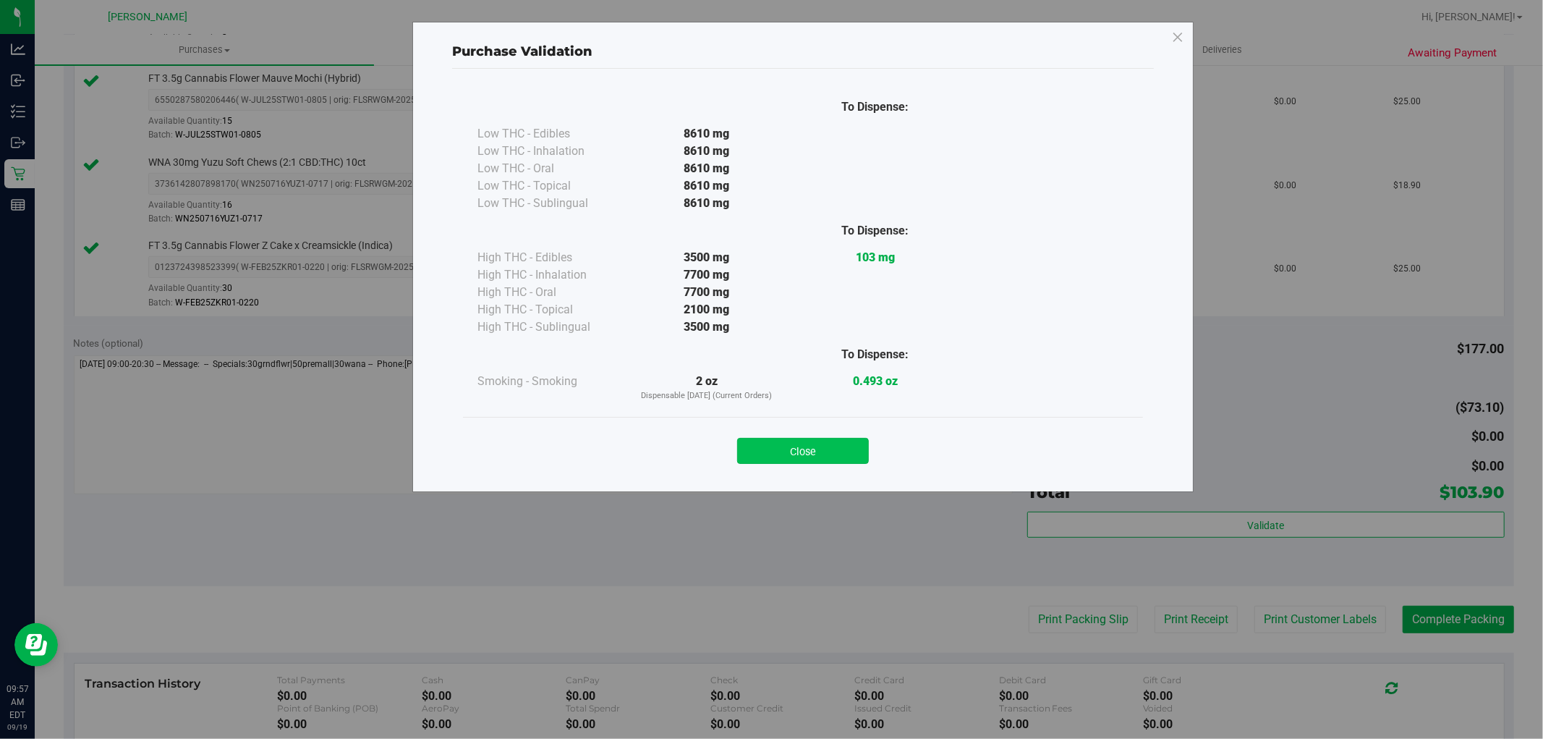
click at [851, 454] on button "Close" at bounding box center [803, 451] width 132 height 26
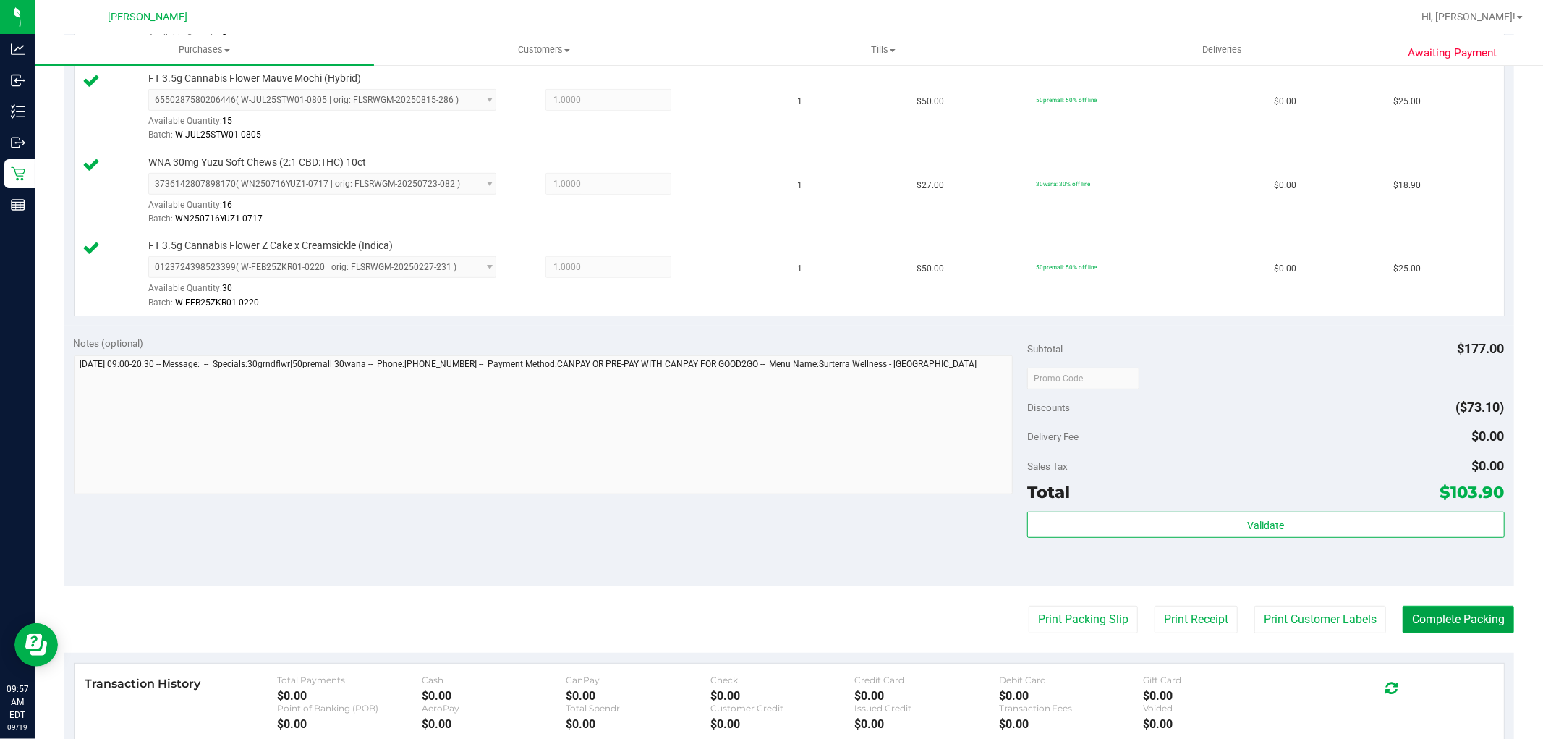
click at [1388, 616] on button "Complete Packing" at bounding box center [1458, 618] width 111 height 27
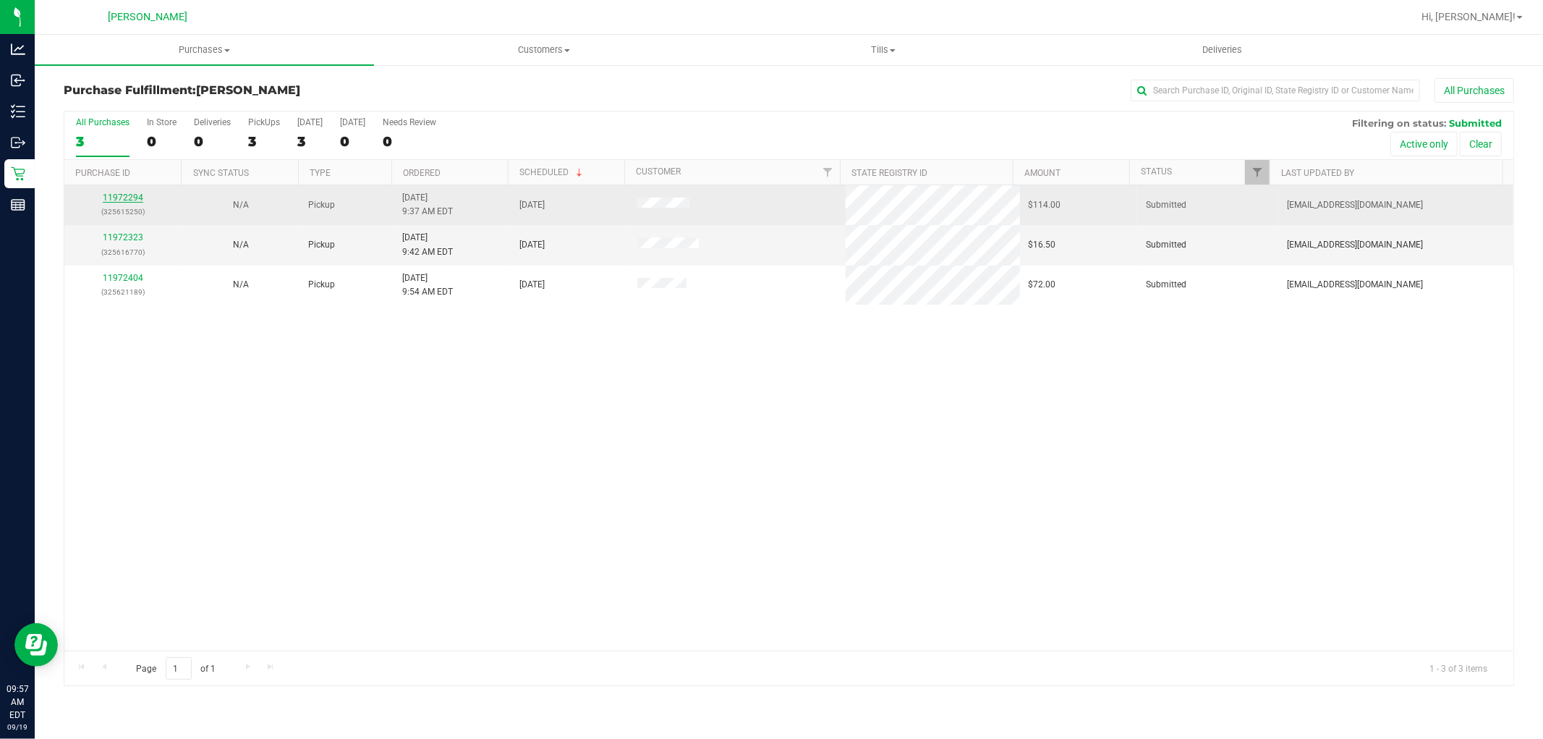
click at [135, 197] on link "11972294" at bounding box center [123, 197] width 41 height 10
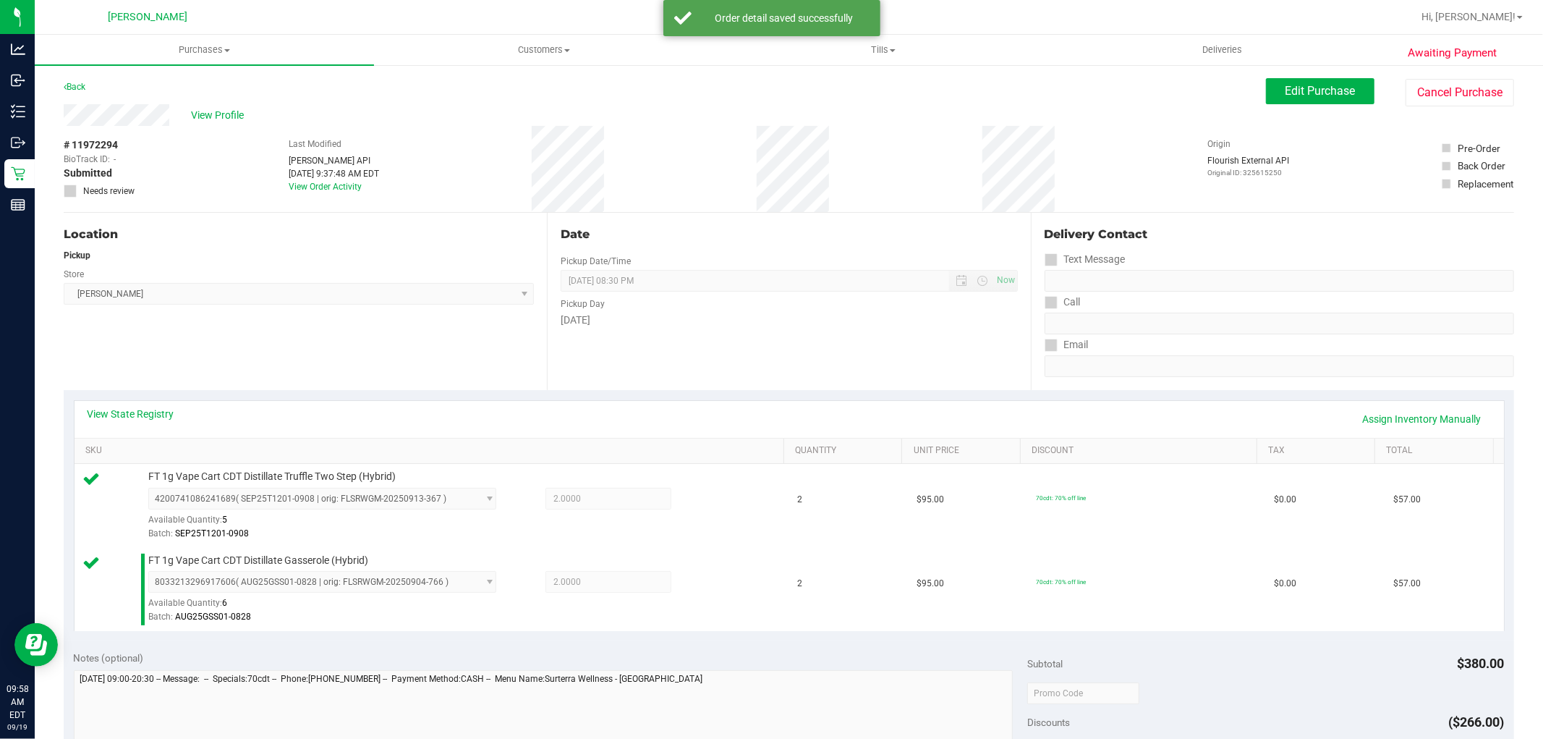
scroll to position [321, 0]
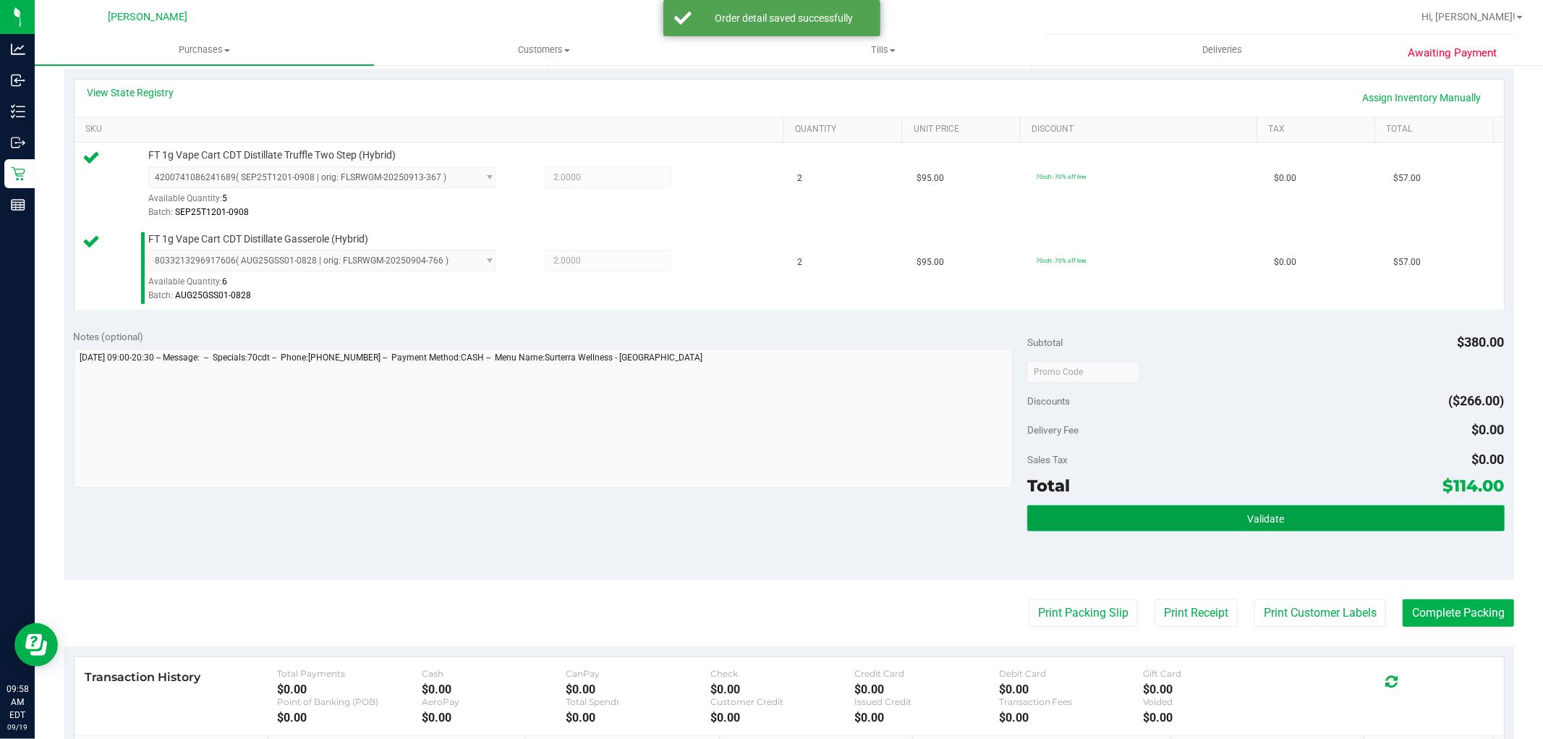
click at [1134, 529] on button "Validate" at bounding box center [1265, 518] width 477 height 26
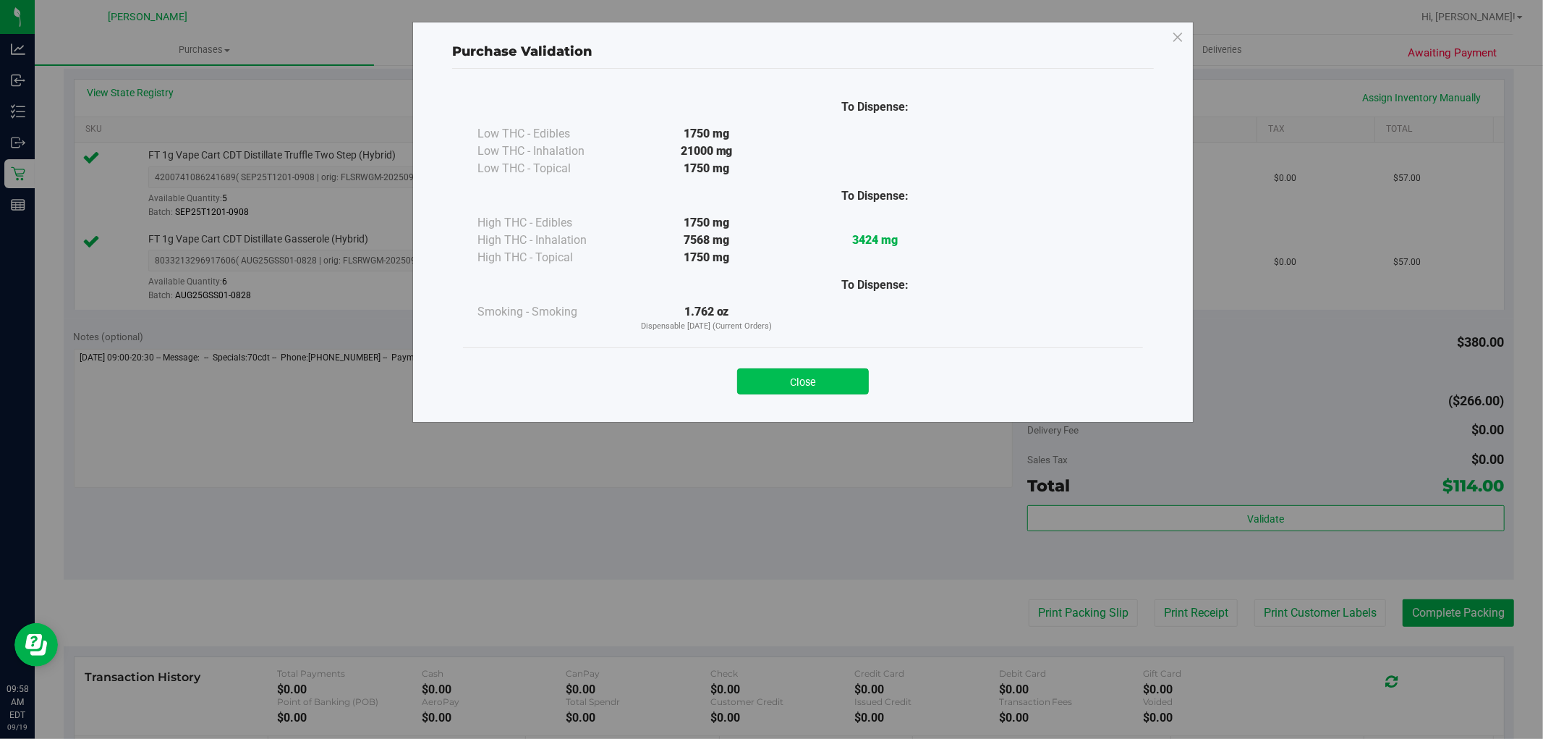
click at [744, 379] on button "Close" at bounding box center [803, 381] width 132 height 26
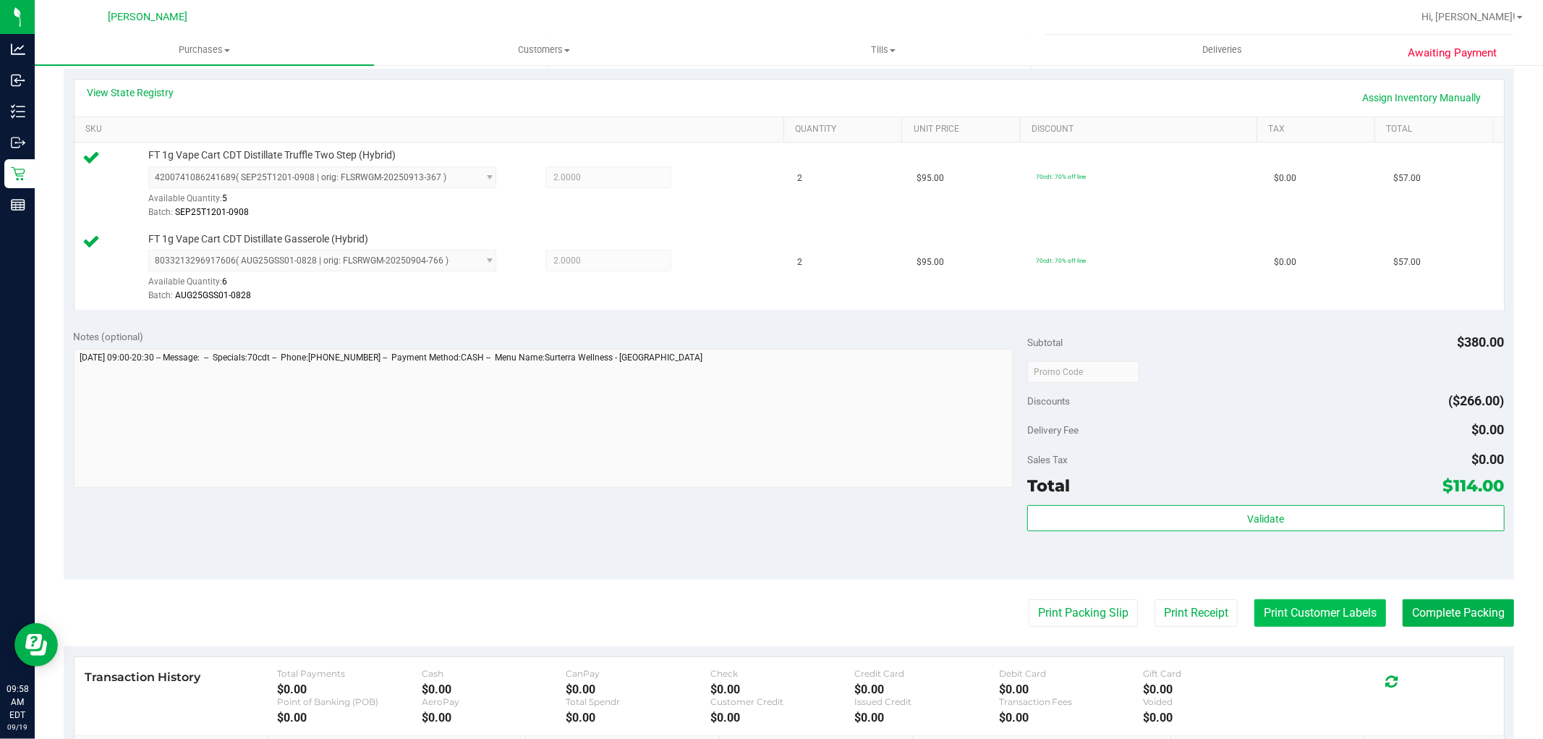
click at [1260, 608] on button "Print Customer Labels" at bounding box center [1320, 612] width 132 height 27
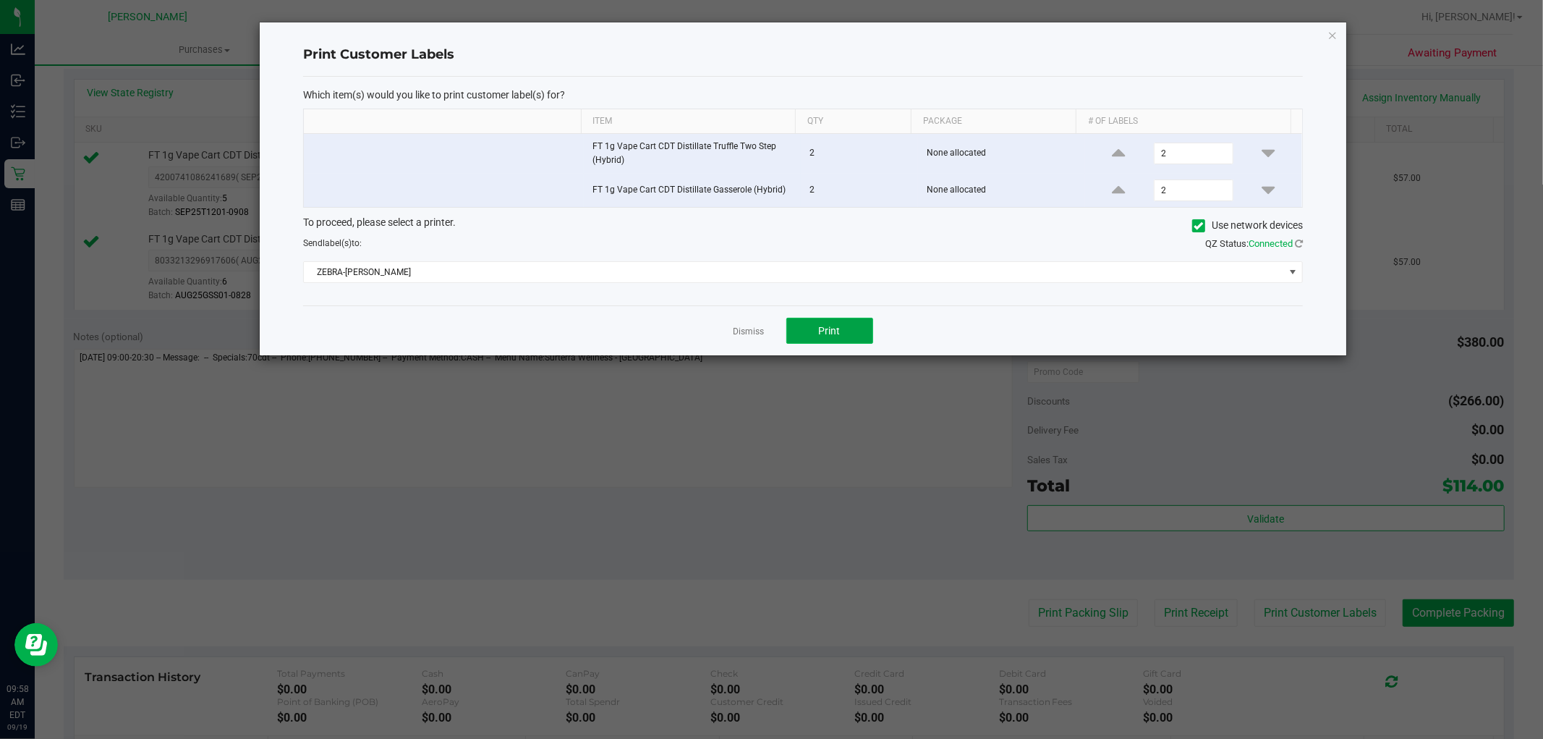
click at [825, 321] on button "Print" at bounding box center [829, 331] width 87 height 26
click at [754, 333] on link "Dismiss" at bounding box center [748, 332] width 31 height 12
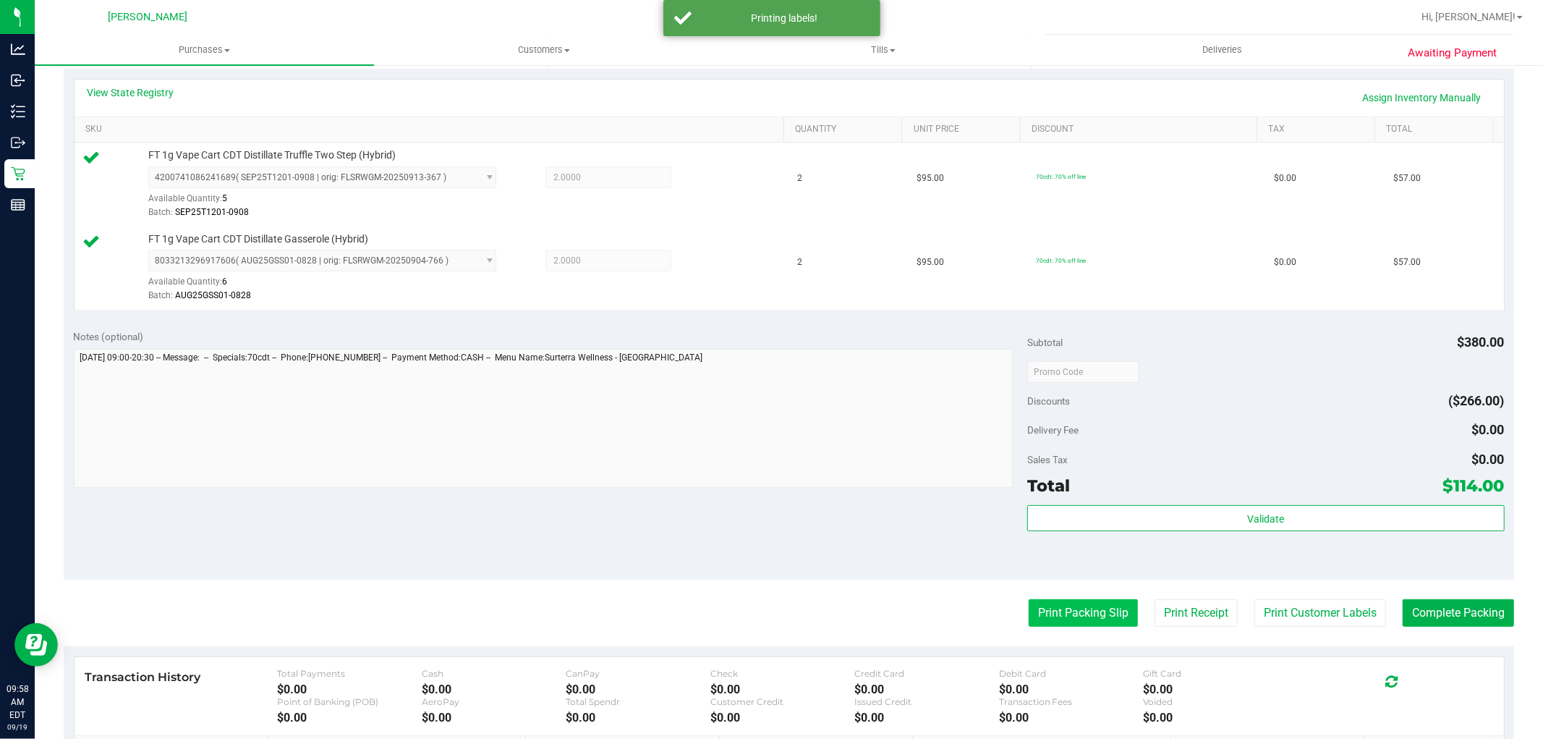
click at [1096, 605] on button "Print Packing Slip" at bounding box center [1083, 612] width 109 height 27
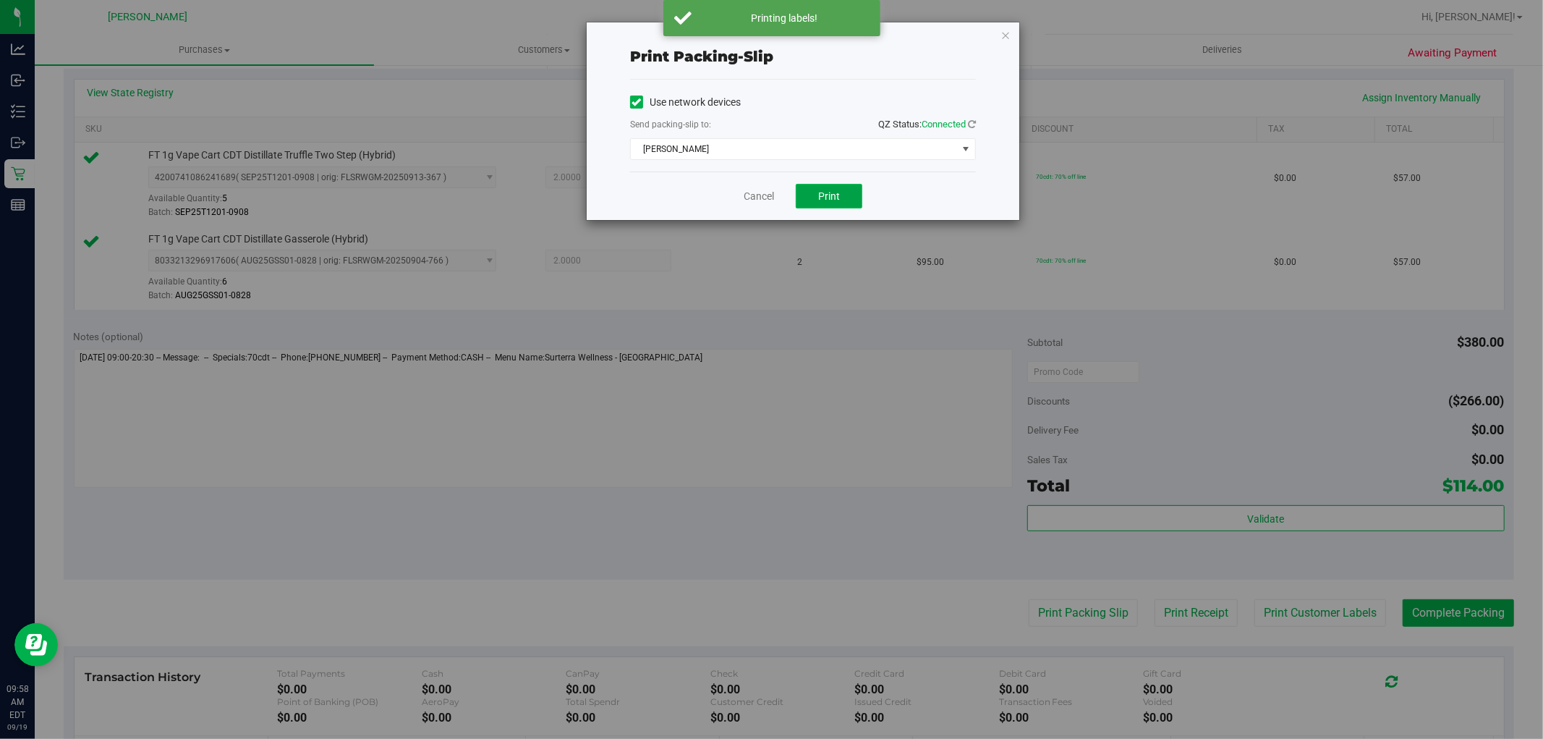
click at [829, 197] on span "Print" at bounding box center [829, 196] width 22 height 12
click at [746, 195] on link "Cancel" at bounding box center [753, 196] width 30 height 15
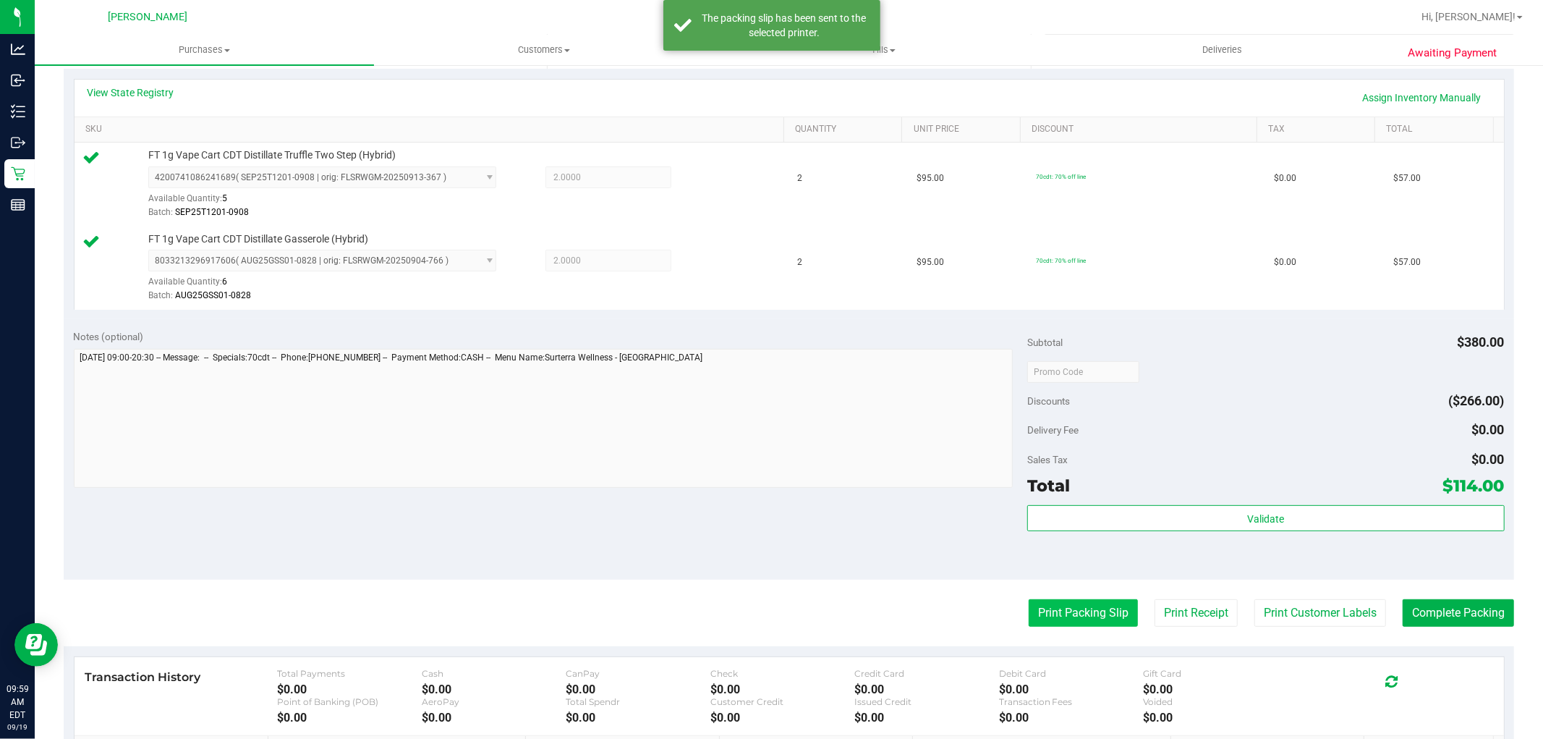
click at [1029, 606] on button "Print Packing Slip" at bounding box center [1083, 612] width 109 height 27
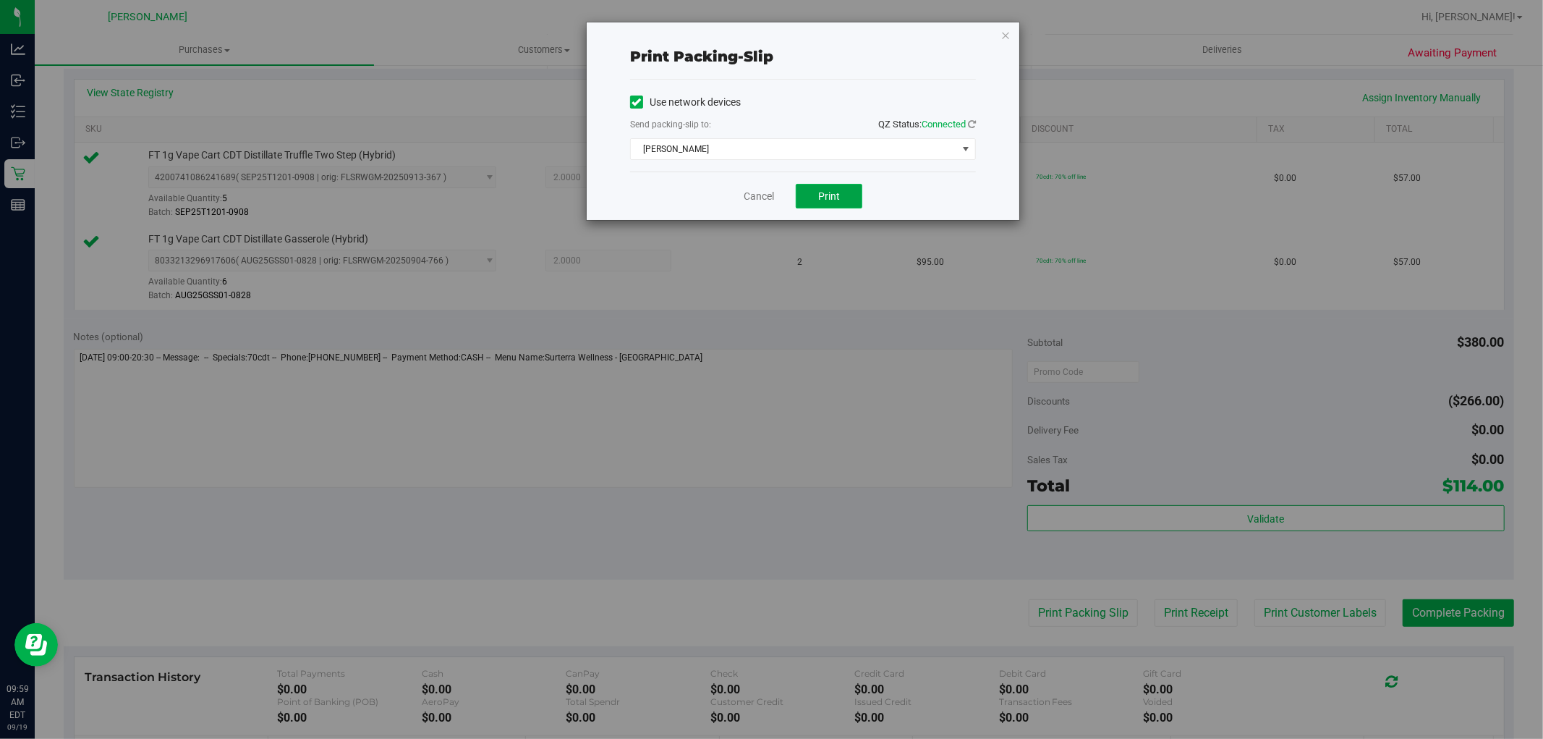
click at [823, 208] on button "Print" at bounding box center [829, 196] width 67 height 25
click at [744, 191] on link "Cancel" at bounding box center [759, 196] width 30 height 15
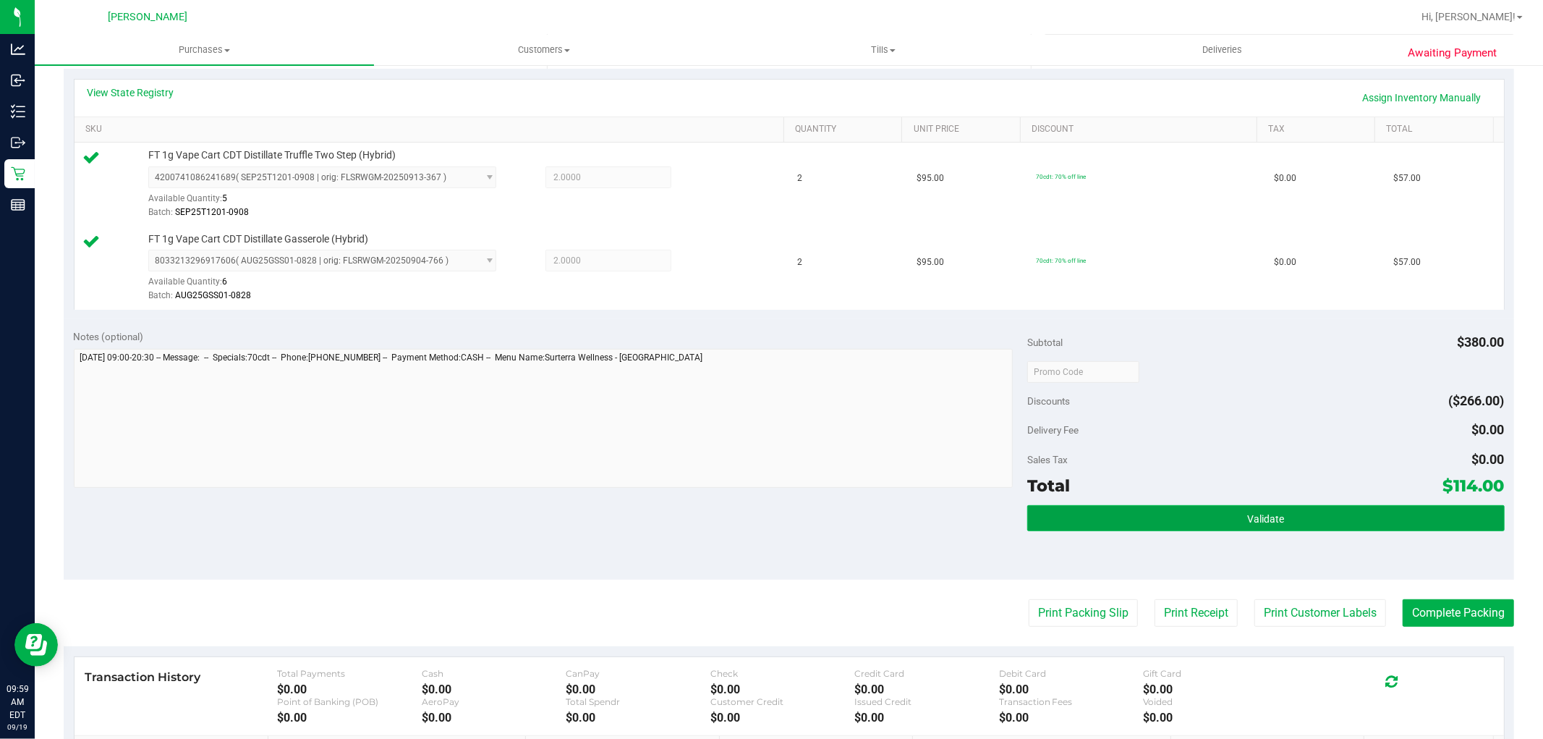
click at [1272, 522] on span "Validate" at bounding box center [1265, 519] width 37 height 12
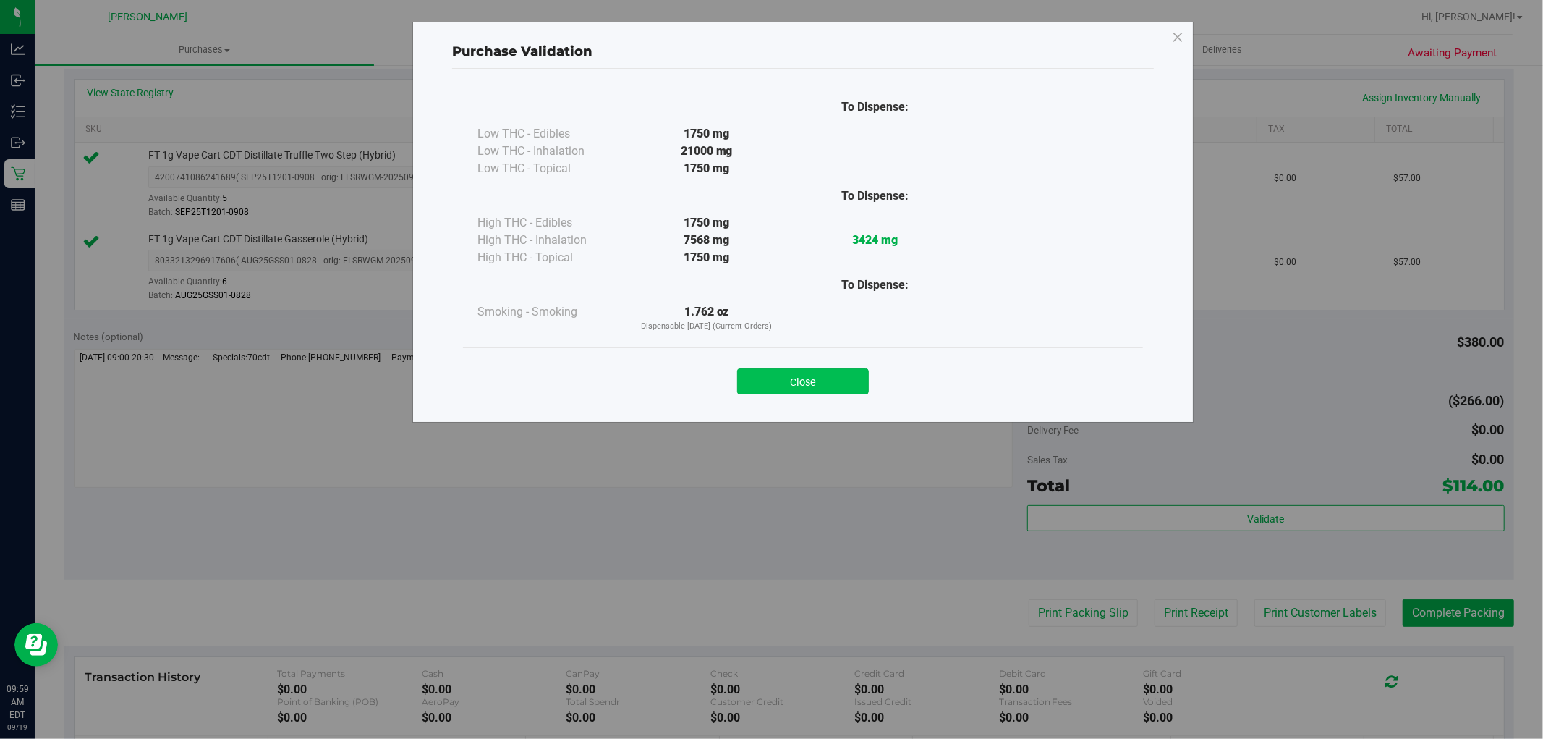
click at [809, 373] on button "Close" at bounding box center [803, 381] width 132 height 26
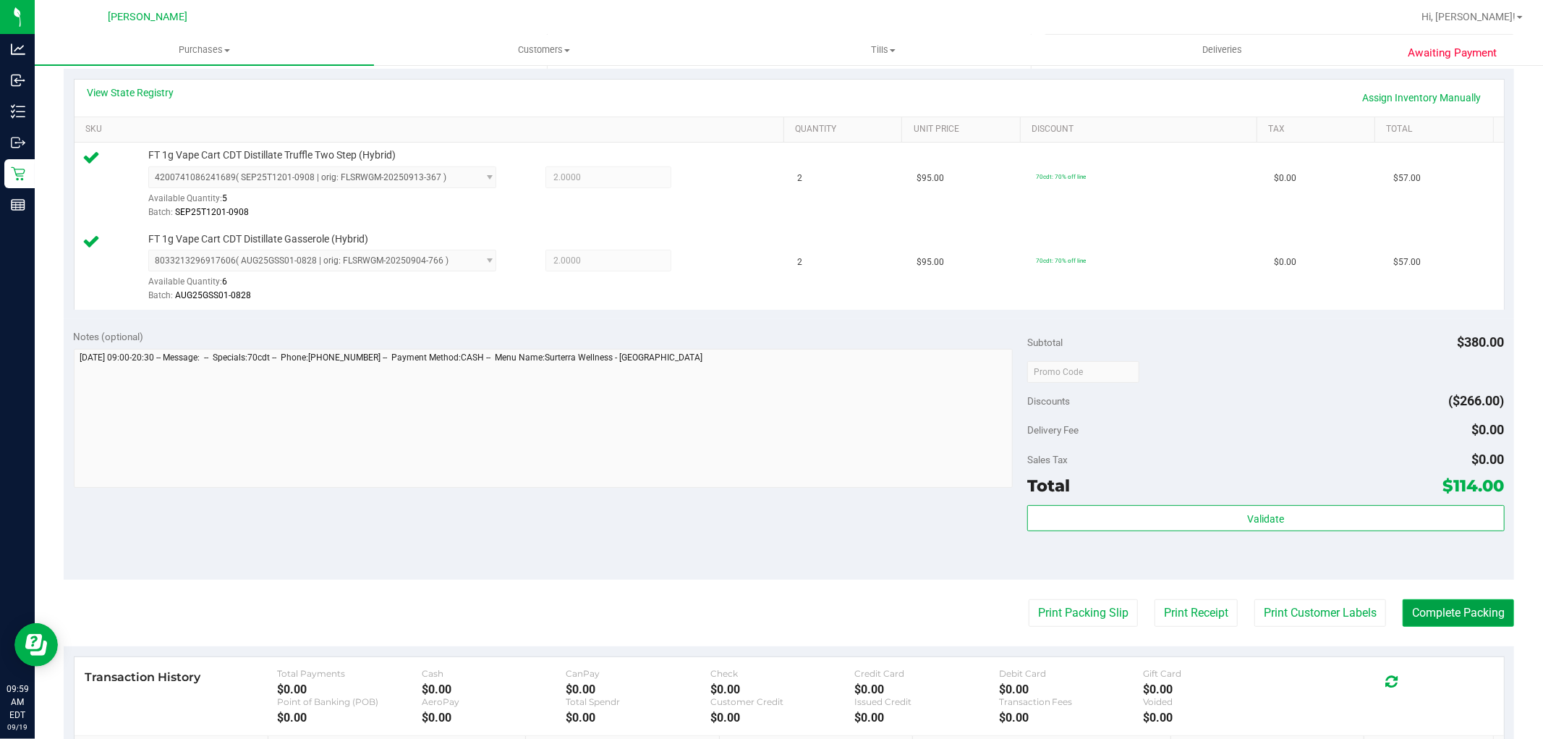
click at [1388, 623] on button "Complete Packing" at bounding box center [1458, 612] width 111 height 27
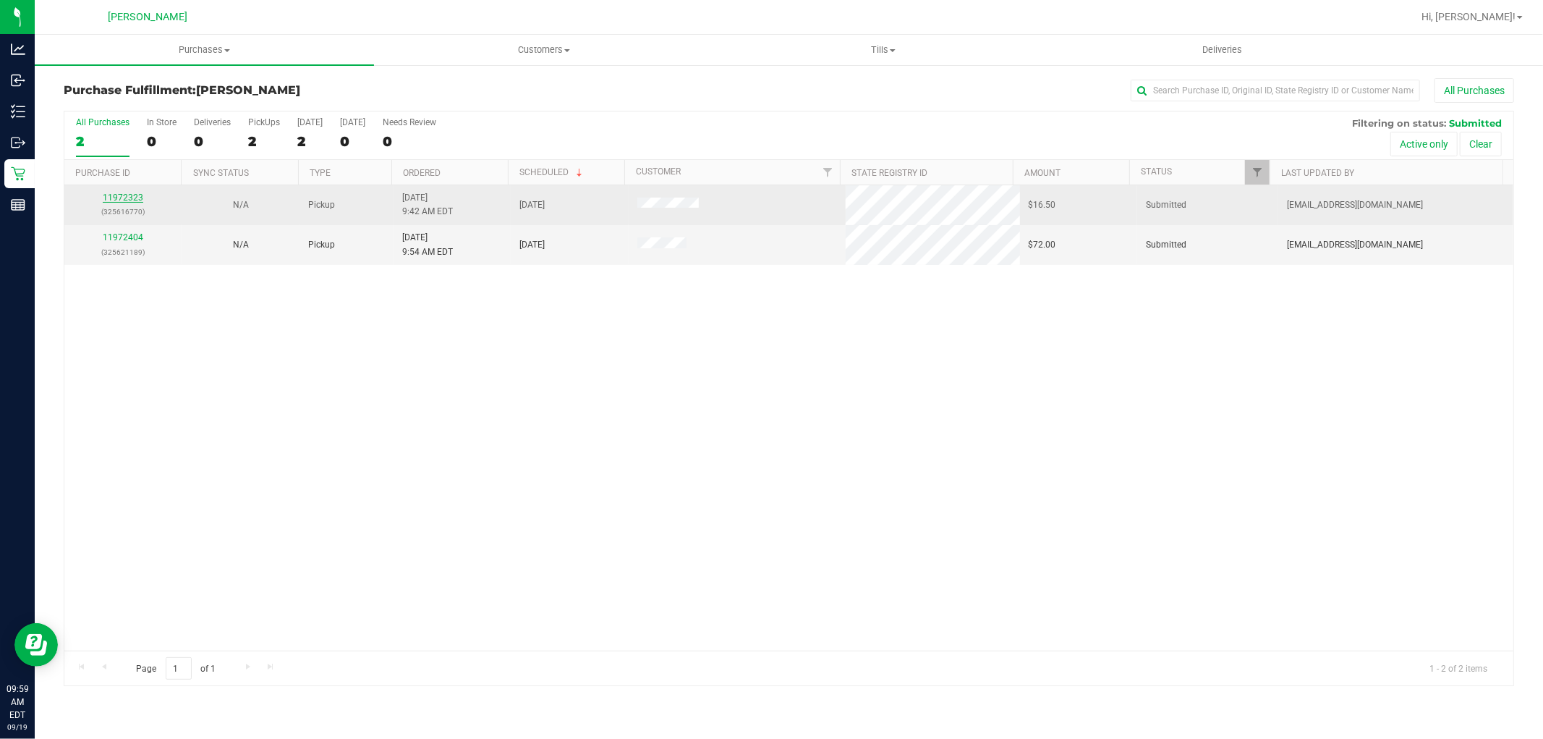
click at [127, 197] on link "11972323" at bounding box center [123, 197] width 41 height 10
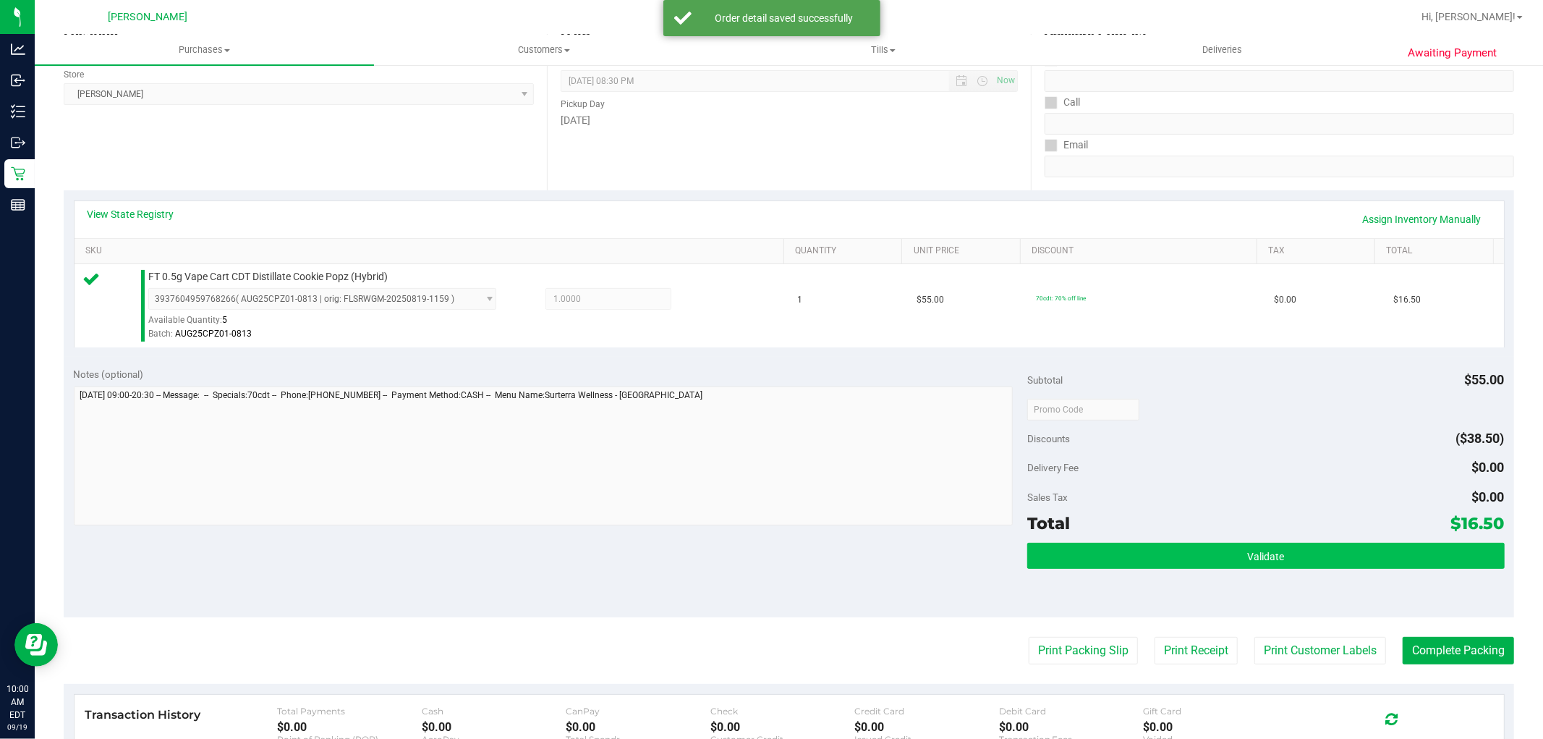
scroll to position [321, 0]
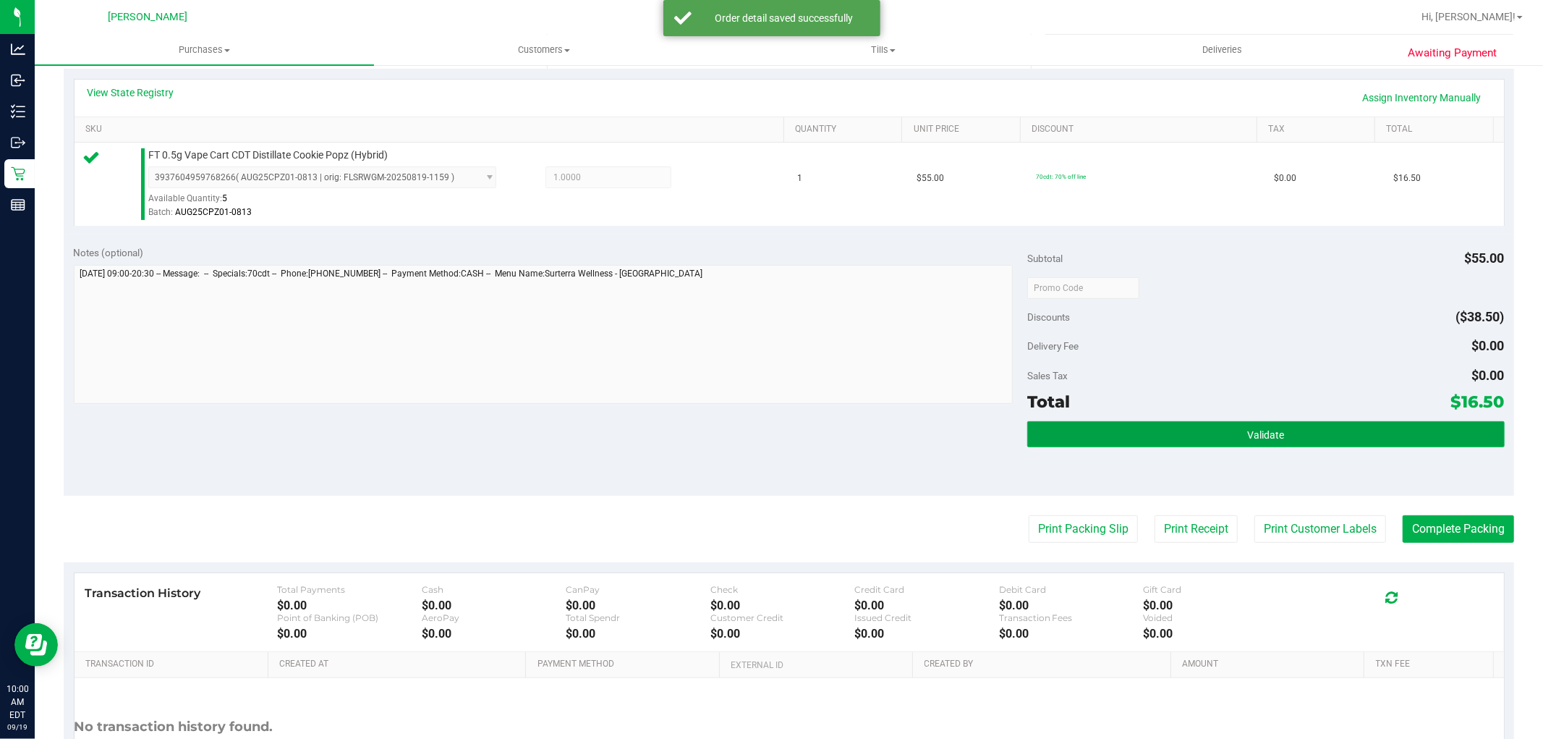
click at [1224, 425] on button "Validate" at bounding box center [1265, 434] width 477 height 26
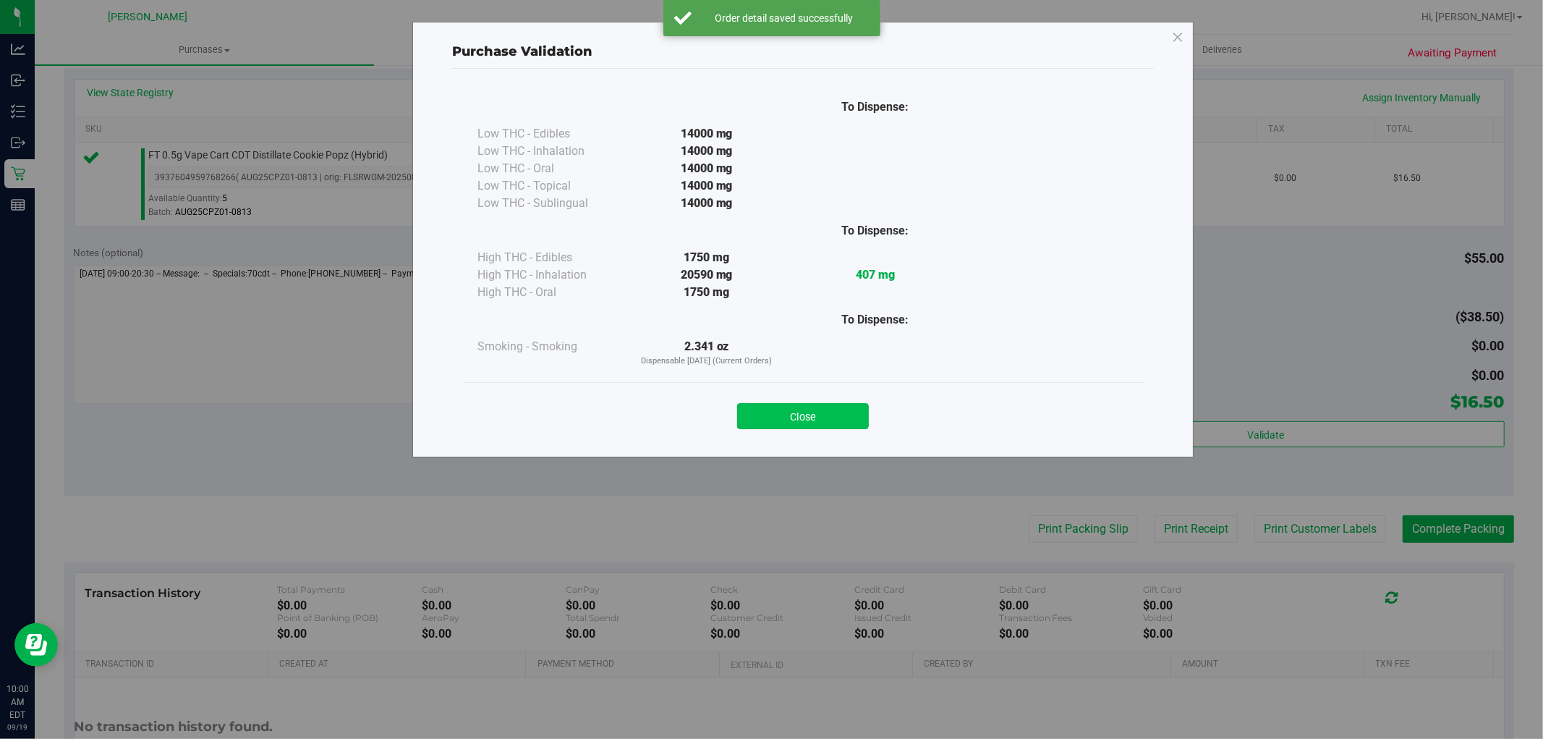
click at [844, 416] on button "Close" at bounding box center [803, 416] width 132 height 26
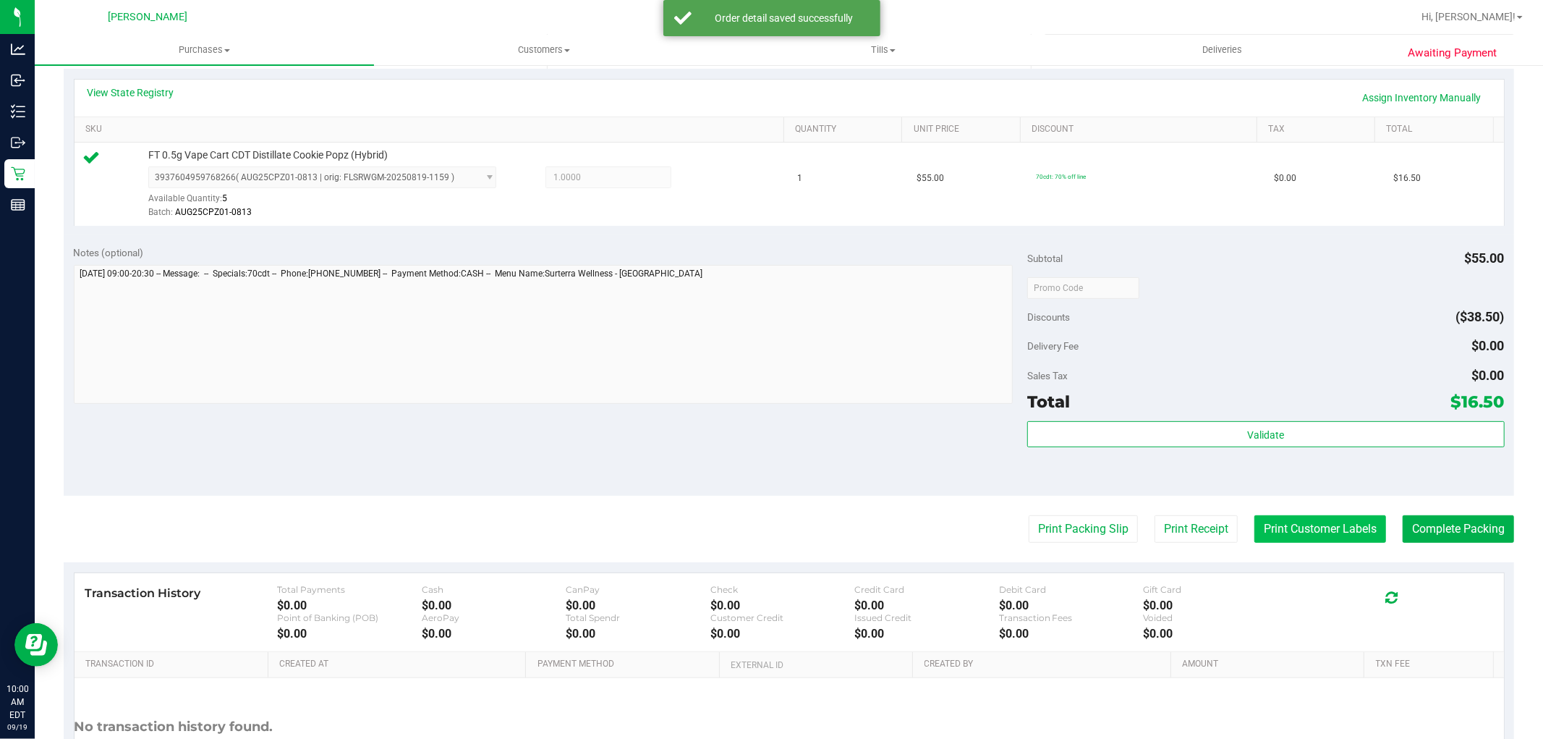
click at [1299, 524] on button "Print Customer Labels" at bounding box center [1320, 528] width 132 height 27
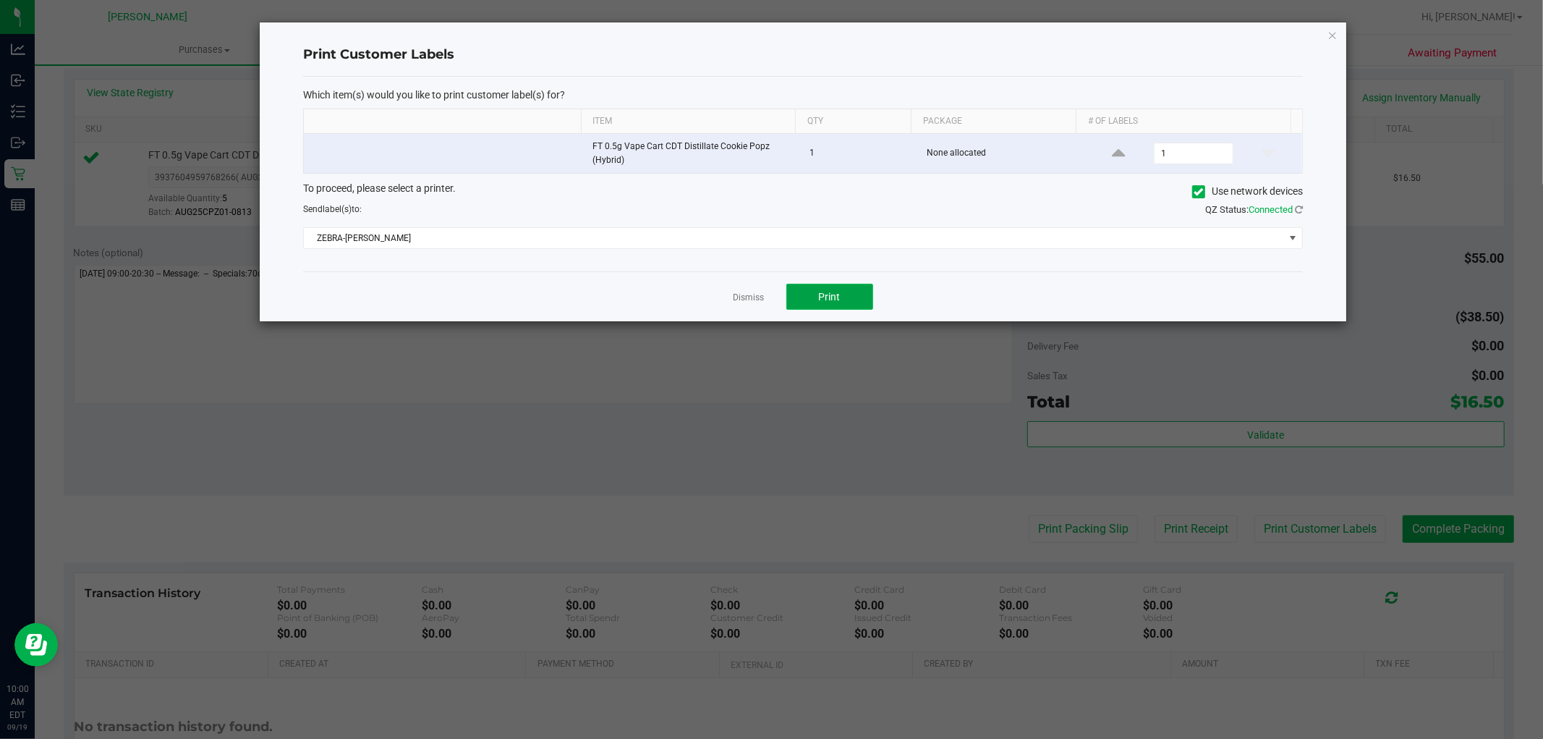
click at [813, 291] on button "Print" at bounding box center [829, 297] width 87 height 26
click at [749, 297] on link "Dismiss" at bounding box center [748, 298] width 31 height 12
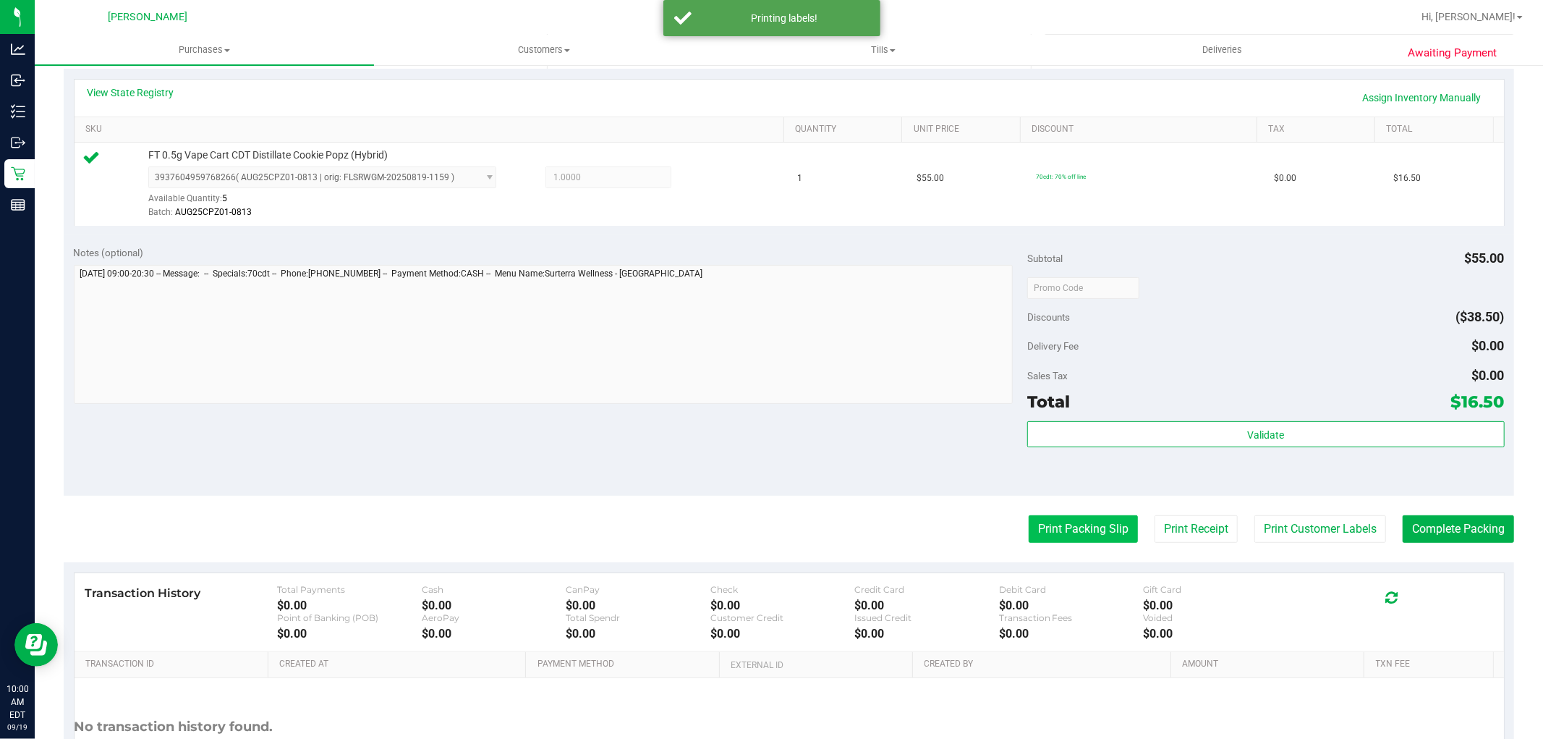
click at [1052, 535] on button "Print Packing Slip" at bounding box center [1083, 528] width 109 height 27
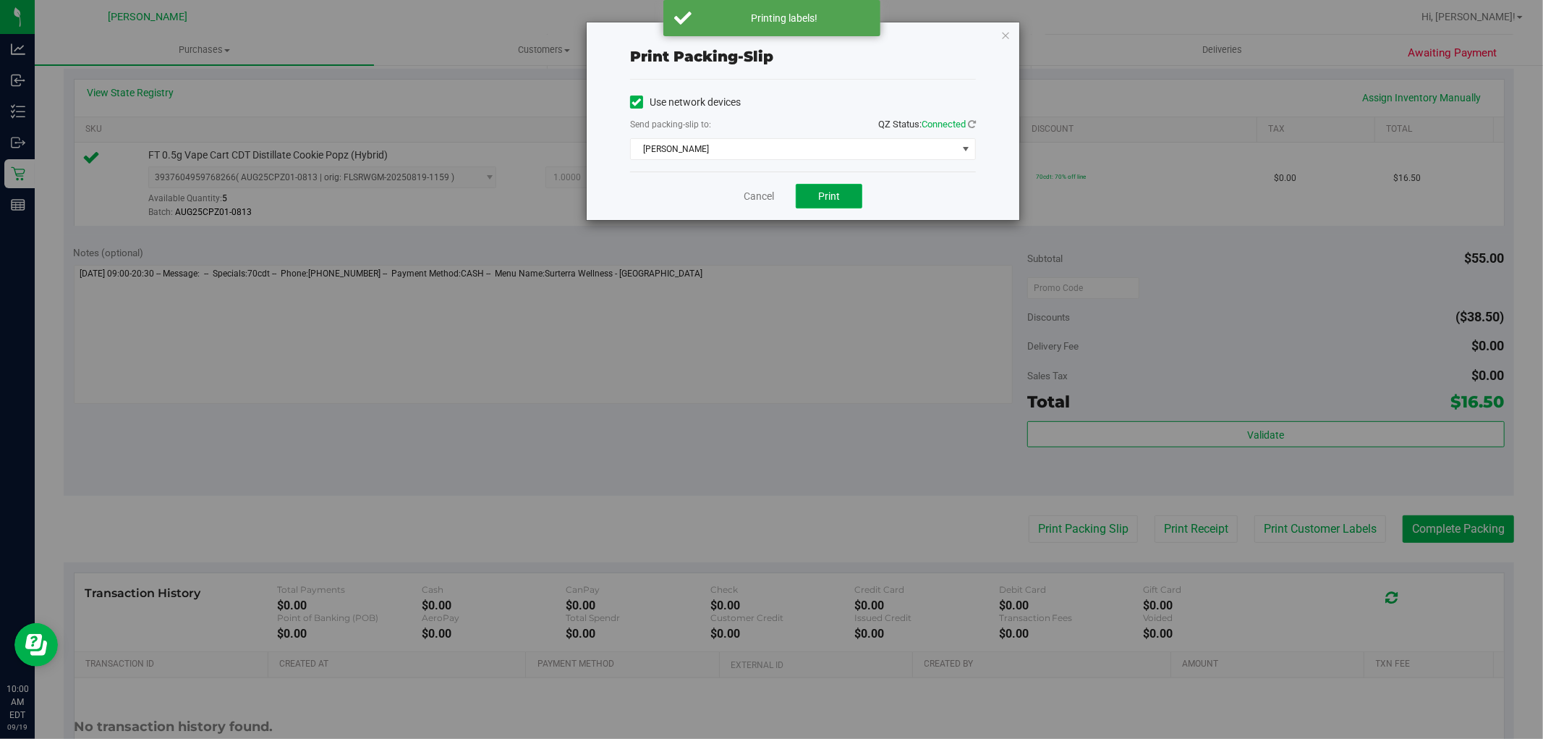
click at [825, 204] on button "Print" at bounding box center [829, 196] width 67 height 25
click at [765, 203] on link "Cancel" at bounding box center [759, 196] width 30 height 15
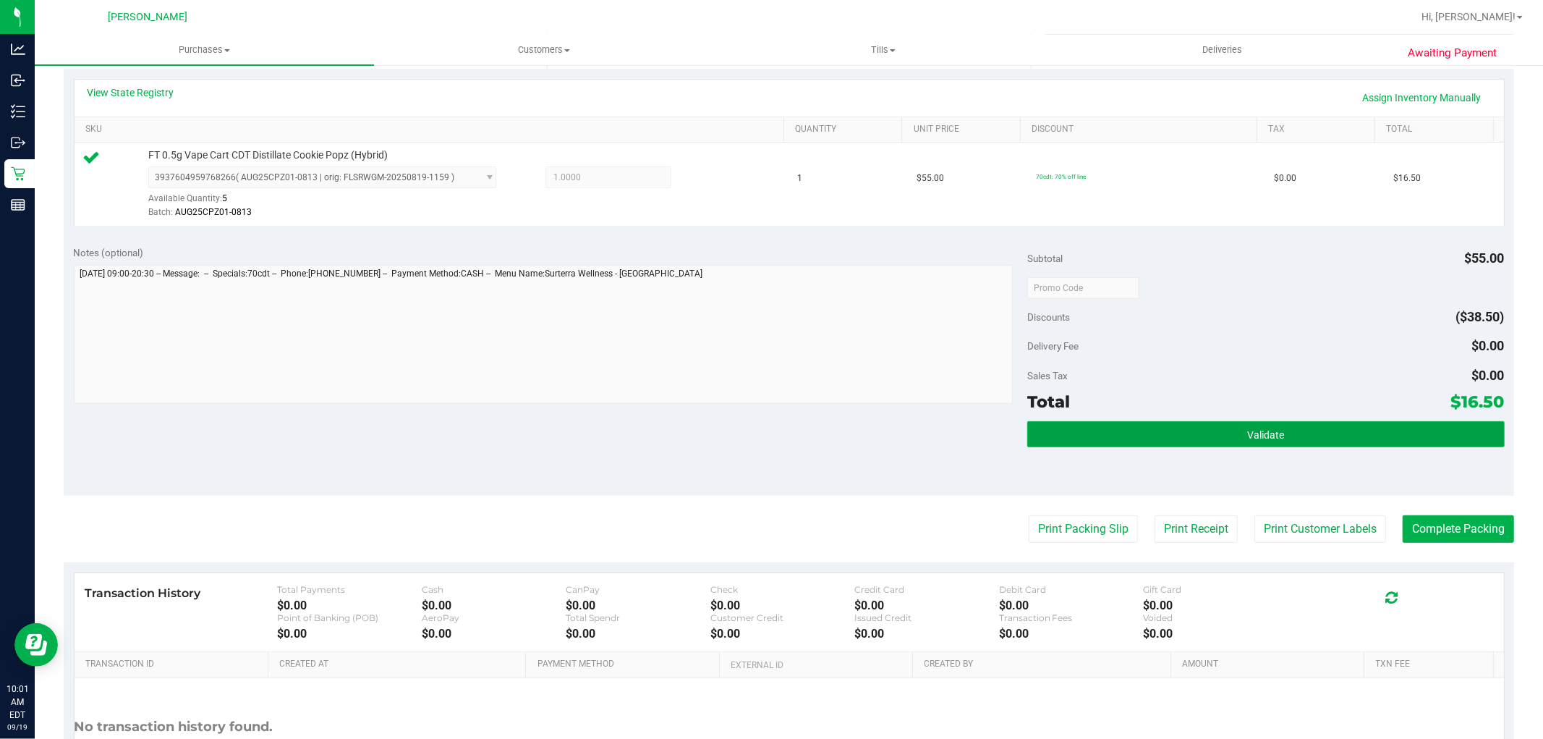
click at [1220, 425] on button "Validate" at bounding box center [1265, 434] width 477 height 26
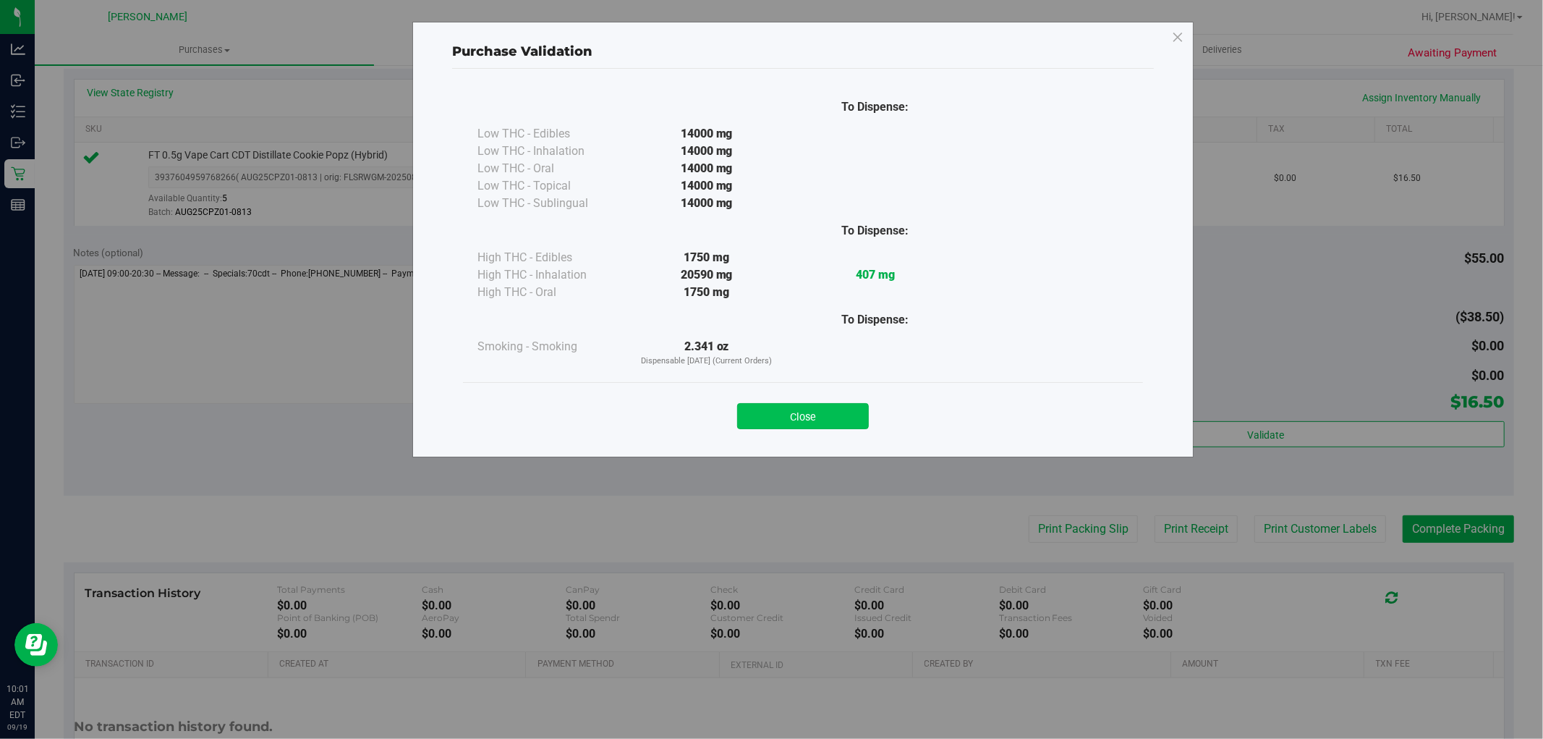
click at [798, 423] on button "Close" at bounding box center [803, 416] width 132 height 26
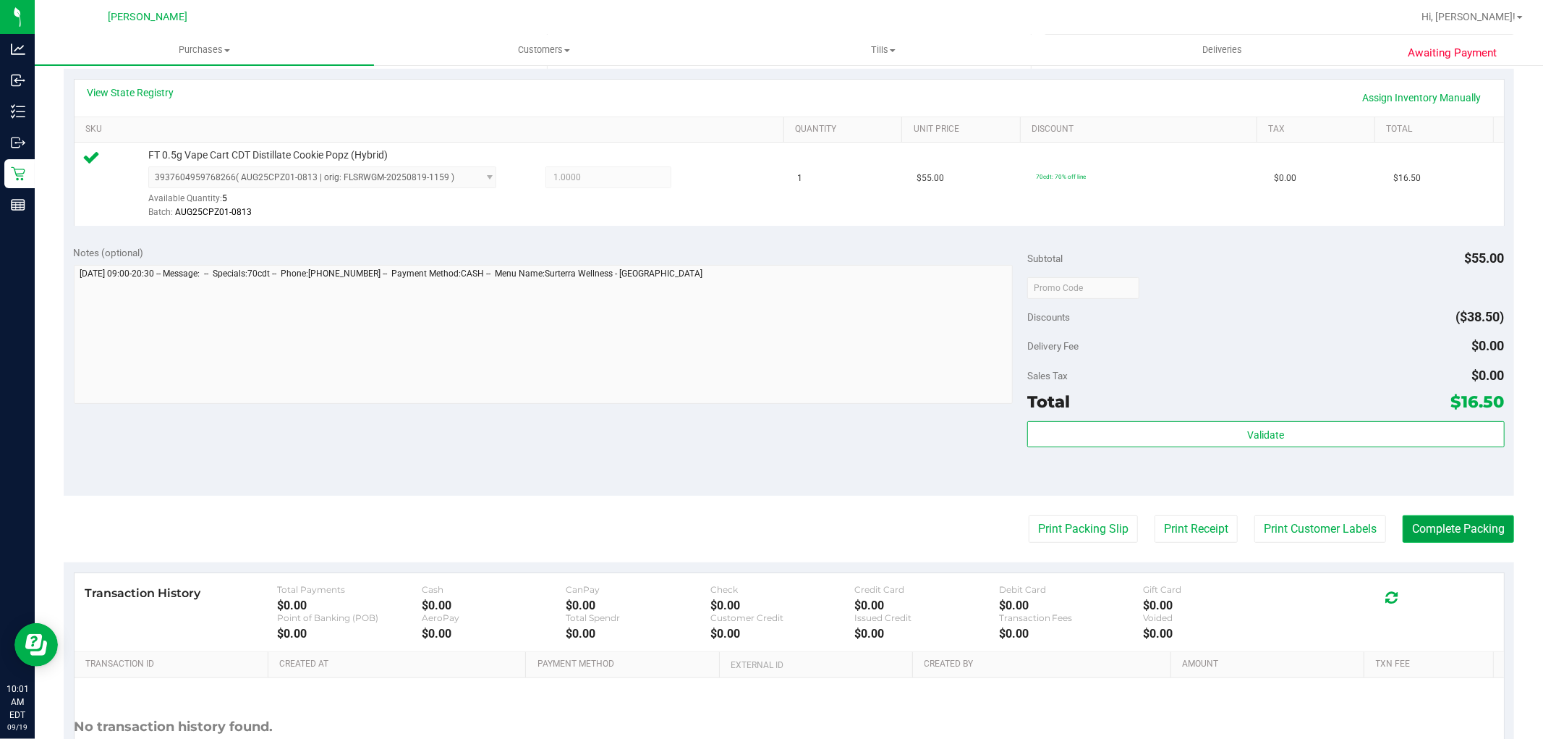
click at [1388, 526] on button "Complete Packing" at bounding box center [1458, 528] width 111 height 27
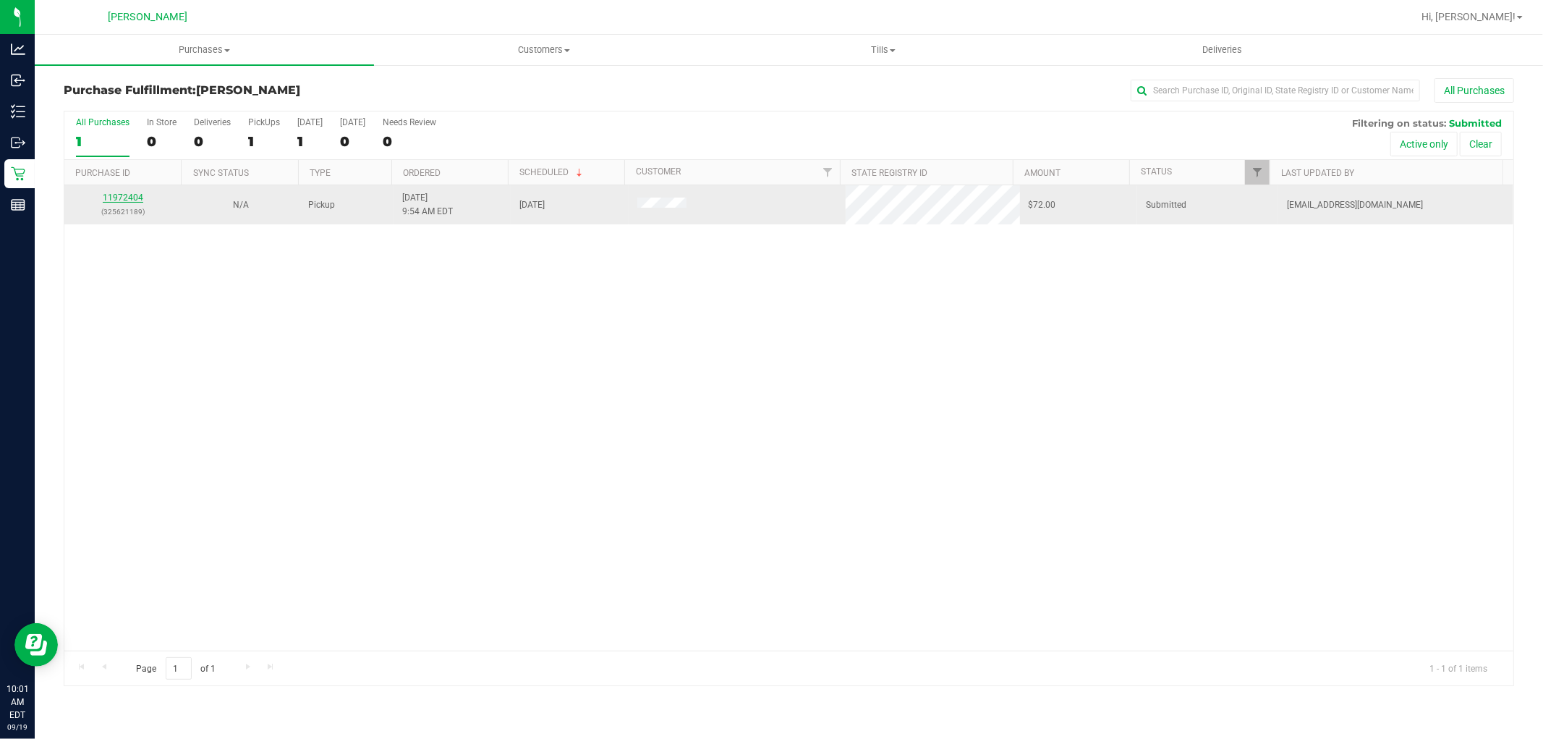
click at [131, 200] on link "11972404" at bounding box center [123, 197] width 41 height 10
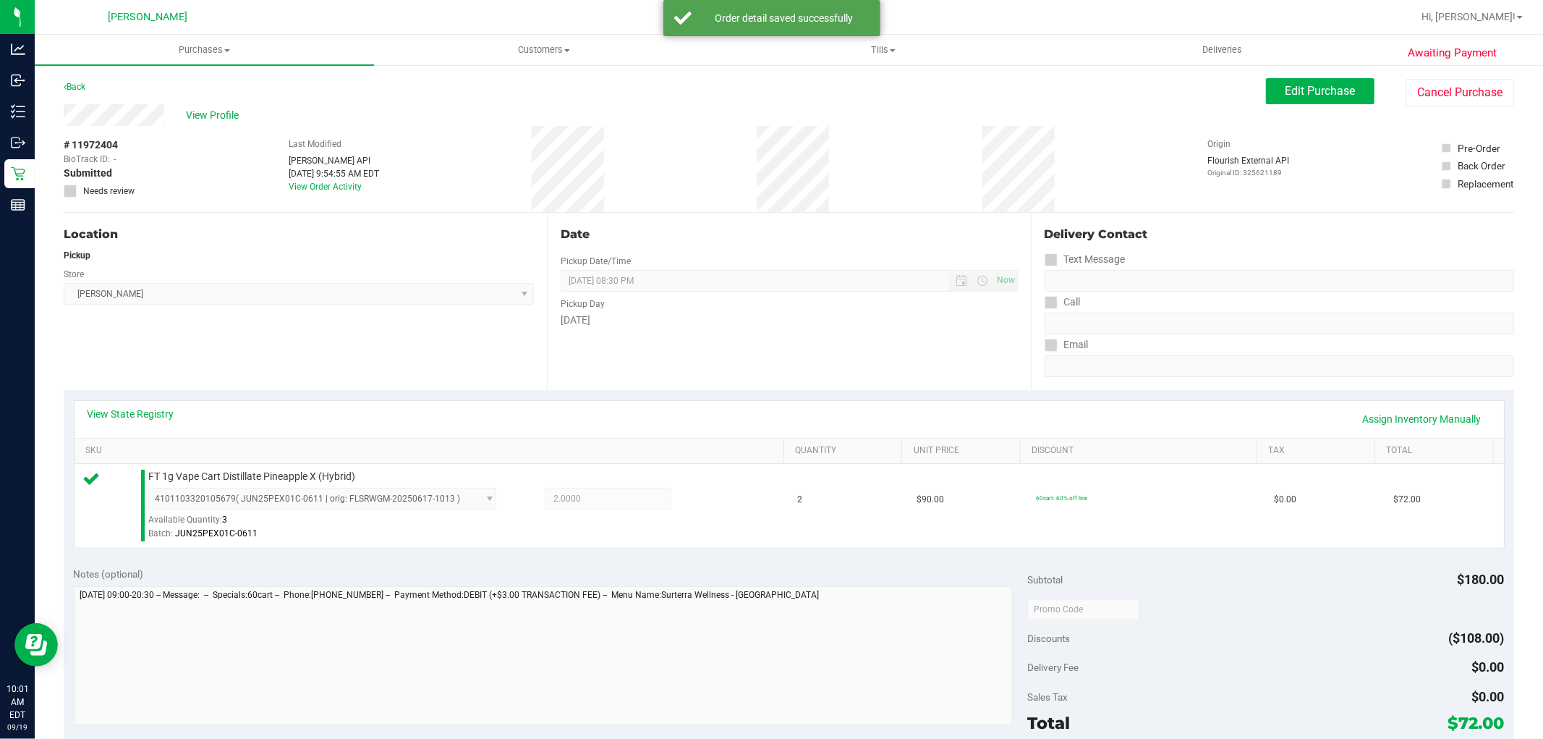
scroll to position [241, 0]
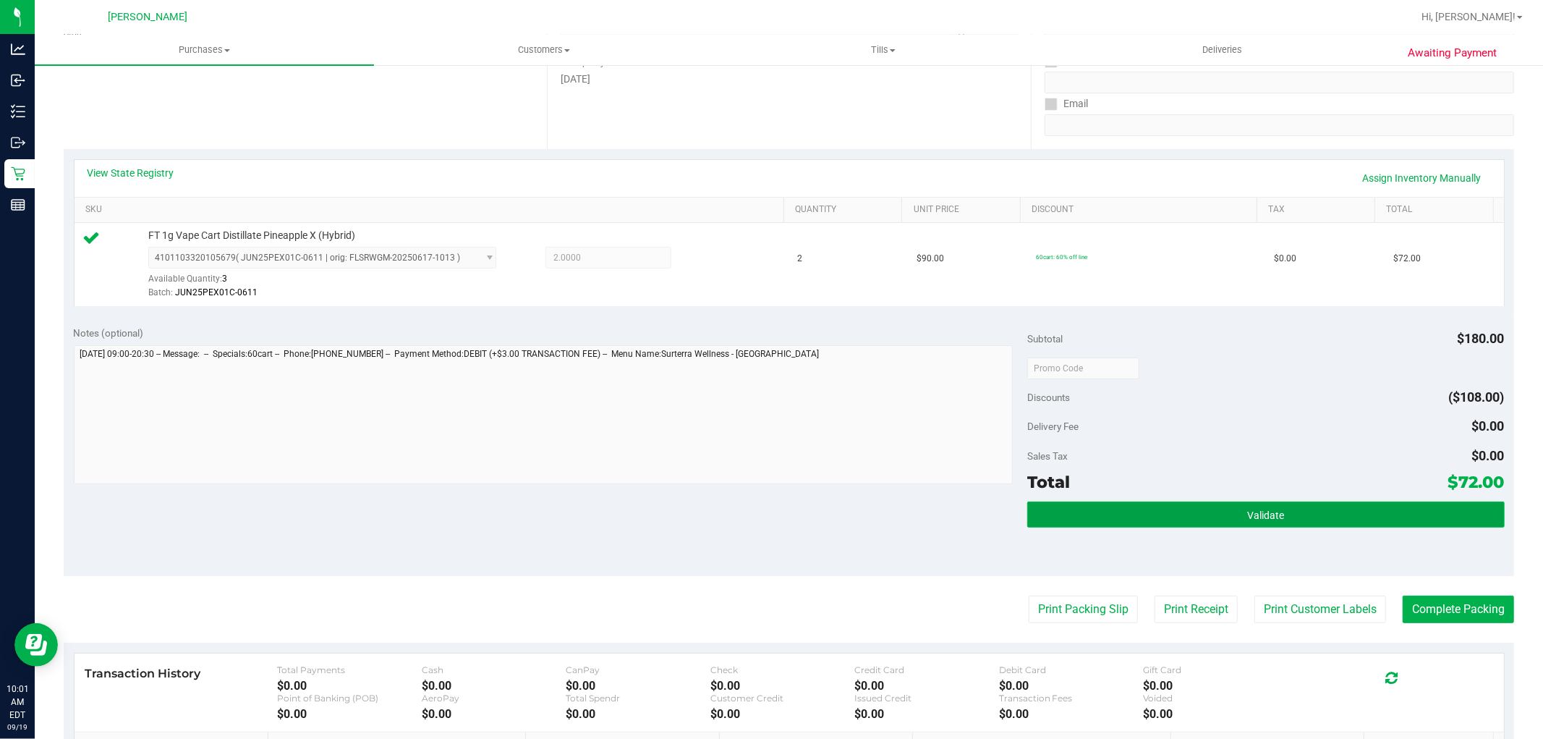
click at [1350, 519] on button "Validate" at bounding box center [1265, 514] width 477 height 26
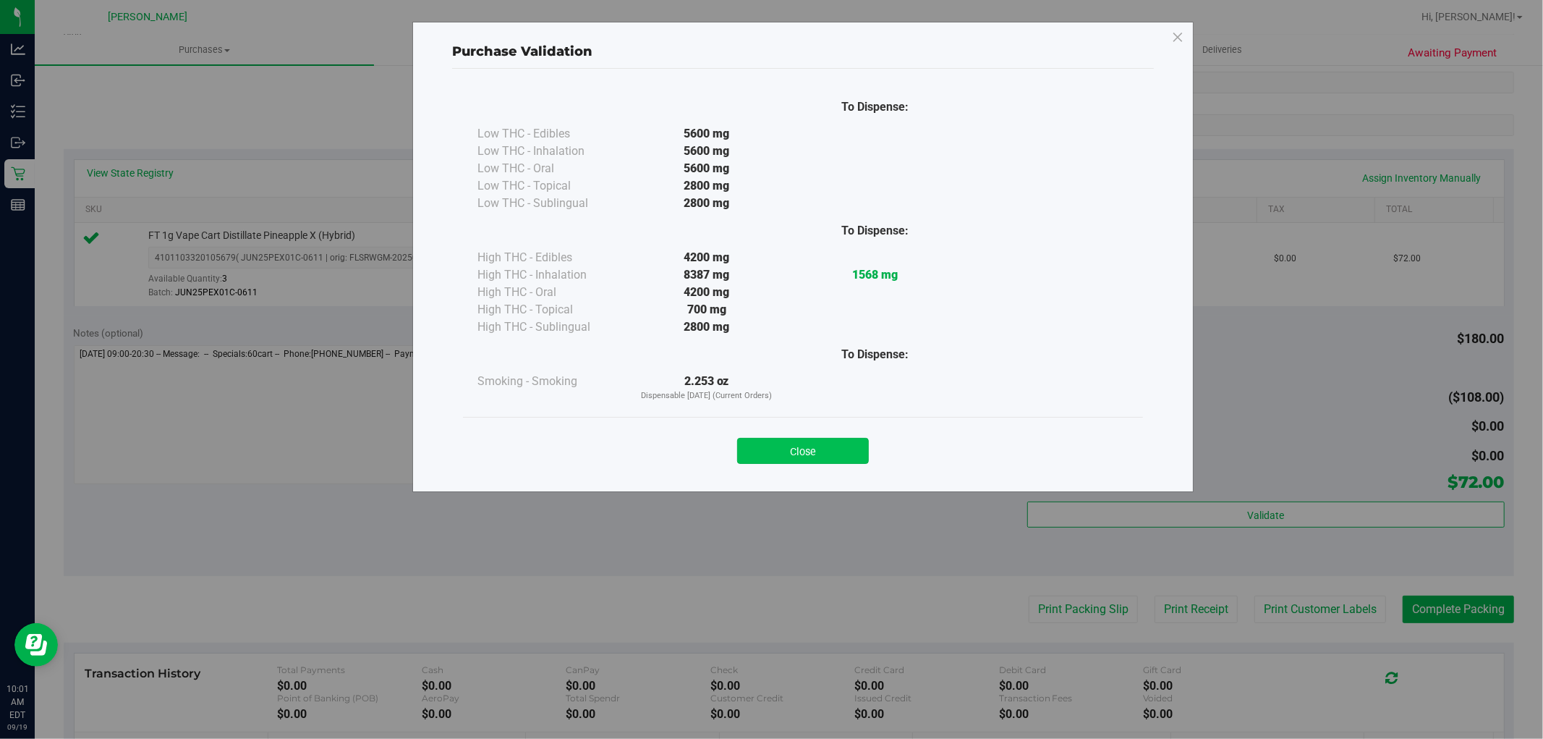
click at [818, 452] on button "Close" at bounding box center [803, 451] width 132 height 26
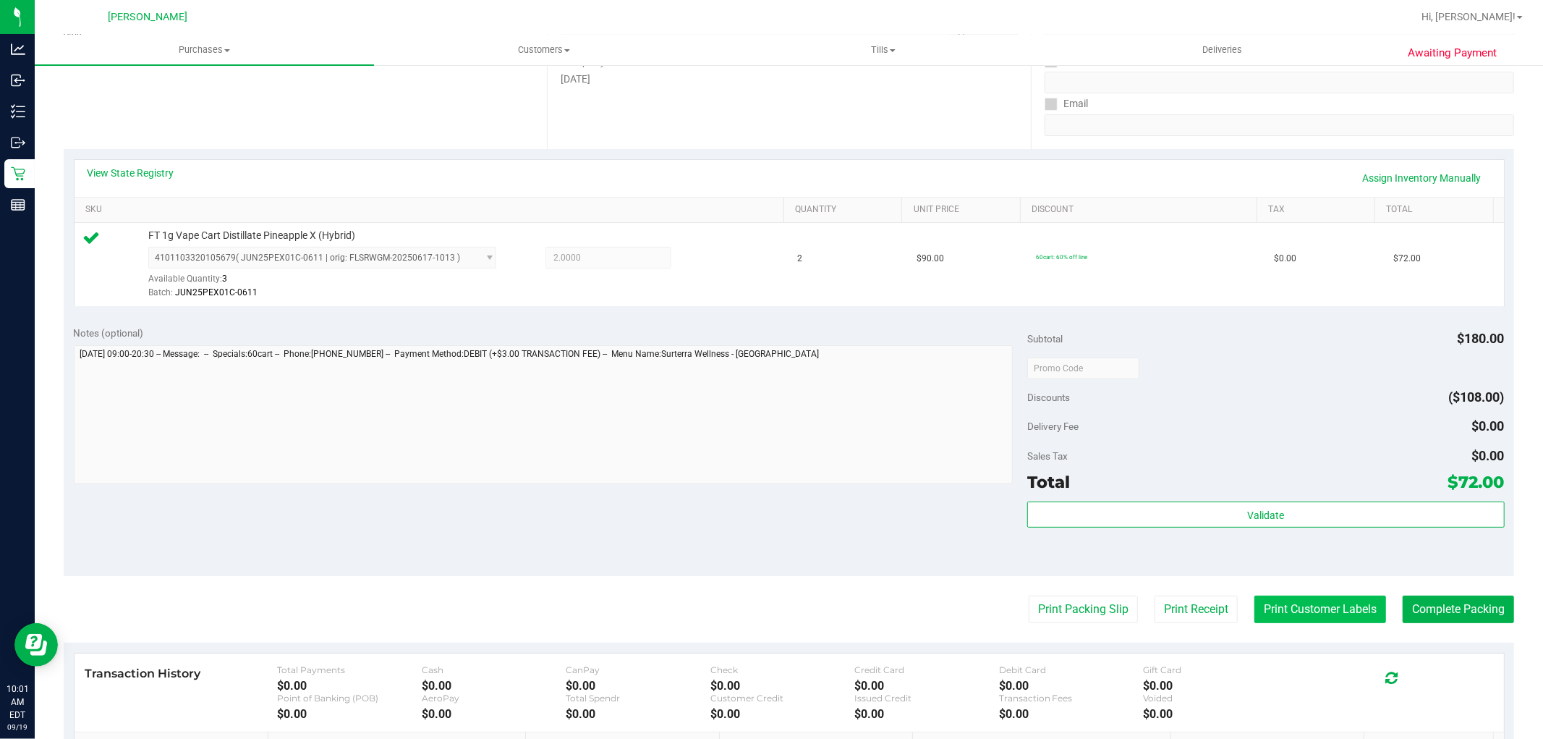
click at [1307, 605] on button "Print Customer Labels" at bounding box center [1320, 608] width 132 height 27
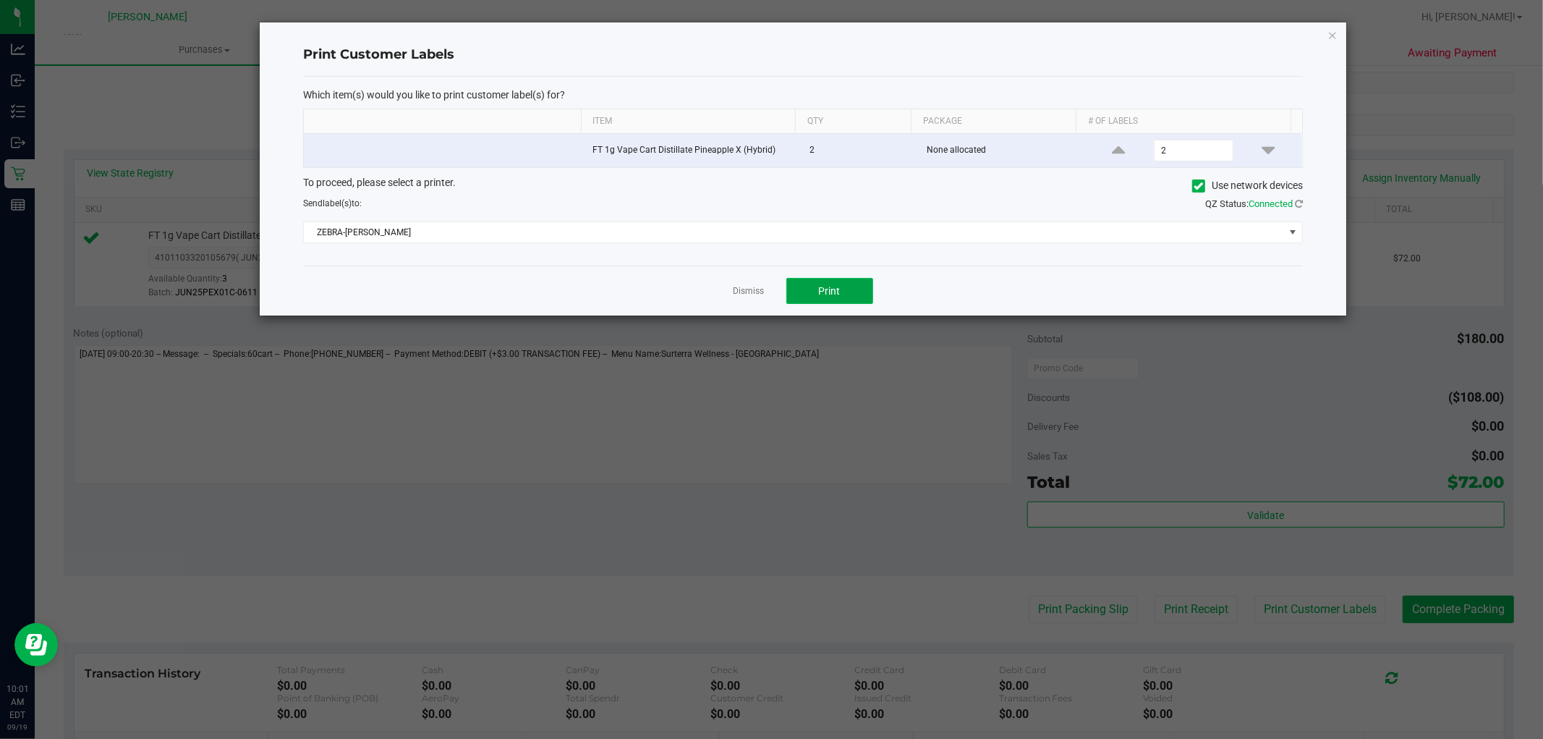
click at [823, 298] on button "Print" at bounding box center [829, 291] width 87 height 26
click at [749, 285] on link "Dismiss" at bounding box center [748, 291] width 31 height 12
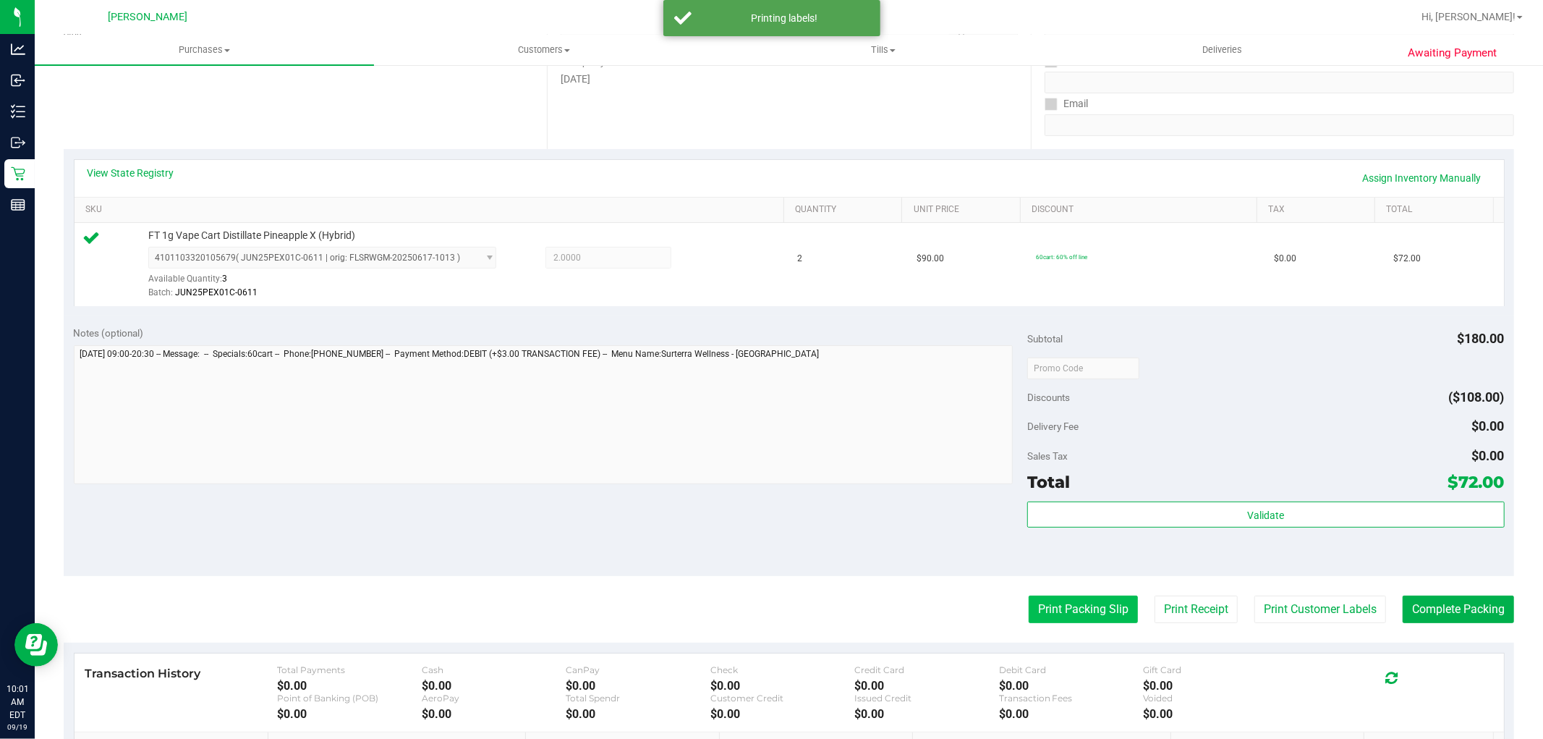
click at [1065, 600] on button "Print Packing Slip" at bounding box center [1083, 608] width 109 height 27
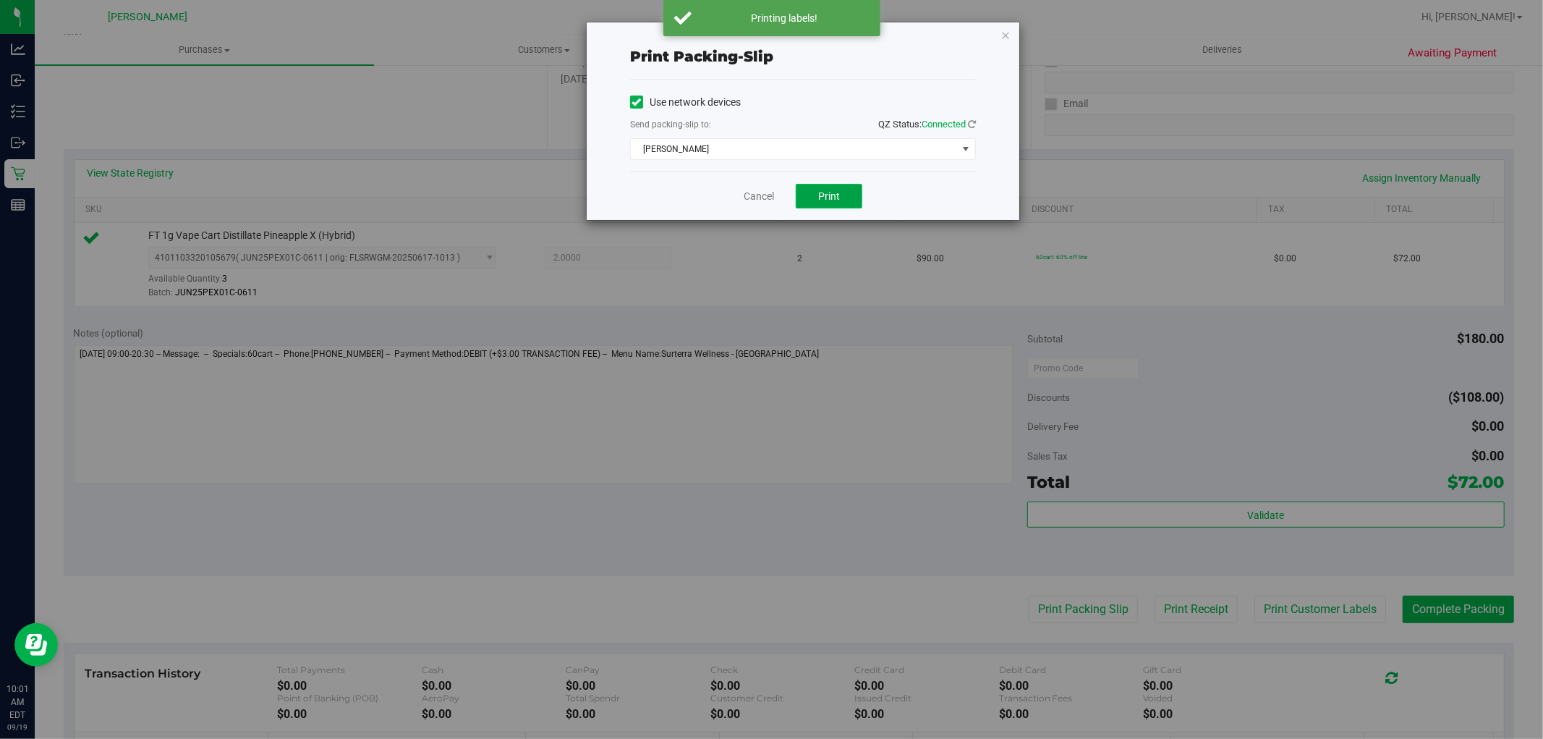
click at [819, 201] on span "Print" at bounding box center [829, 196] width 22 height 12
click at [752, 190] on link "Cancel" at bounding box center [759, 196] width 30 height 15
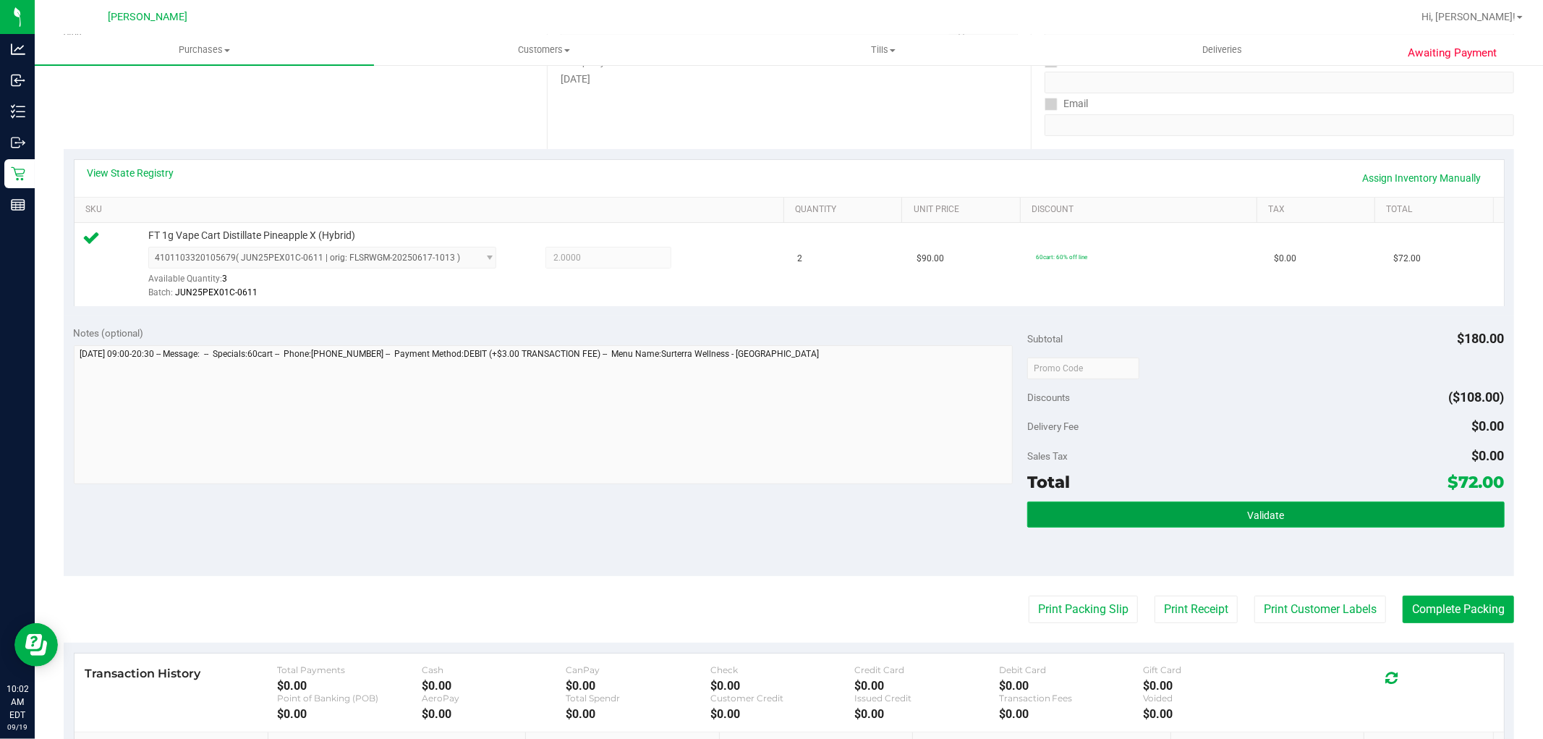
click at [1327, 510] on button "Validate" at bounding box center [1265, 514] width 477 height 26
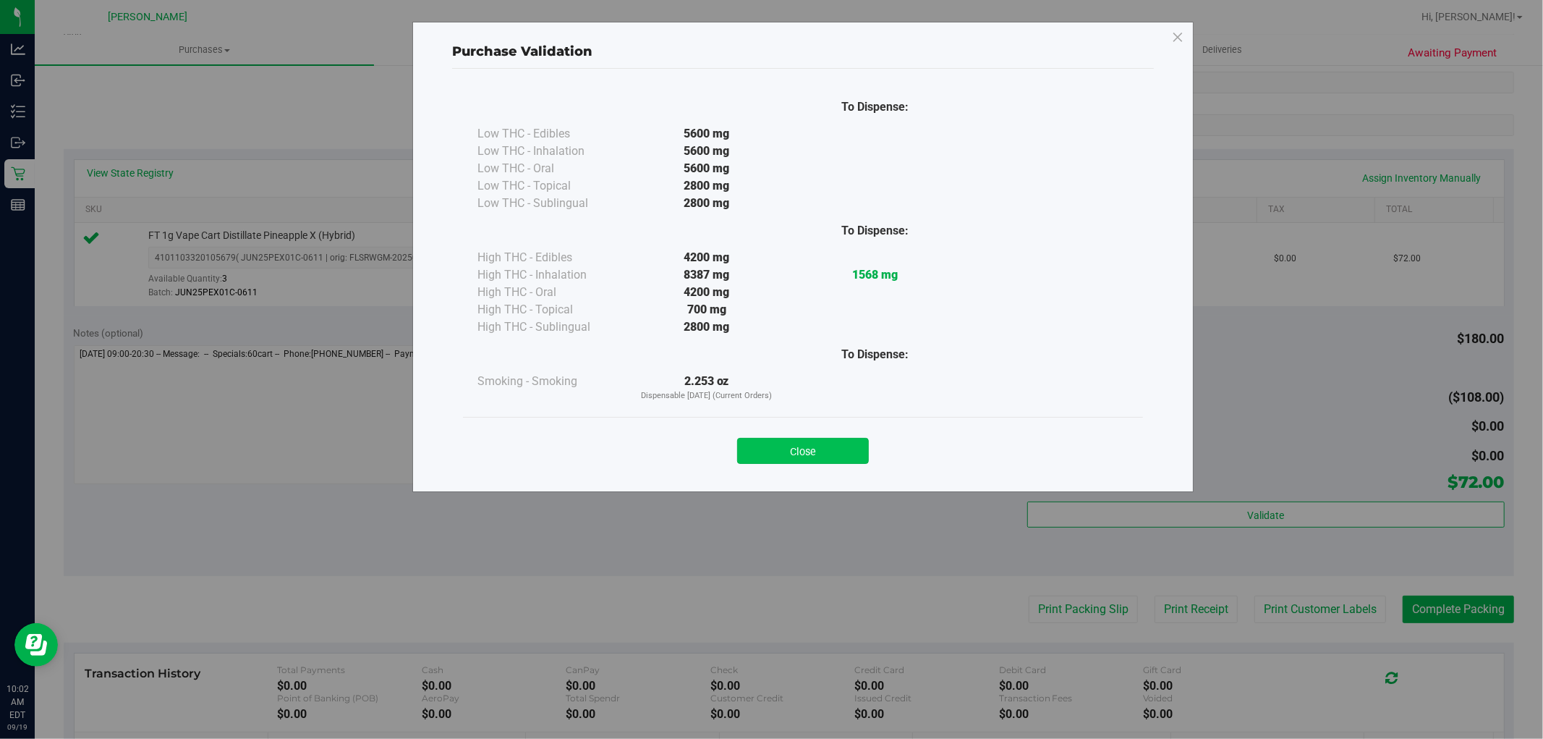
click at [814, 454] on button "Close" at bounding box center [803, 451] width 132 height 26
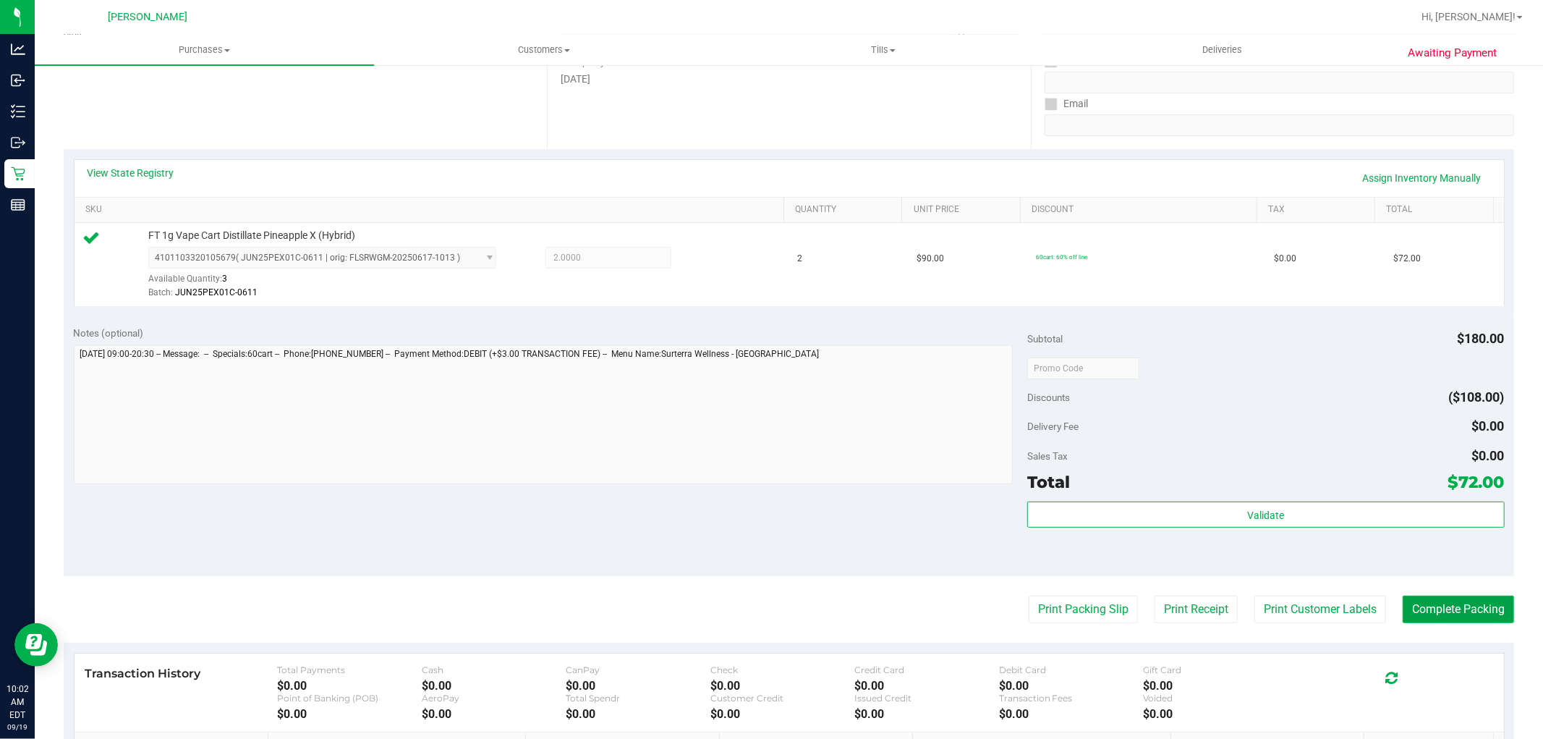
click at [1388, 610] on button "Complete Packing" at bounding box center [1458, 608] width 111 height 27
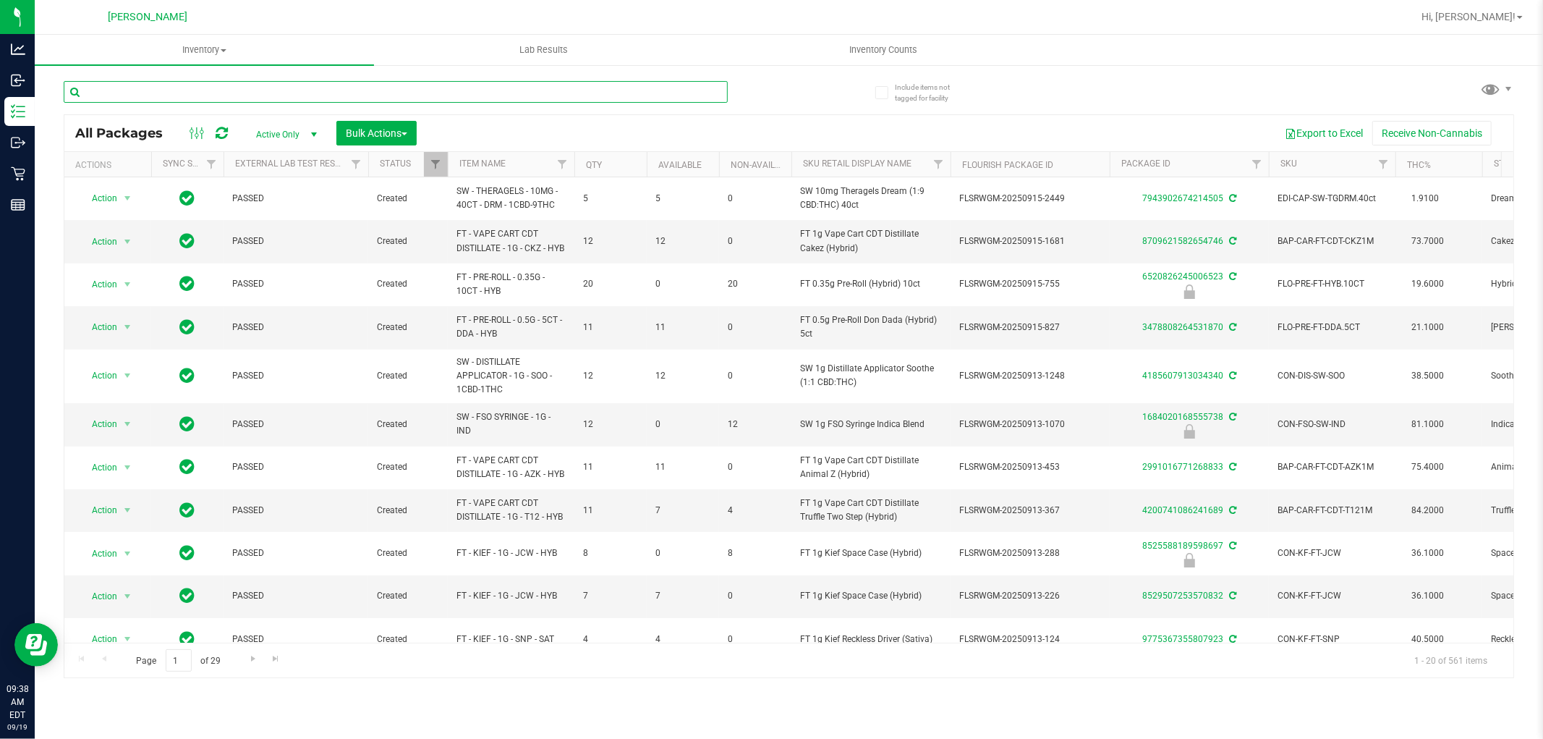
click at [260, 97] on input "text" at bounding box center [396, 92] width 664 height 22
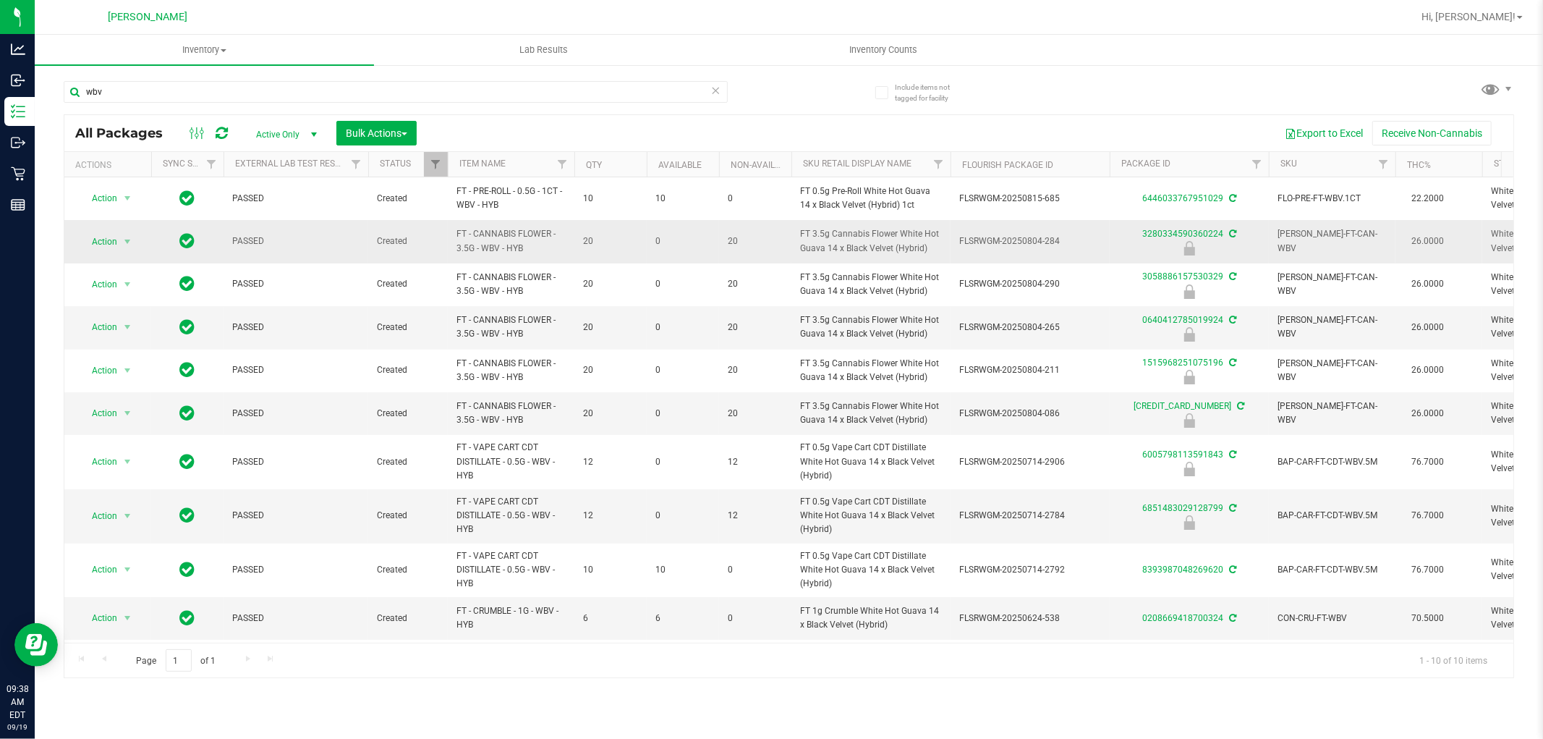
click at [835, 251] on span "FT 3.5g Cannabis Flower White Hot Guava 14 x Black Velvet (Hybrid)" at bounding box center [871, 240] width 142 height 27
copy tr "FT 3.5g Cannabis Flower White Hot Guava 14 x Black Velvet (Hybrid)"
click at [657, 87] on input "wbv" at bounding box center [396, 92] width 664 height 22
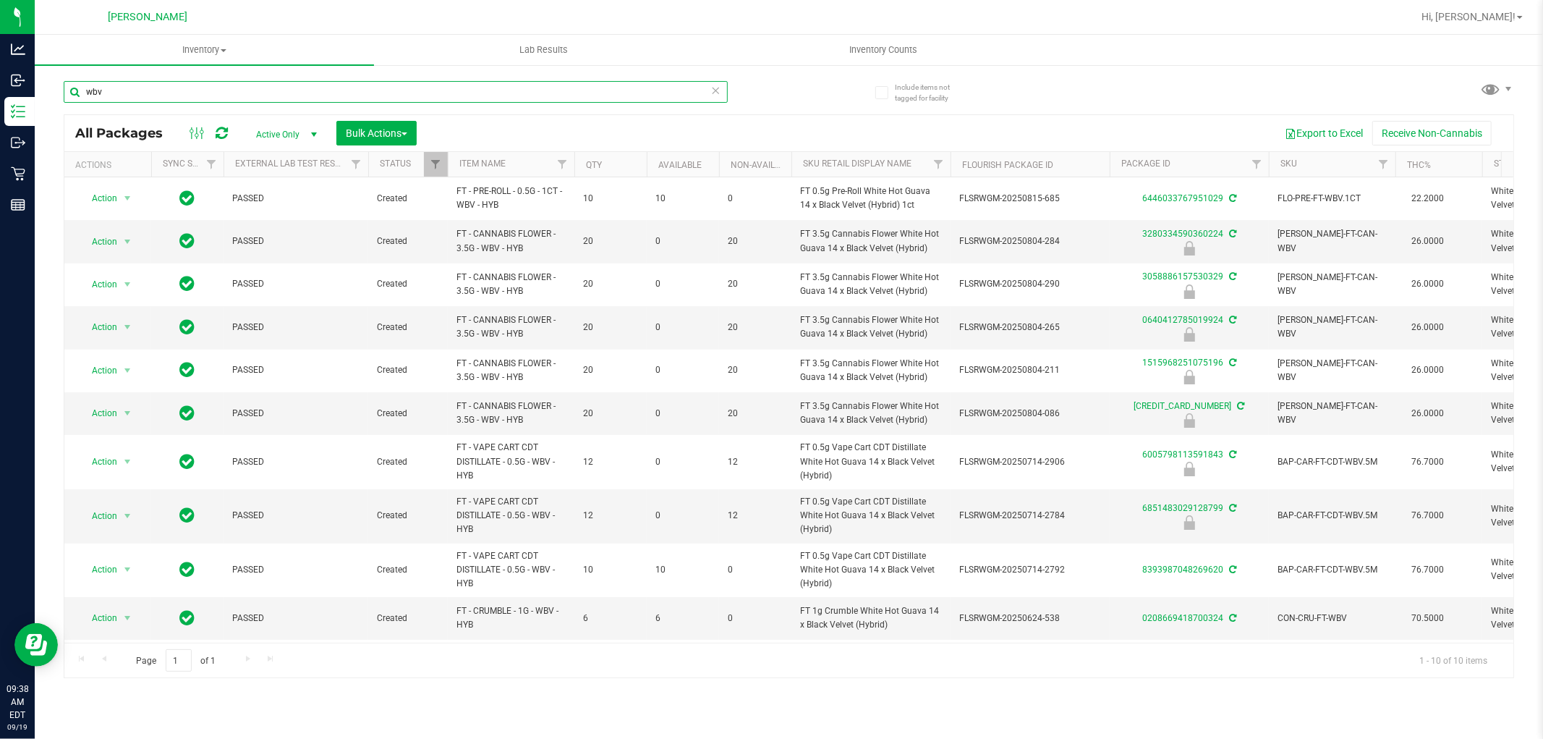
click at [657, 87] on input "wbv" at bounding box center [396, 92] width 664 height 22
paste input "FT 3.5g Cannabis Flower White Hot Guava 14 x Black Velvet (Hybrid)"
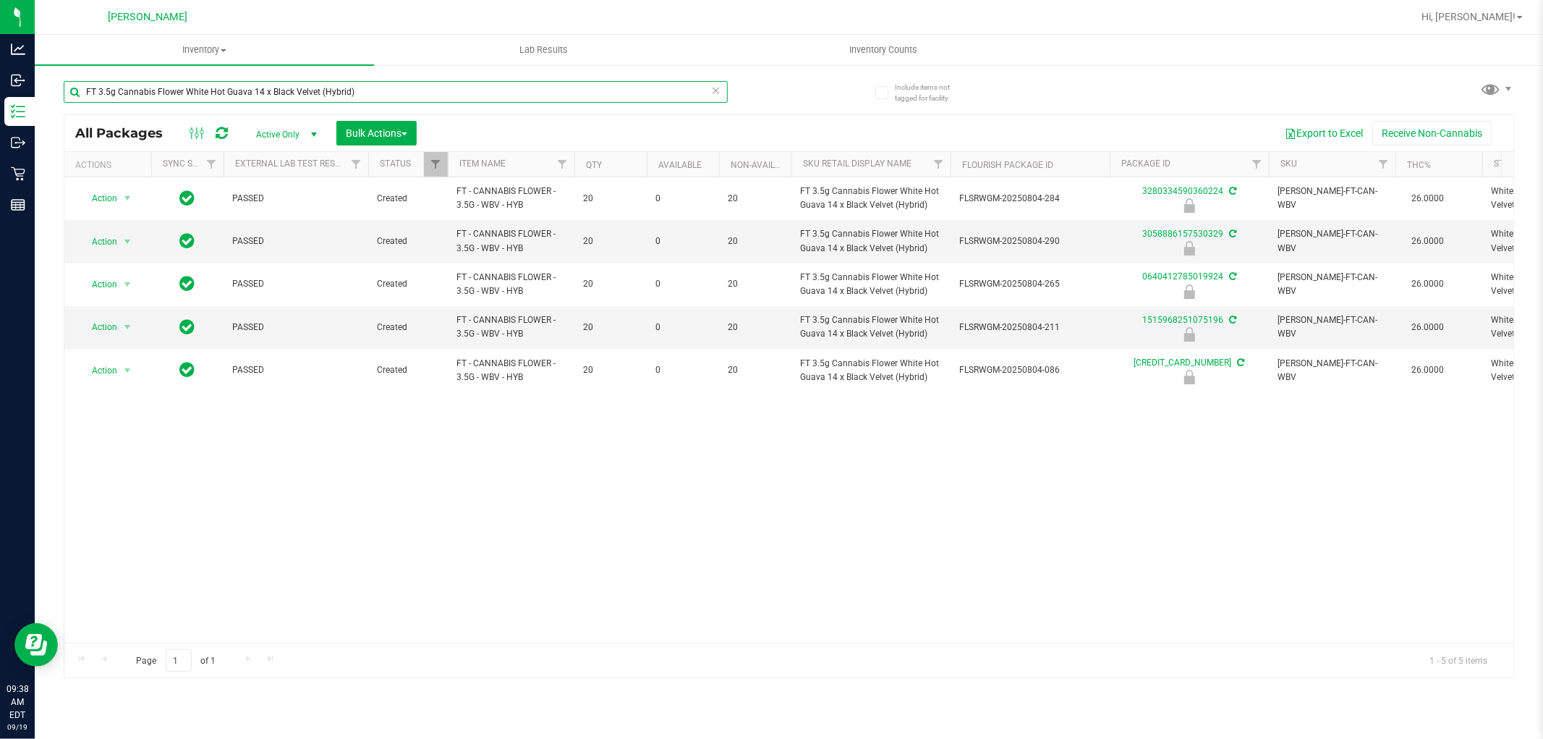
type input "FT 3.5g Cannabis Flower White Hot Guava 14 x Black Velvet (Hybrid)"
click at [695, 537] on div "Action Action Edit attributes Global inventory Locate package Package audit log…" at bounding box center [788, 409] width 1449 height 465
